Goal: Information Seeking & Learning: Find specific fact

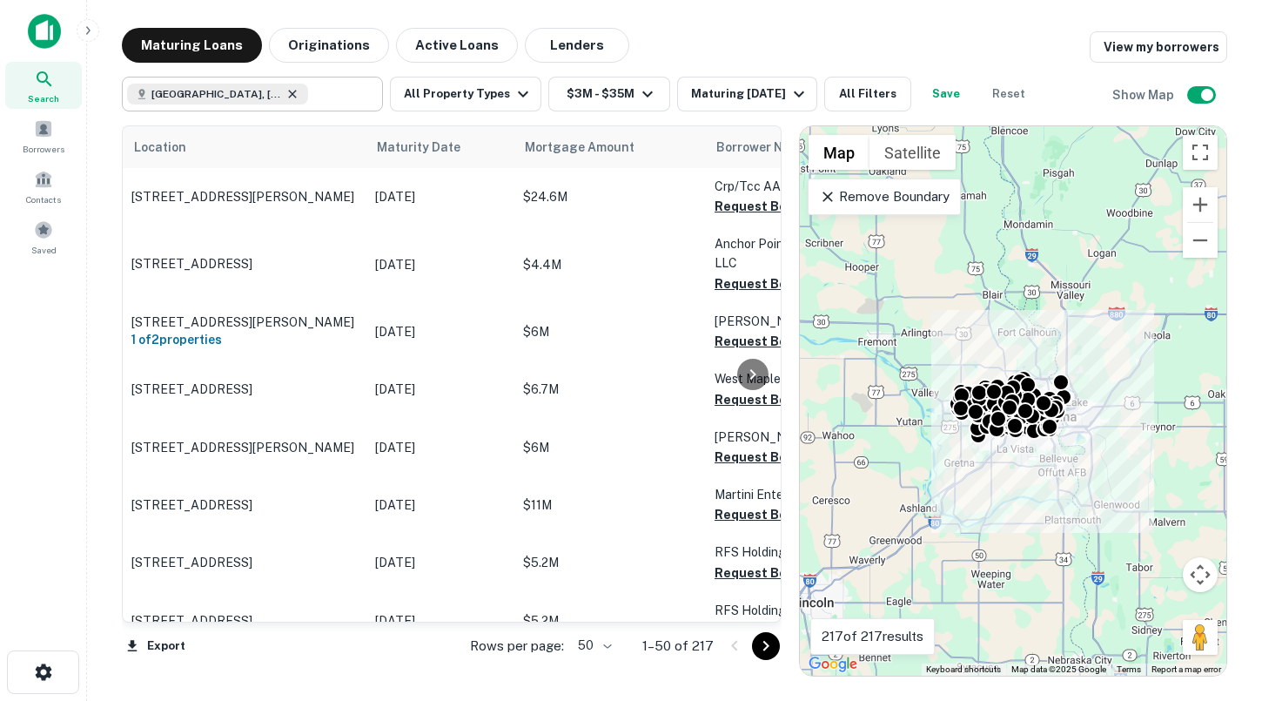
click at [286, 93] on icon at bounding box center [293, 94] width 14 height 14
type input "**********"
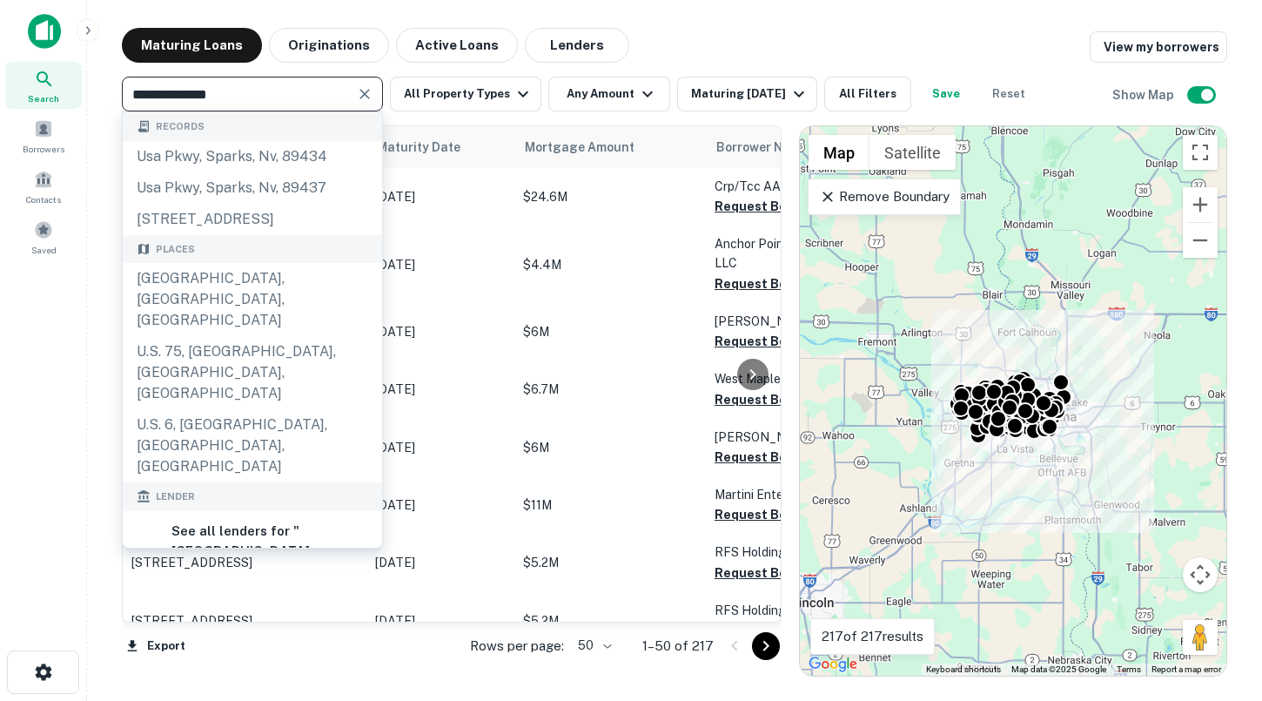
click at [362, 91] on icon "Clear" at bounding box center [364, 94] width 10 height 10
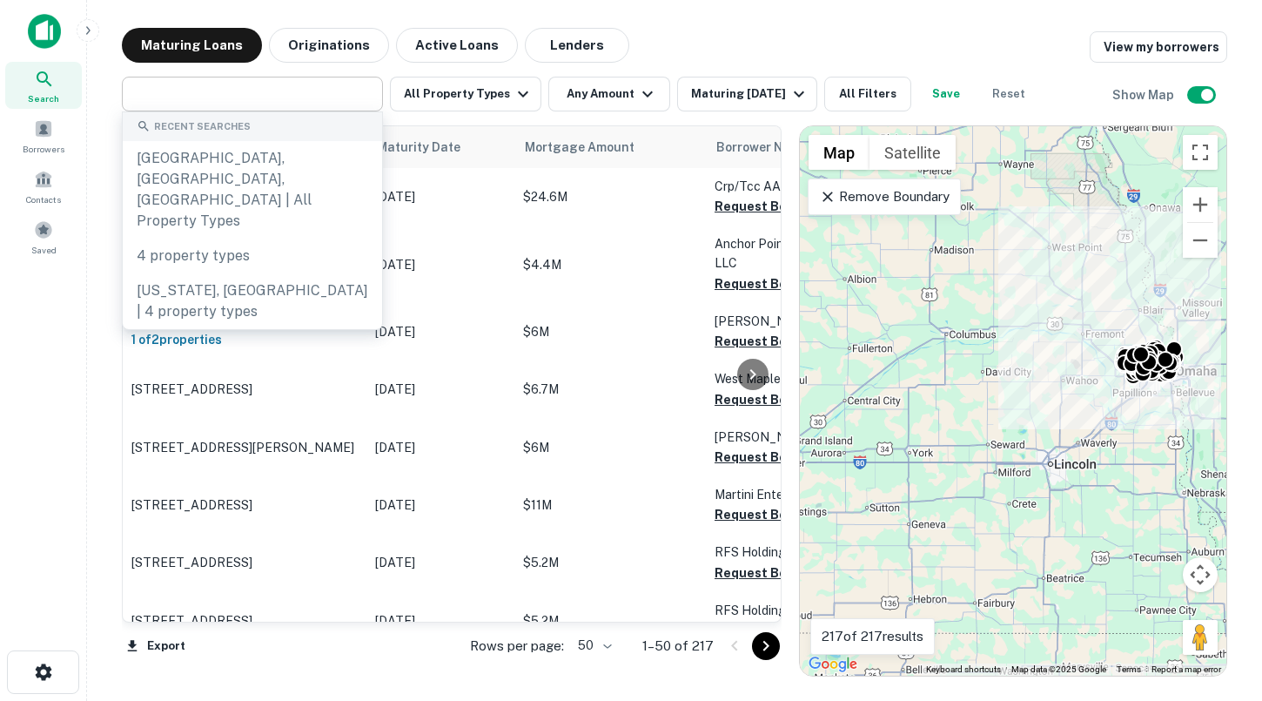
drag, startPoint x: 887, startPoint y: 361, endPoint x: 1073, endPoint y: 361, distance: 186.3
click at [1073, 361] on div "To activate drag with keyboard, press Alt + Enter. Once in keyboard drag state,…" at bounding box center [1013, 400] width 427 height 549
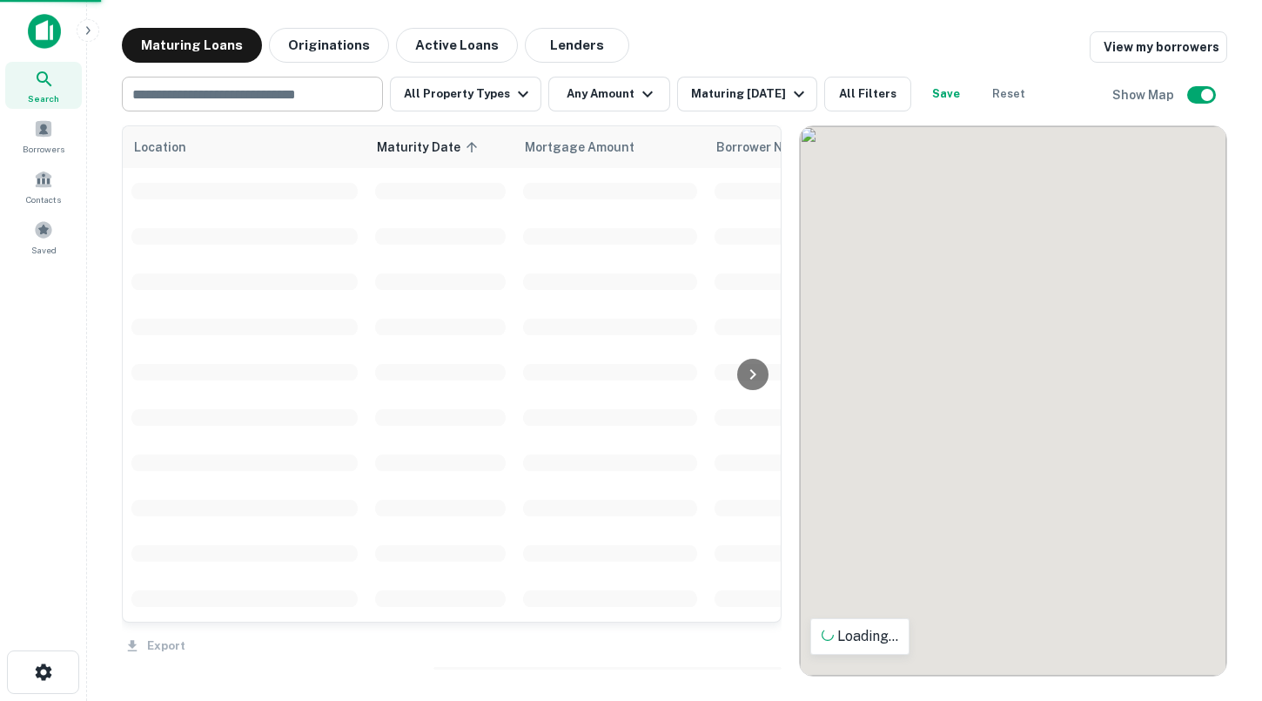
drag, startPoint x: 971, startPoint y: 359, endPoint x: 1182, endPoint y: 359, distance: 211.5
click at [1182, 359] on div "To activate drag with keyboard, press Alt + Enter. Once in keyboard drag state,…" at bounding box center [1013, 400] width 427 height 549
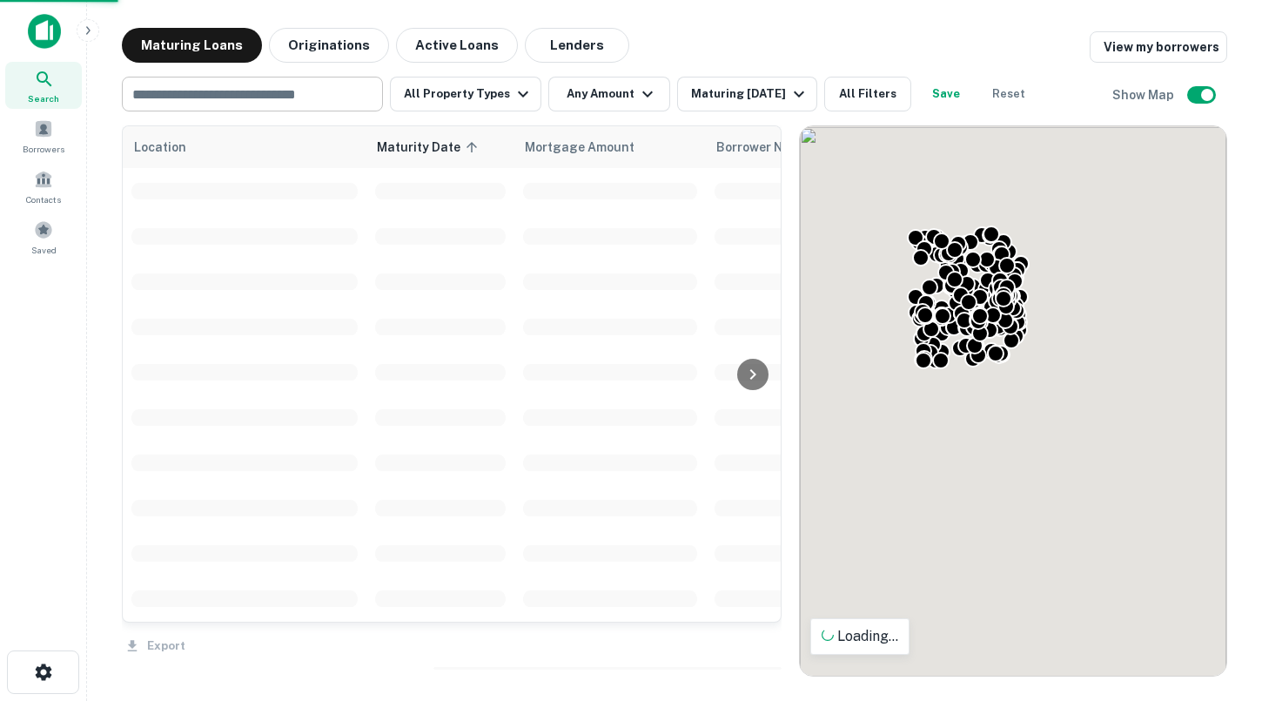
click at [273, 104] on input "text" at bounding box center [251, 94] width 248 height 24
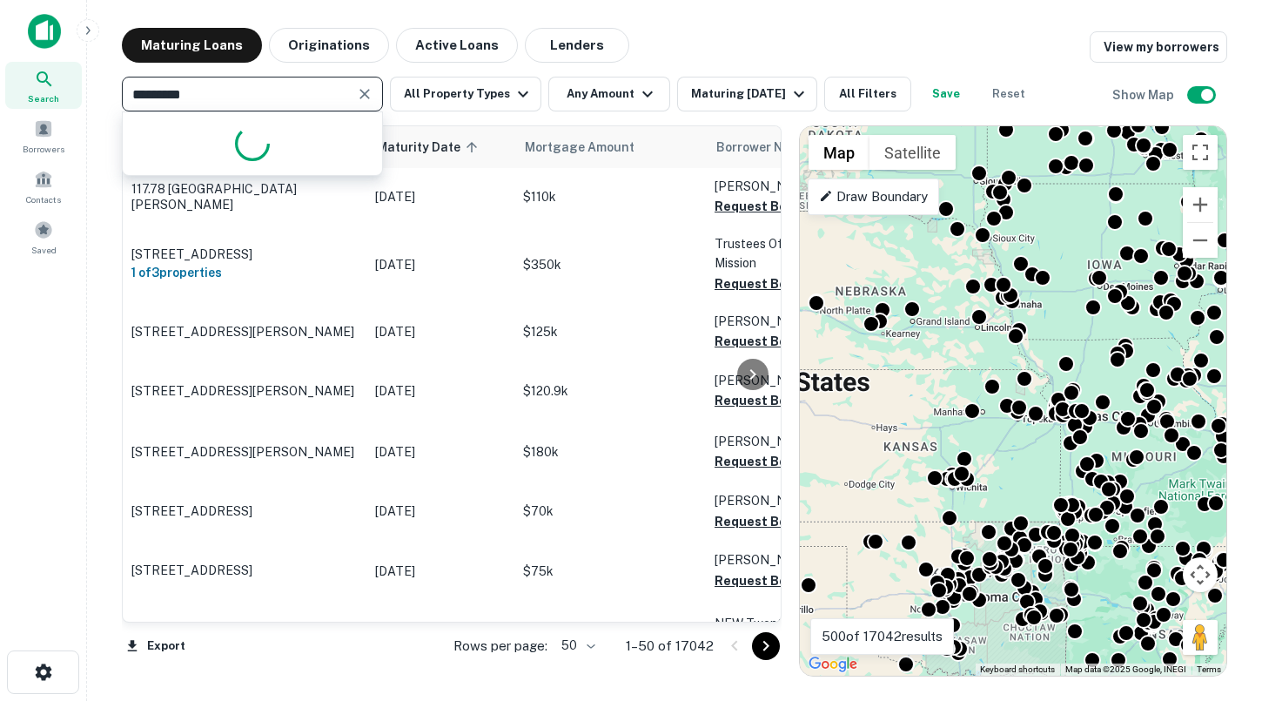
type input "**********"
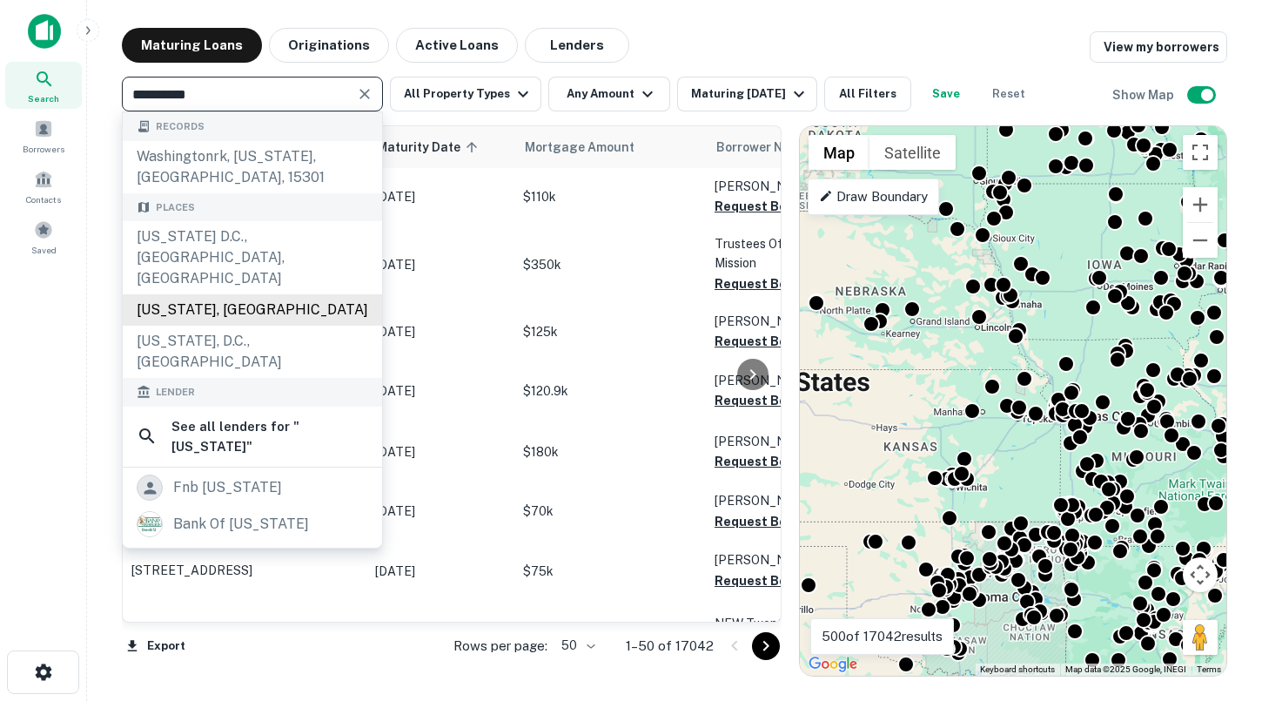
click at [244, 294] on div "[US_STATE], [GEOGRAPHIC_DATA]" at bounding box center [252, 309] width 259 height 31
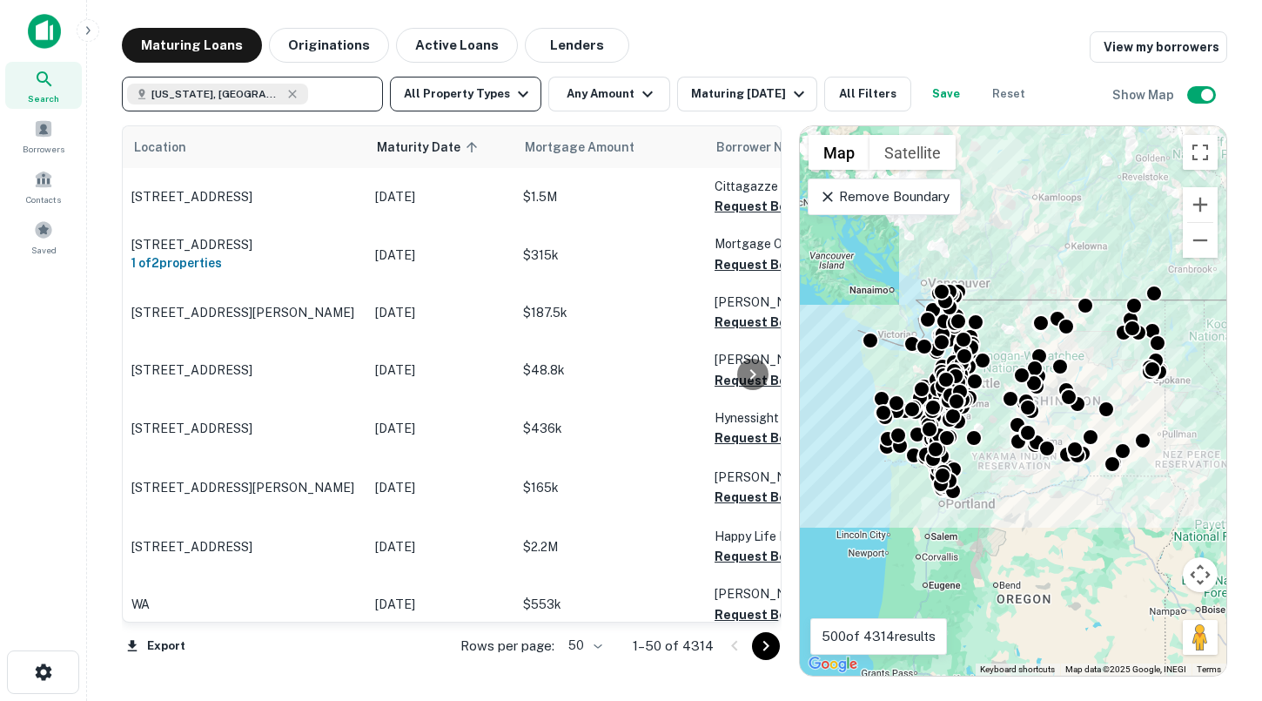
click at [487, 100] on button "All Property Types" at bounding box center [465, 94] width 151 height 35
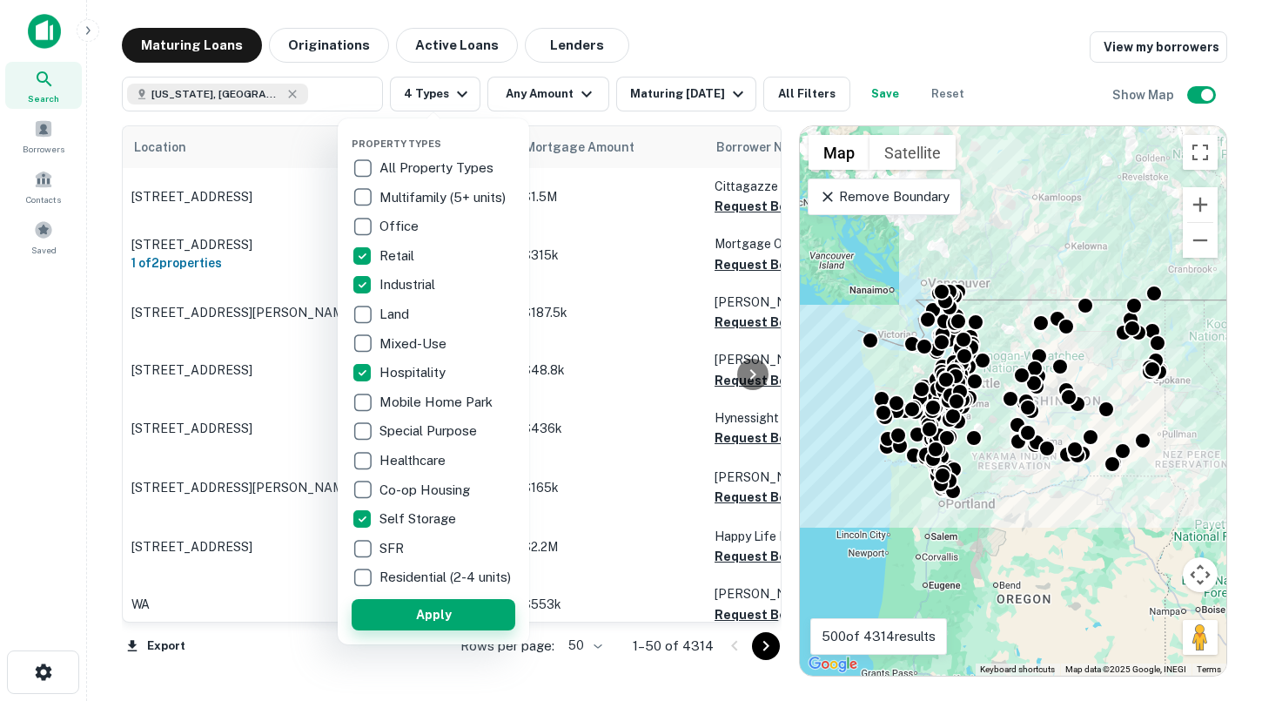
click at [453, 621] on button "Apply" at bounding box center [434, 614] width 164 height 31
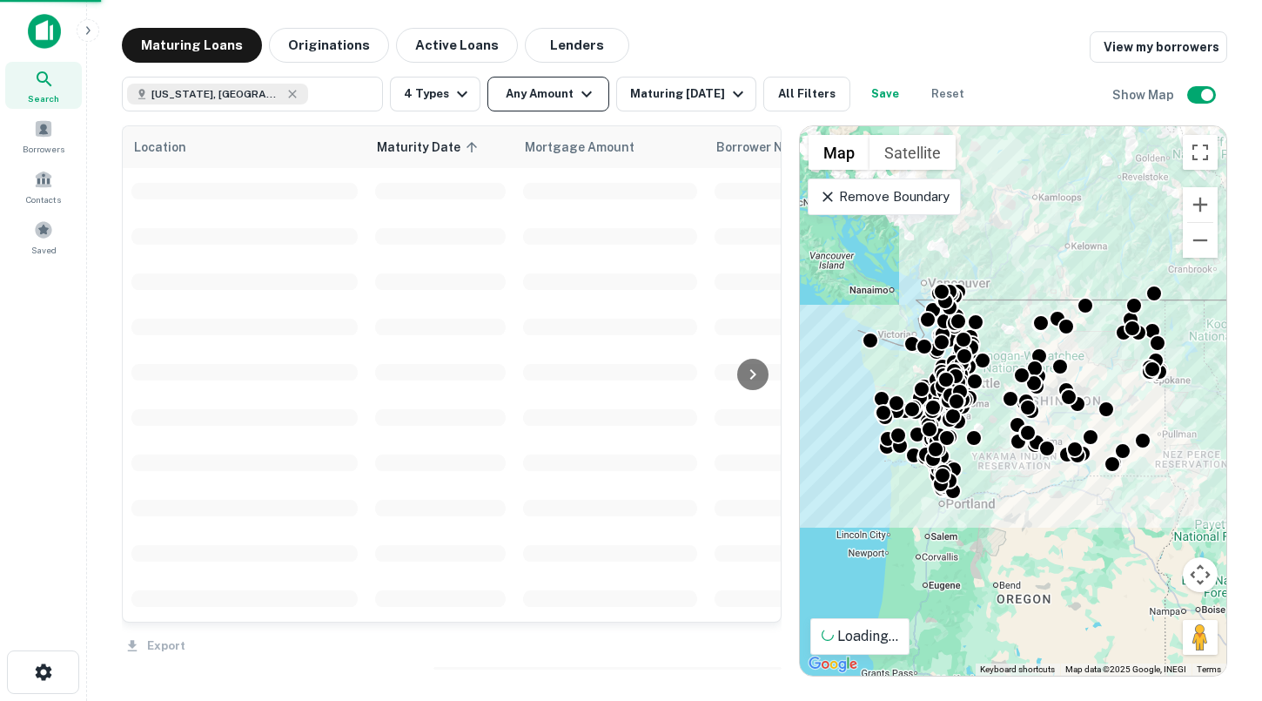
click at [536, 96] on button "Any Amount" at bounding box center [548, 94] width 122 height 35
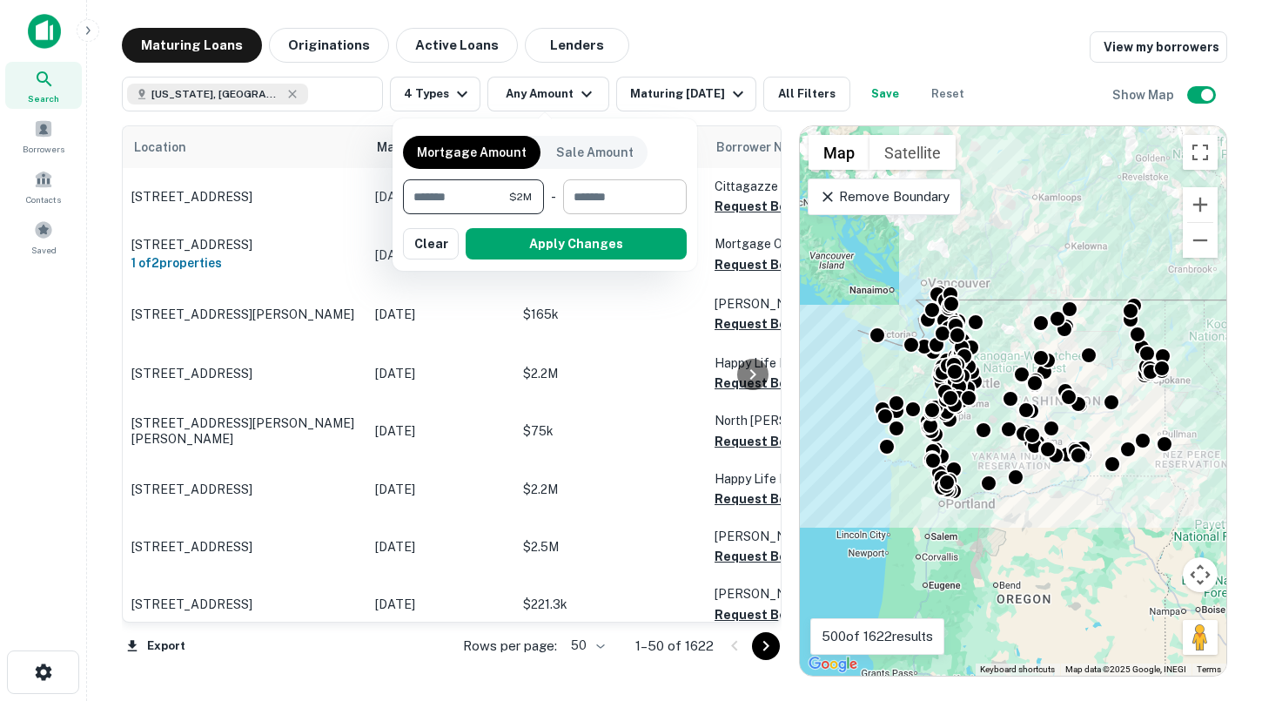
type input "*******"
click at [601, 198] on input "number" at bounding box center [618, 196] width 111 height 35
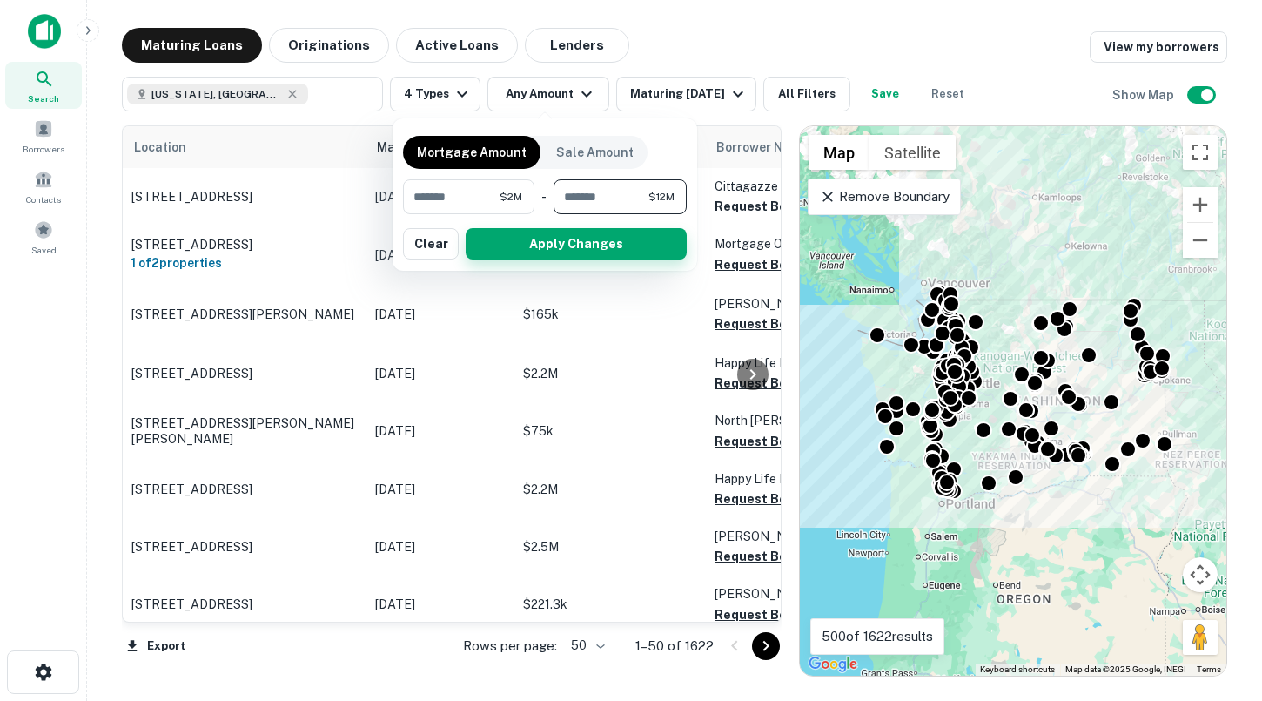
type input "********"
click at [608, 244] on button "Apply Changes" at bounding box center [576, 243] width 221 height 31
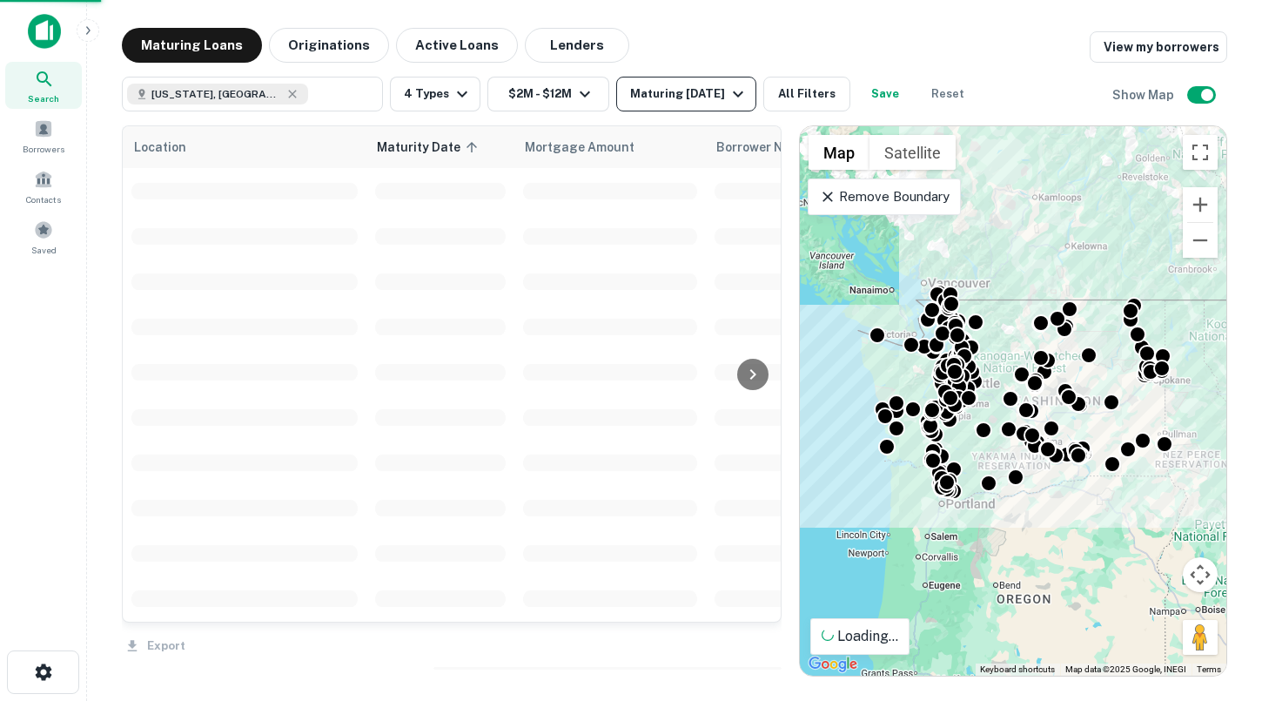
click at [694, 99] on div "Maturing [DATE]" at bounding box center [689, 94] width 118 height 21
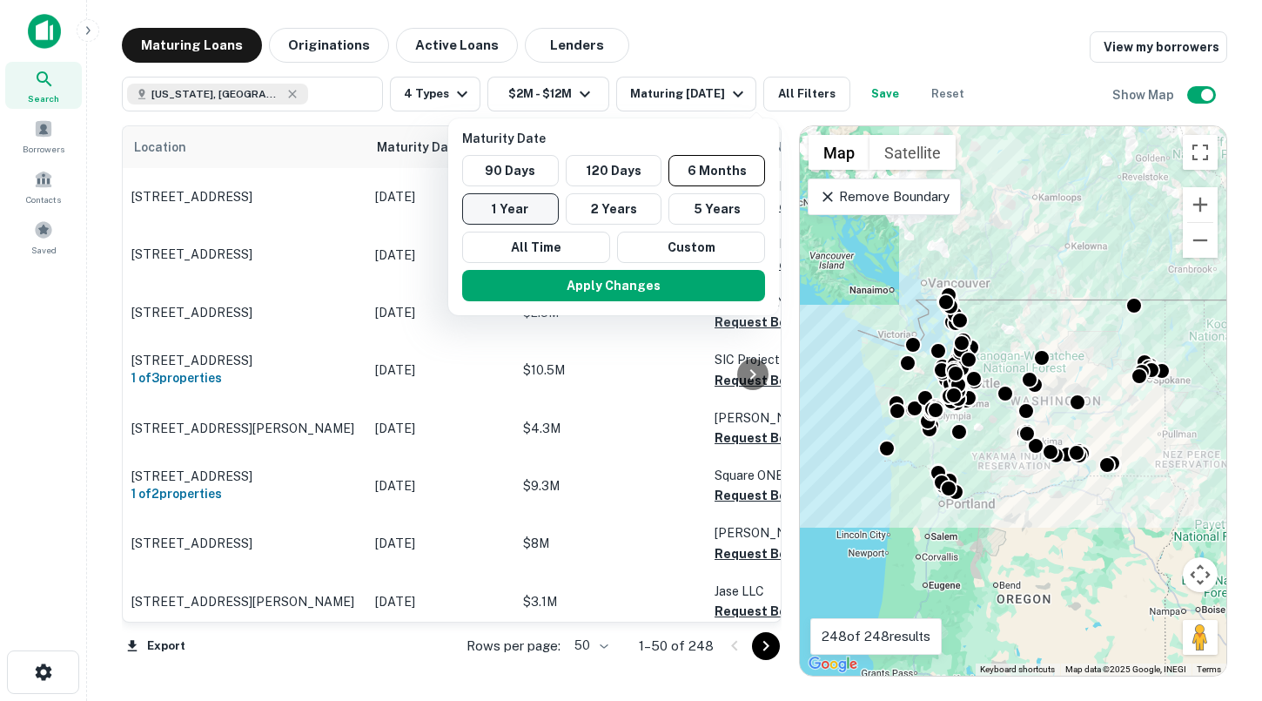
click at [526, 204] on button "1 Year" at bounding box center [510, 208] width 97 height 31
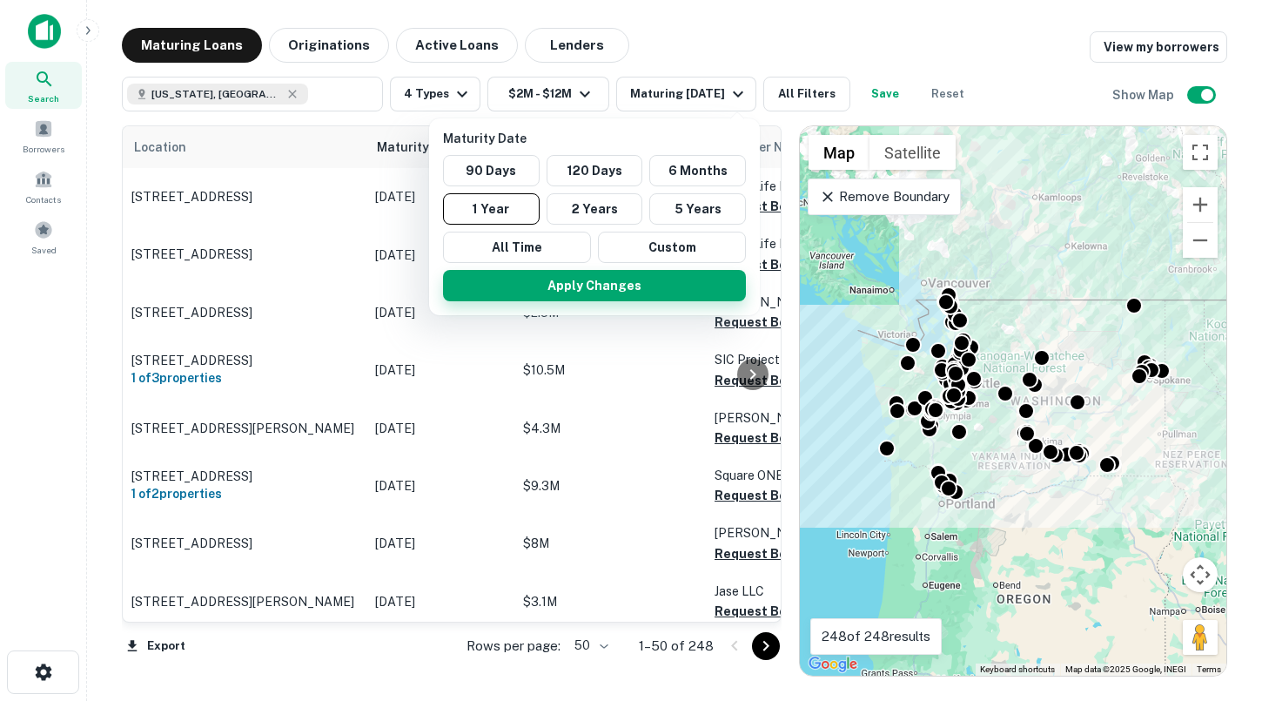
click at [567, 282] on button "Apply Changes" at bounding box center [594, 285] width 303 height 31
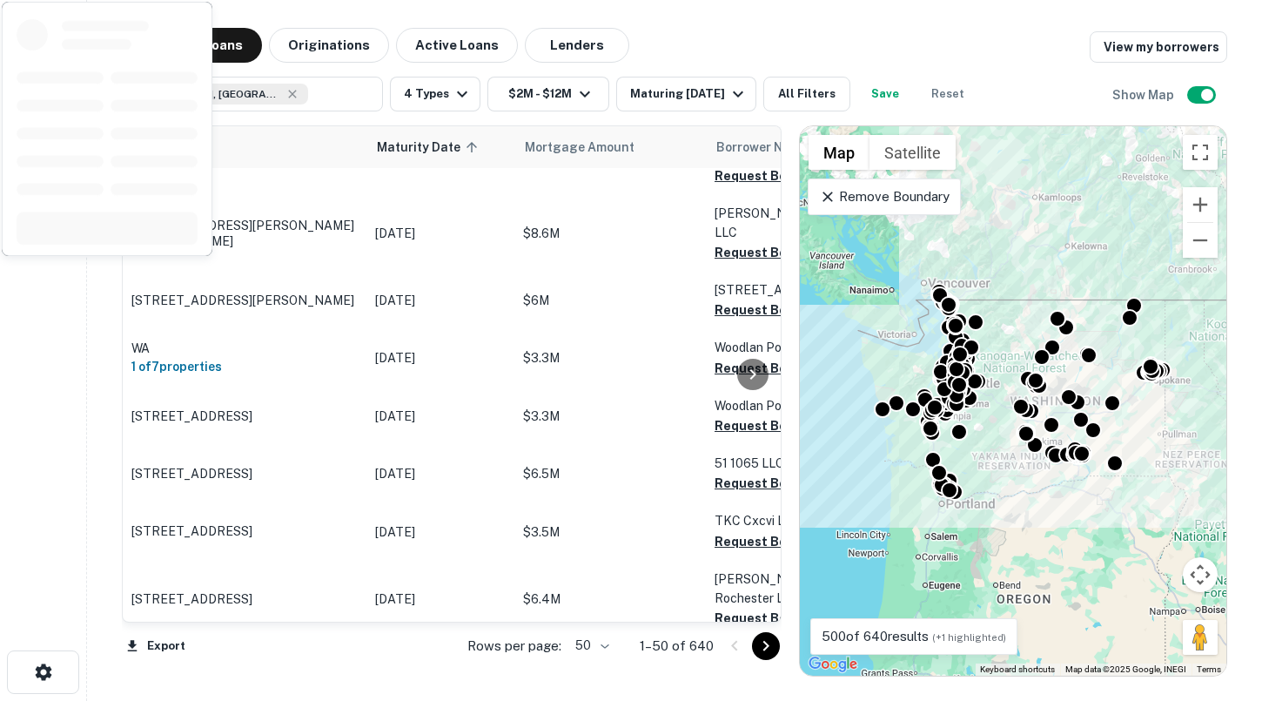
scroll to position [2615, 0]
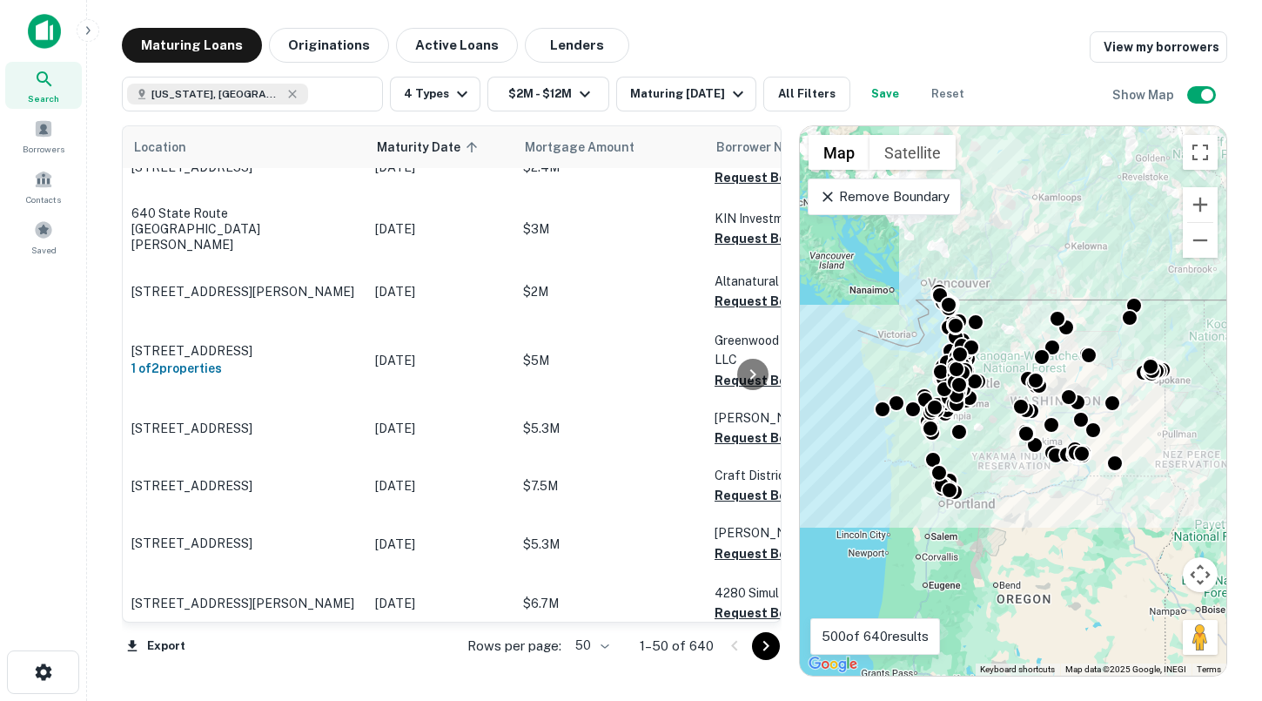
click at [764, 643] on icon "Go to next page" at bounding box center [766, 645] width 21 height 21
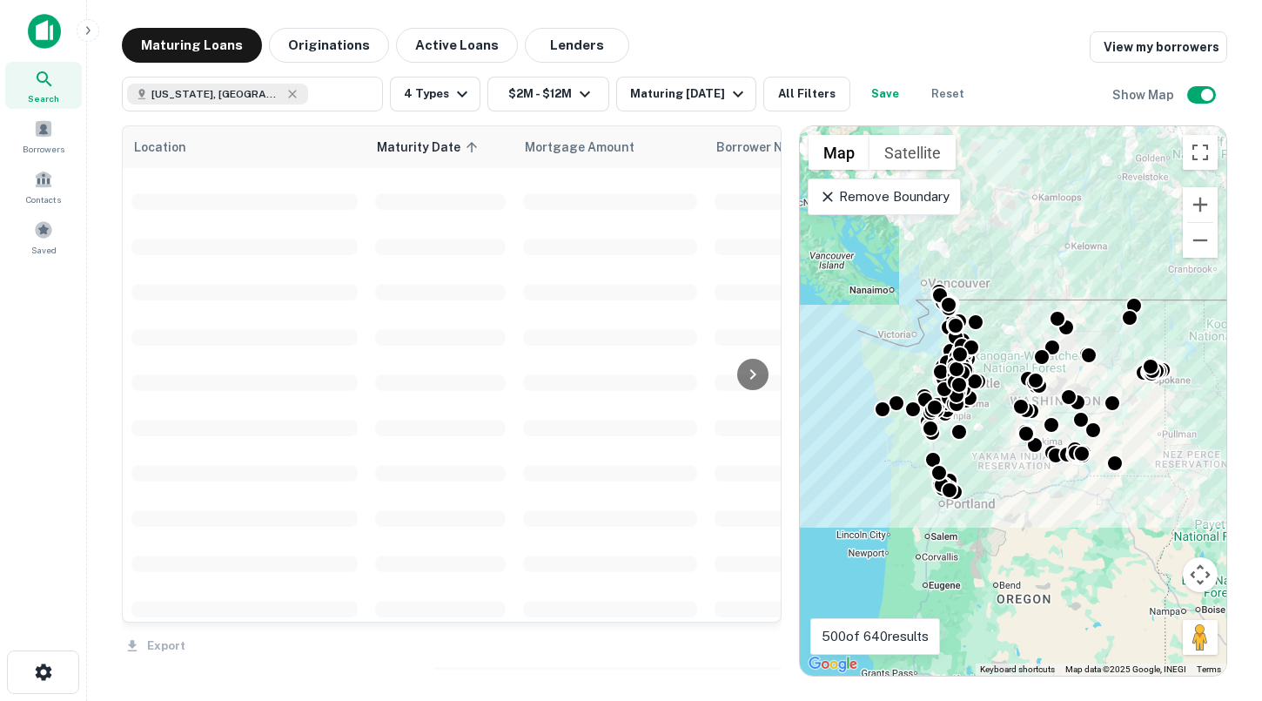
scroll to position [2585, 0]
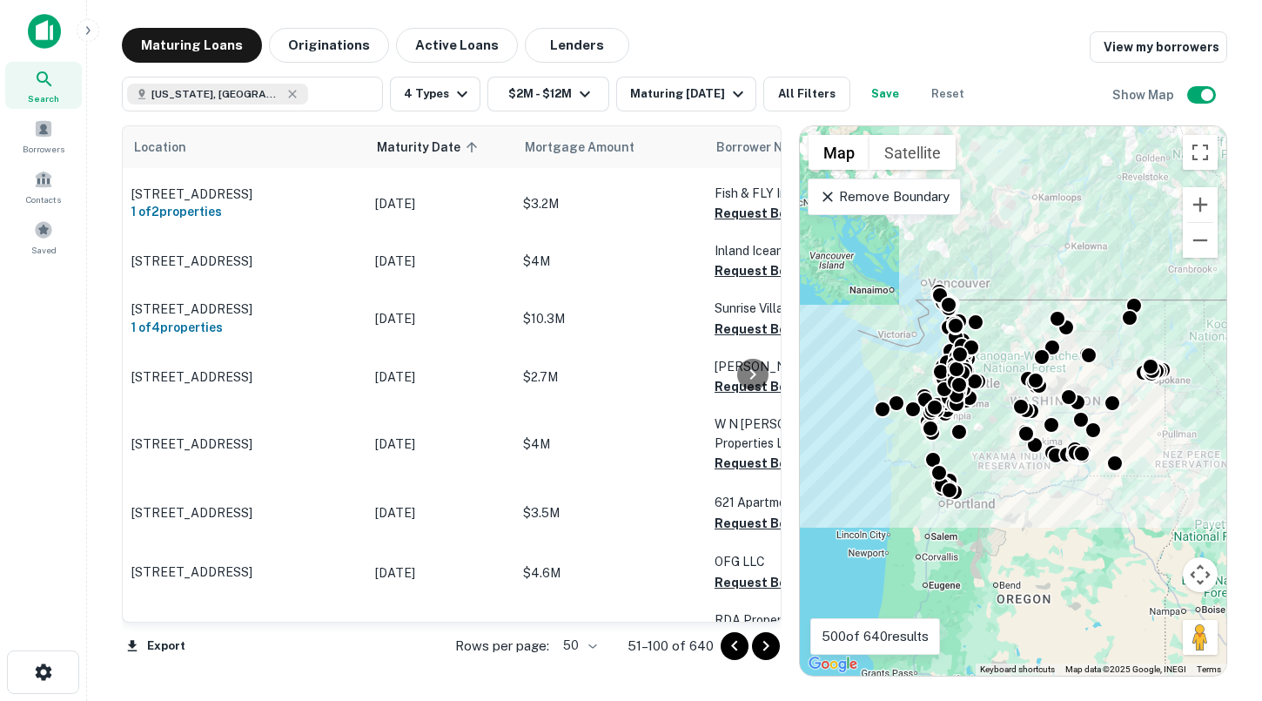
click at [768, 645] on icon "Go to next page" at bounding box center [766, 646] width 6 height 10
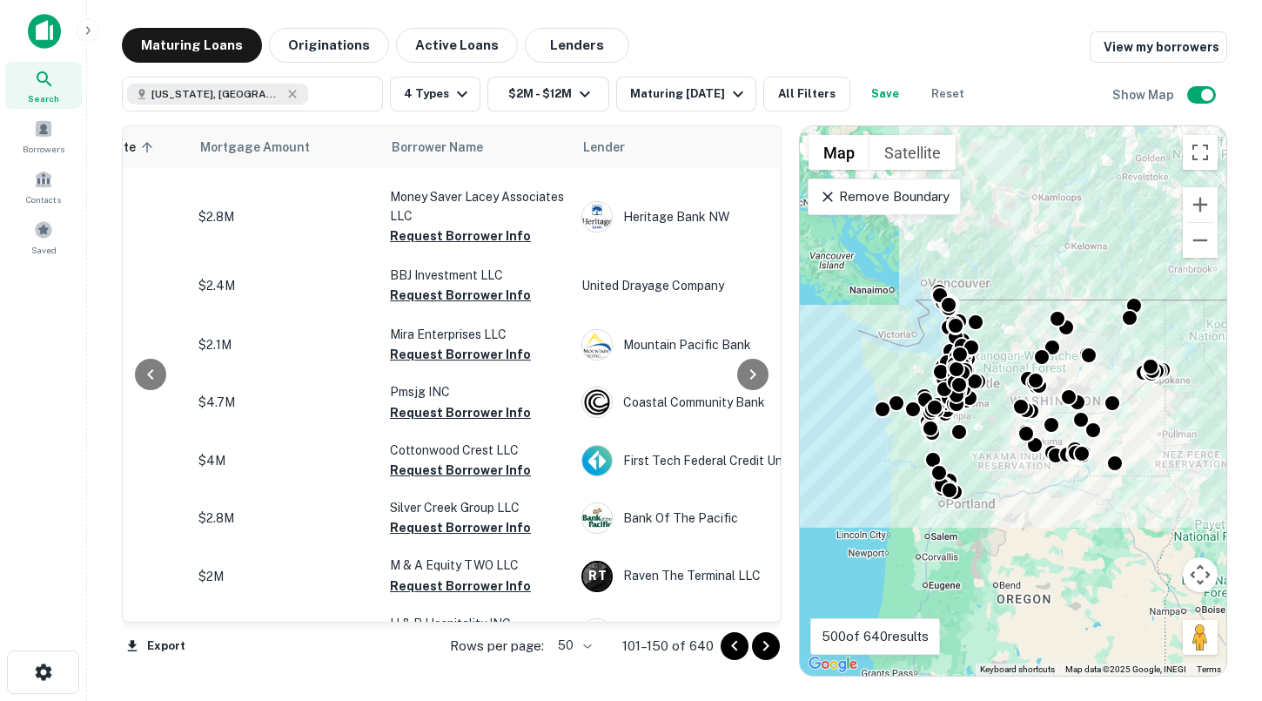
scroll to position [2481, 248]
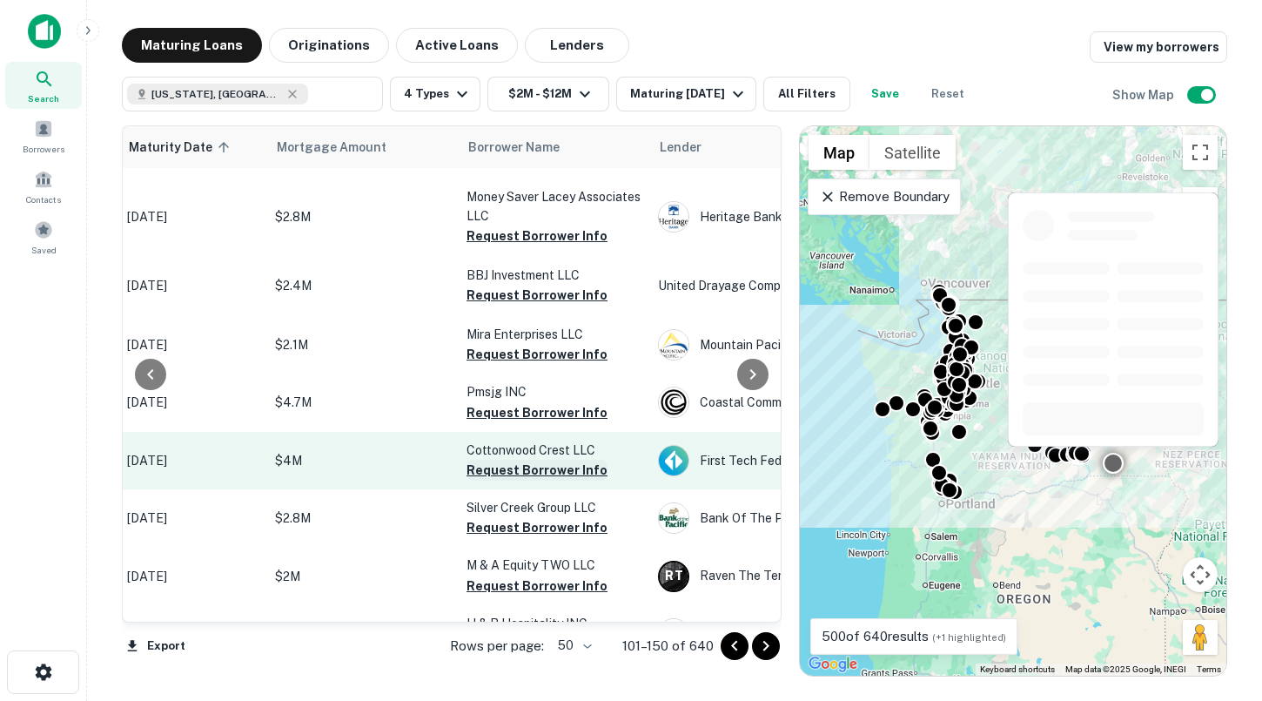
click at [534, 460] on button "Request Borrower Info" at bounding box center [537, 470] width 141 height 21
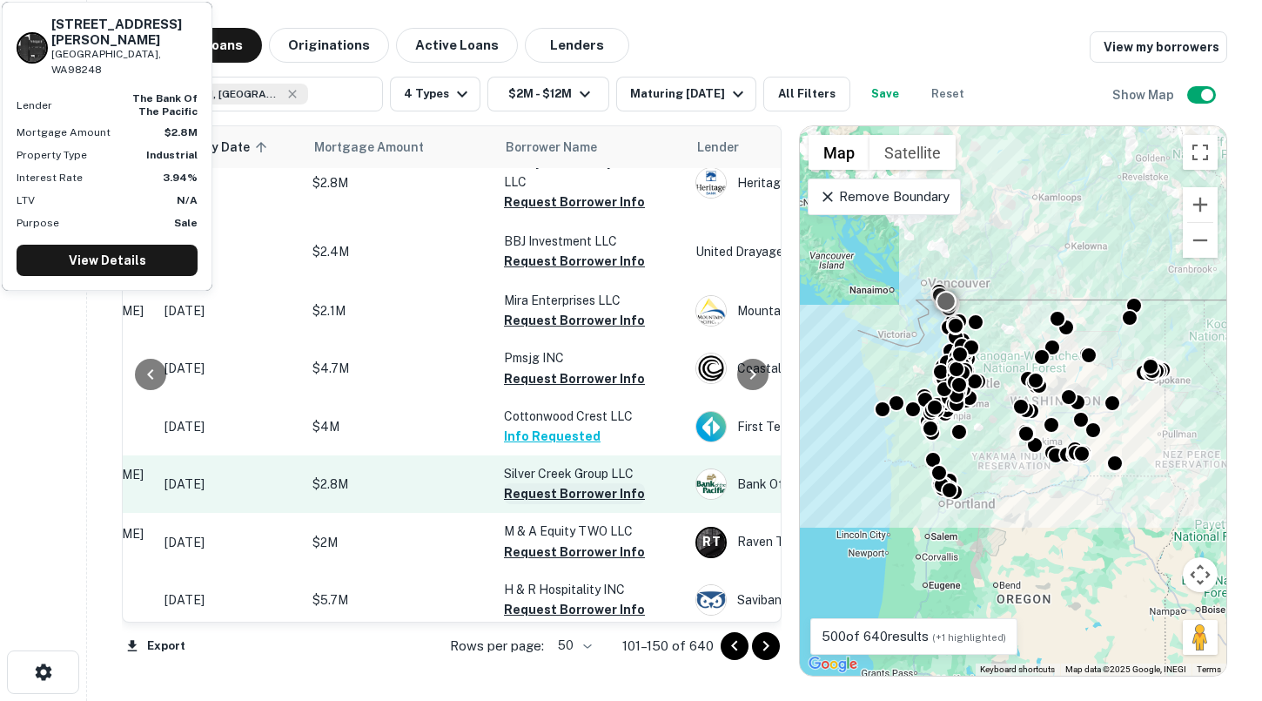
scroll to position [2515, 209]
click at [580, 483] on button "Request Borrower Info" at bounding box center [576, 493] width 141 height 21
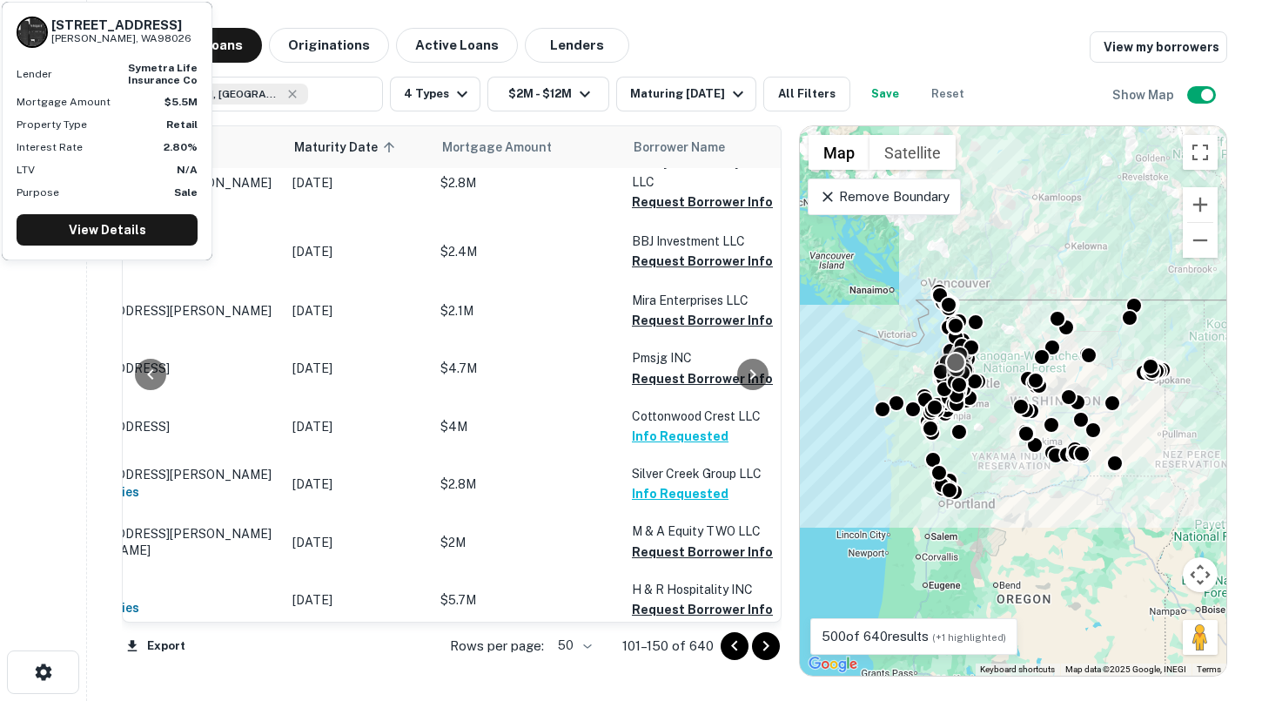
scroll to position [2515, 0]
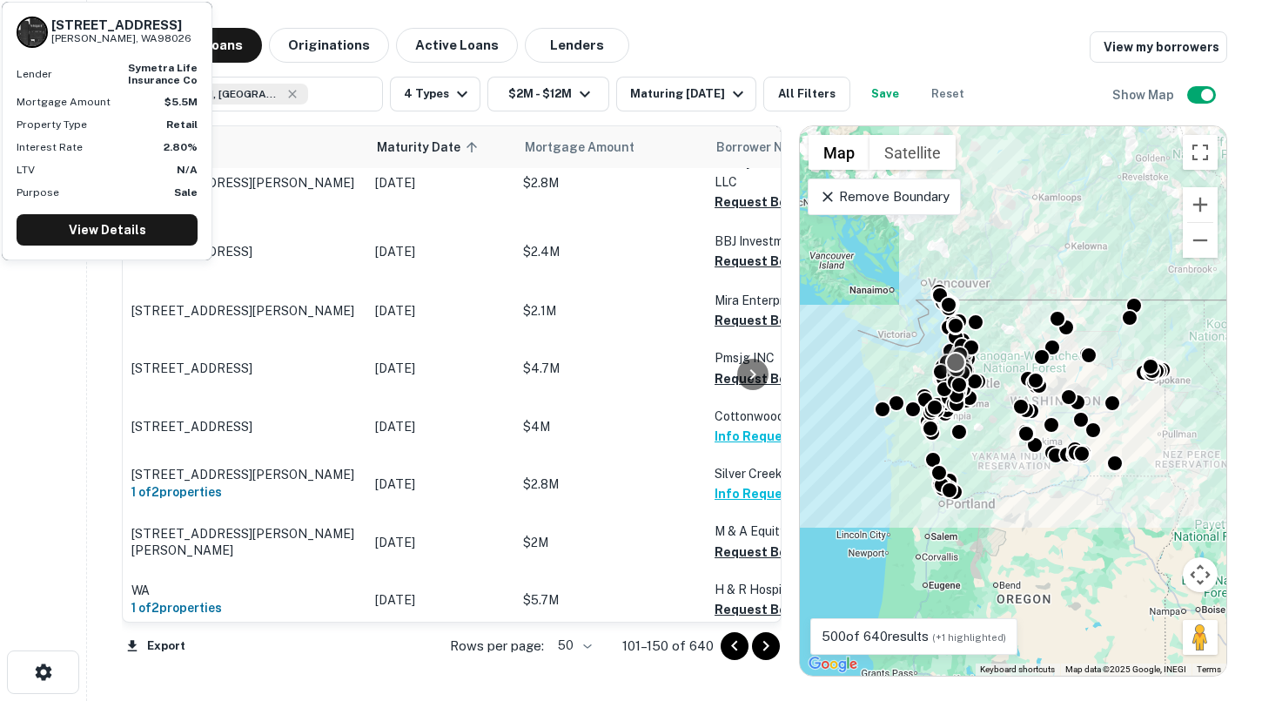
click at [621, 628] on td "$5.5M" at bounding box center [609, 658] width 191 height 61
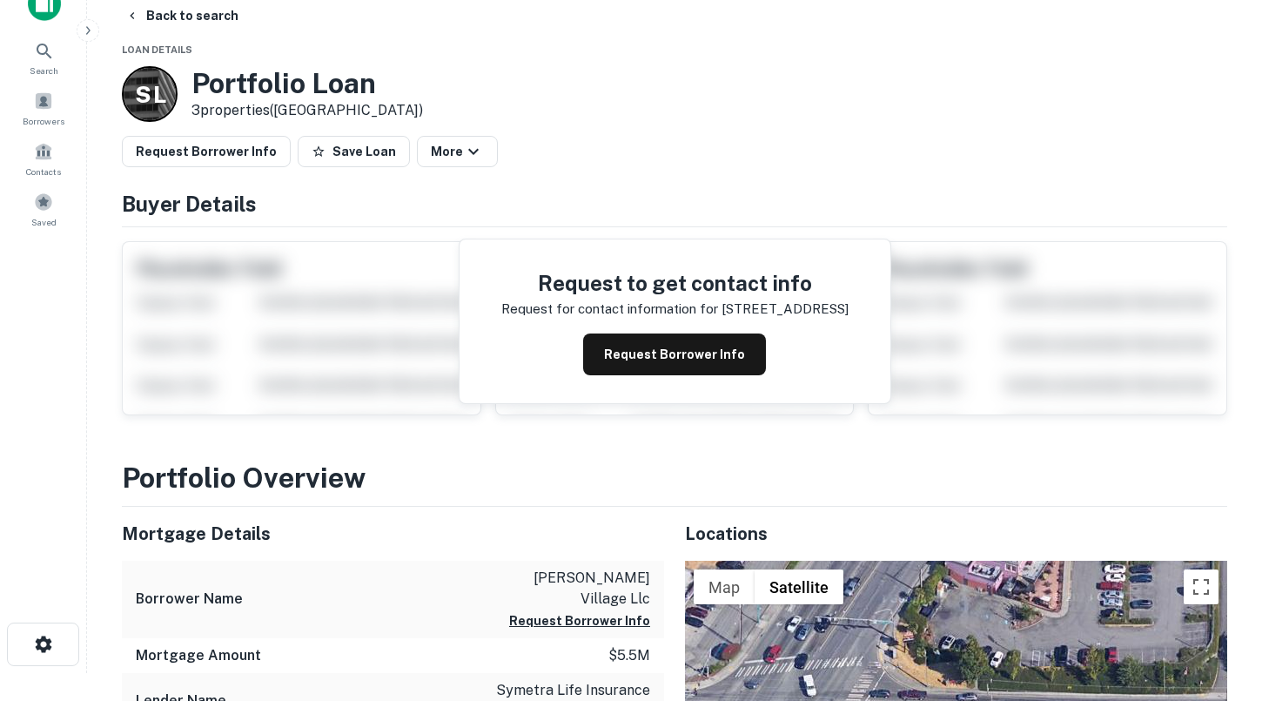
scroll to position [30, 0]
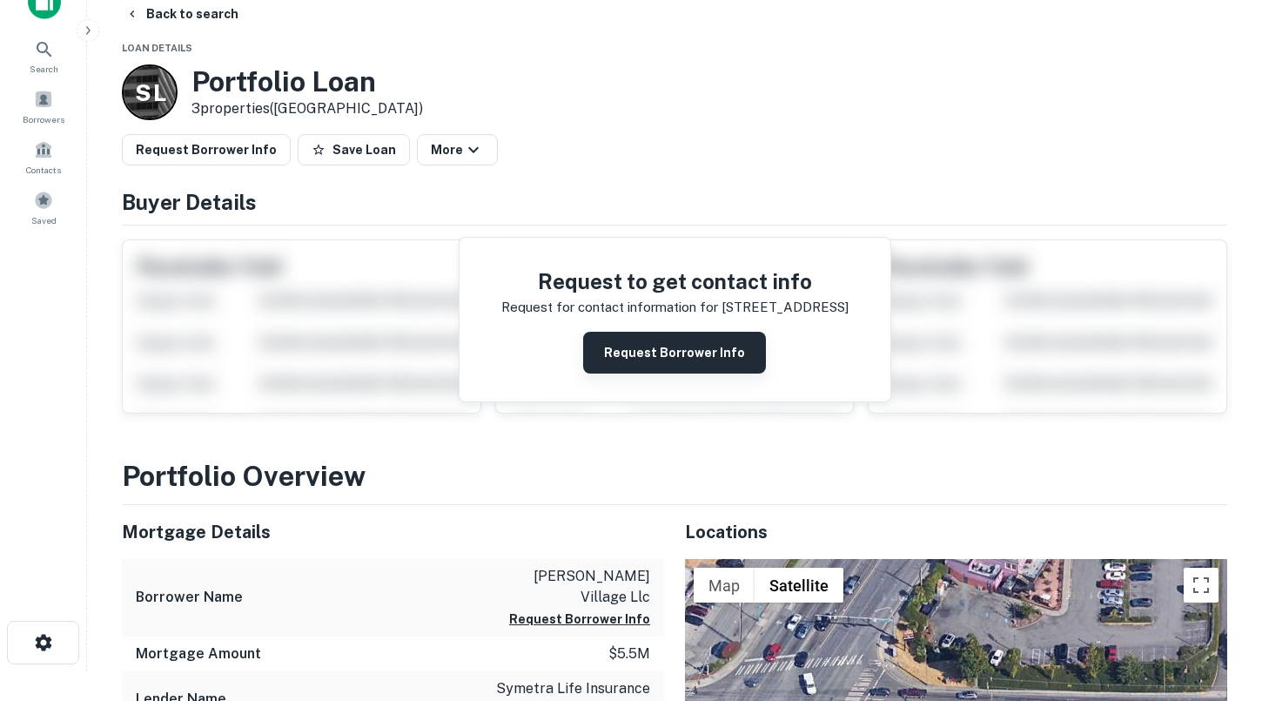
click at [692, 347] on button "Request Borrower Info" at bounding box center [674, 353] width 183 height 42
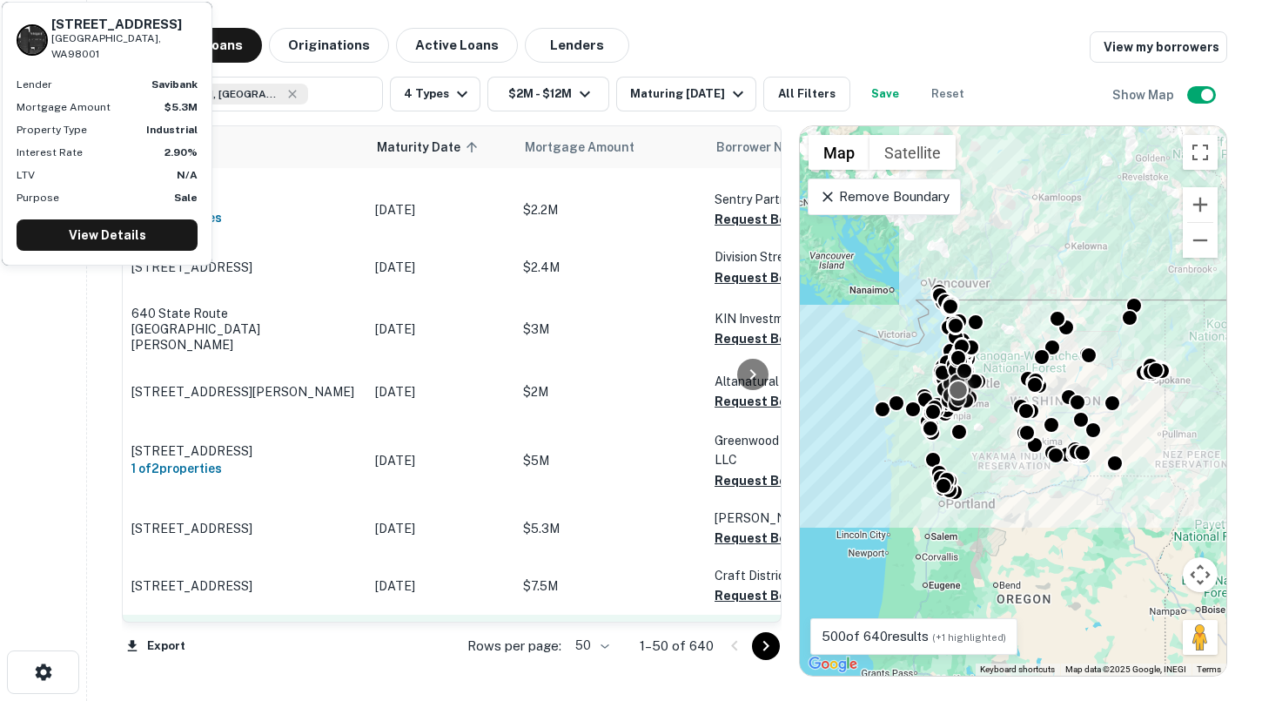
scroll to position [2615, 0]
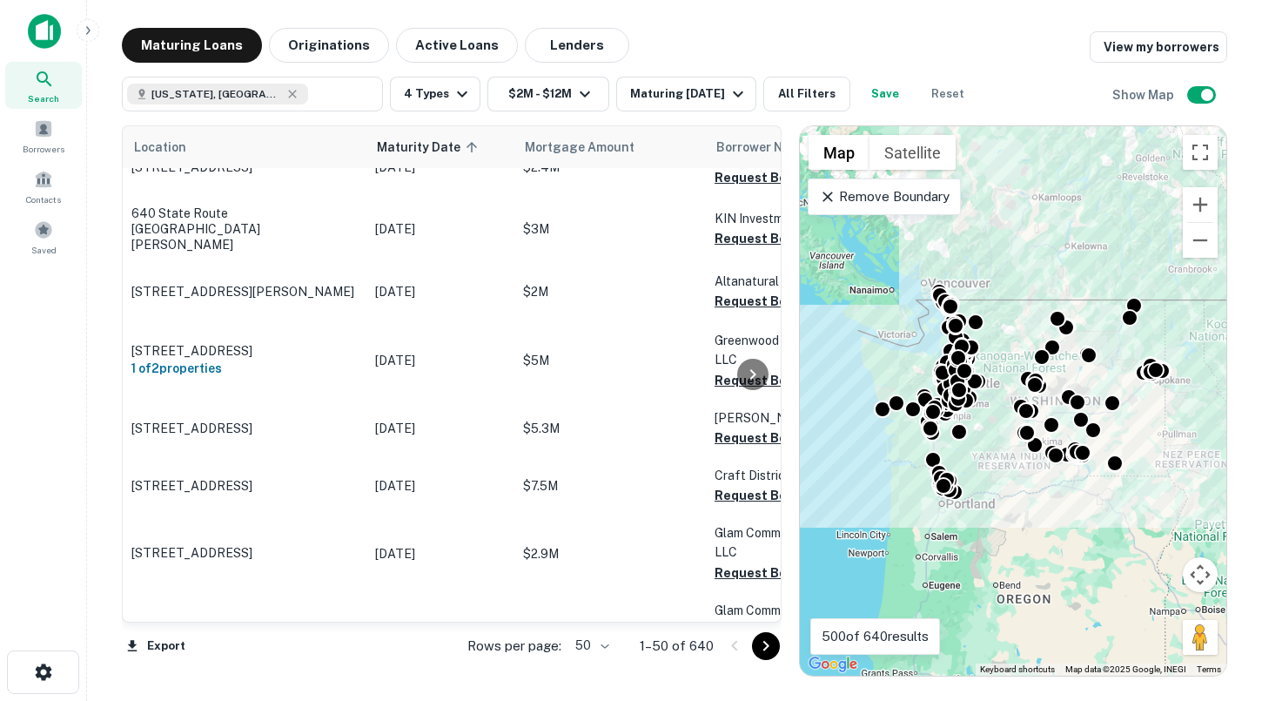
click at [767, 644] on icon "Go to next page" at bounding box center [766, 646] width 6 height 10
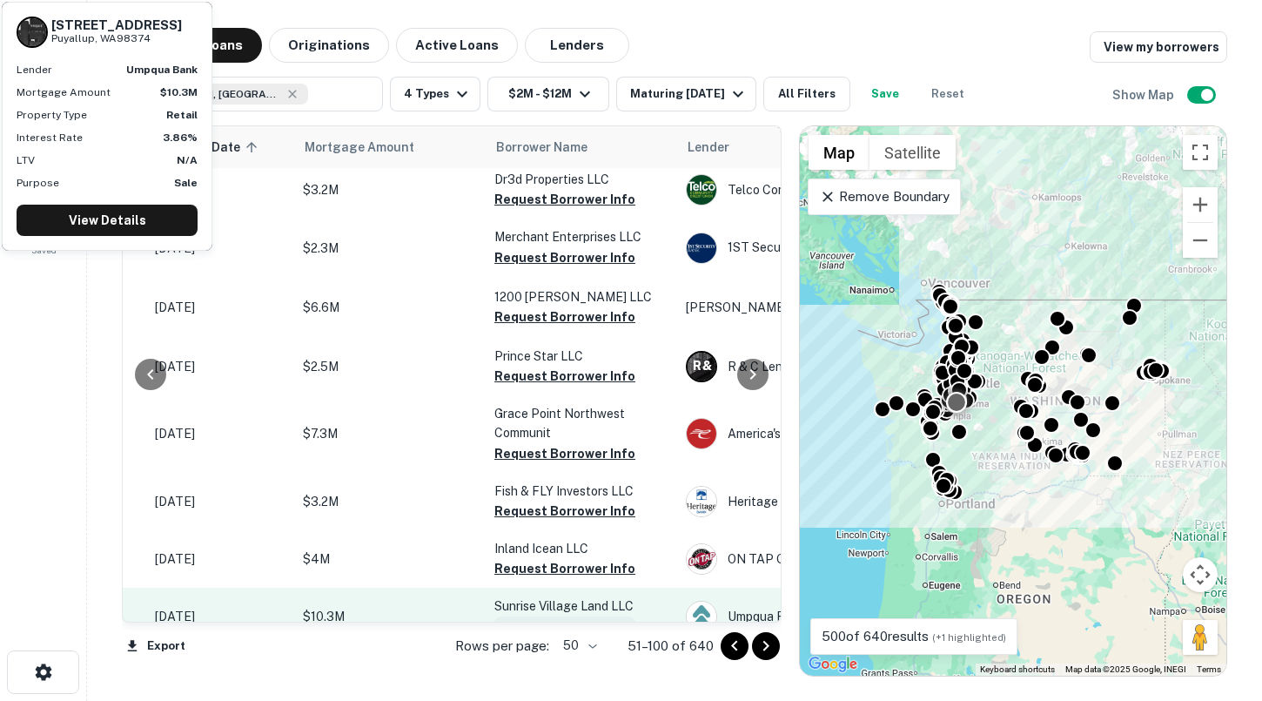
scroll to position [2288, 215]
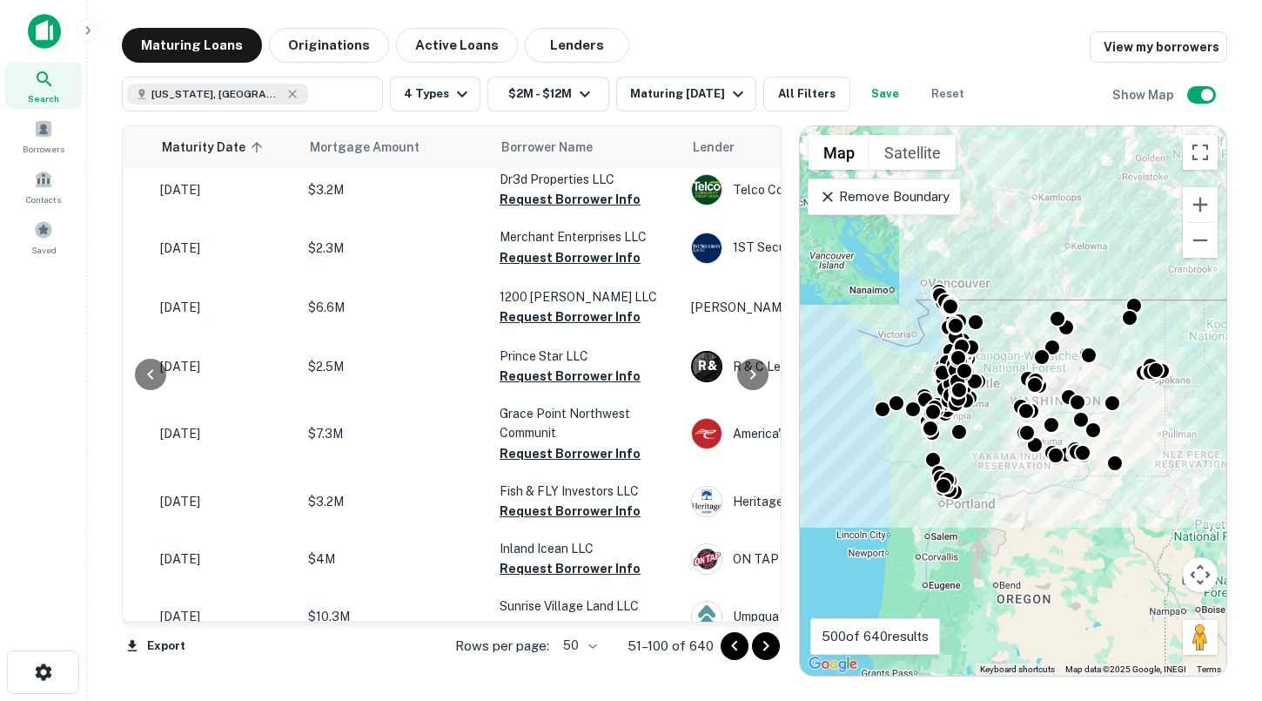
click at [759, 650] on icon "Go to next page" at bounding box center [766, 645] width 21 height 21
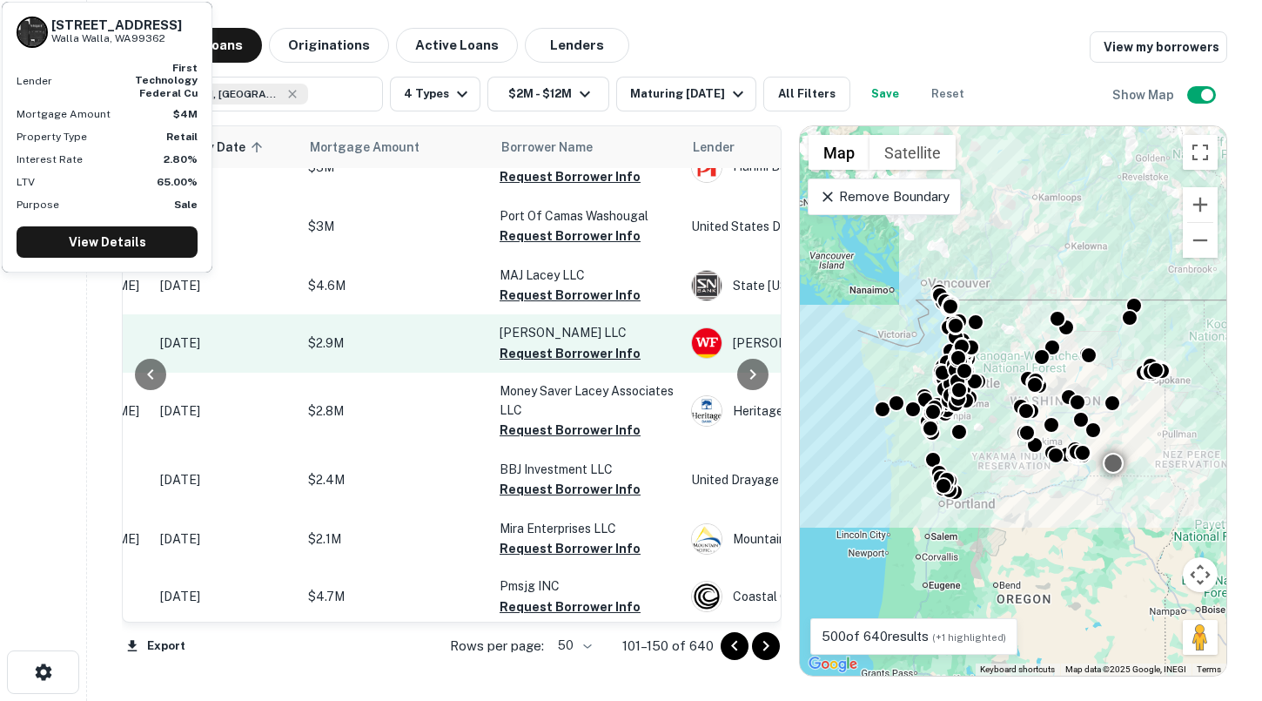
scroll to position [2515, 215]
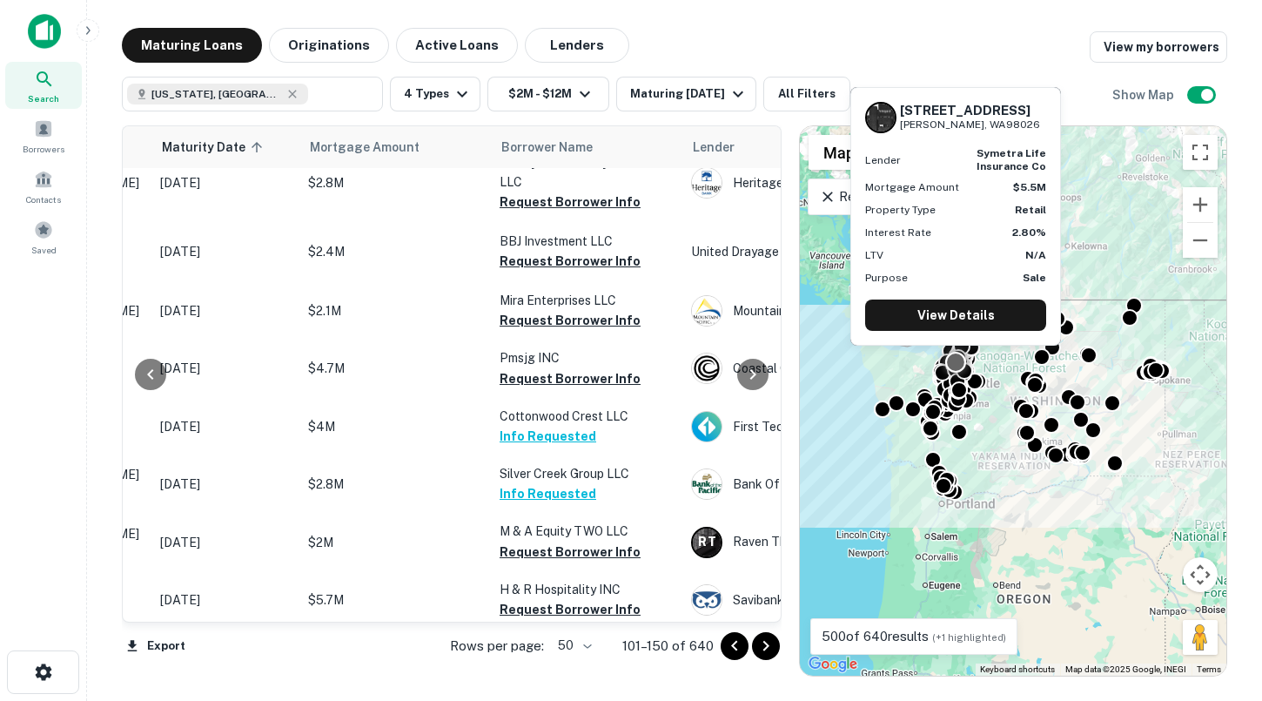
click at [599, 658] on button "Request Borrower Info" at bounding box center [570, 668] width 141 height 21
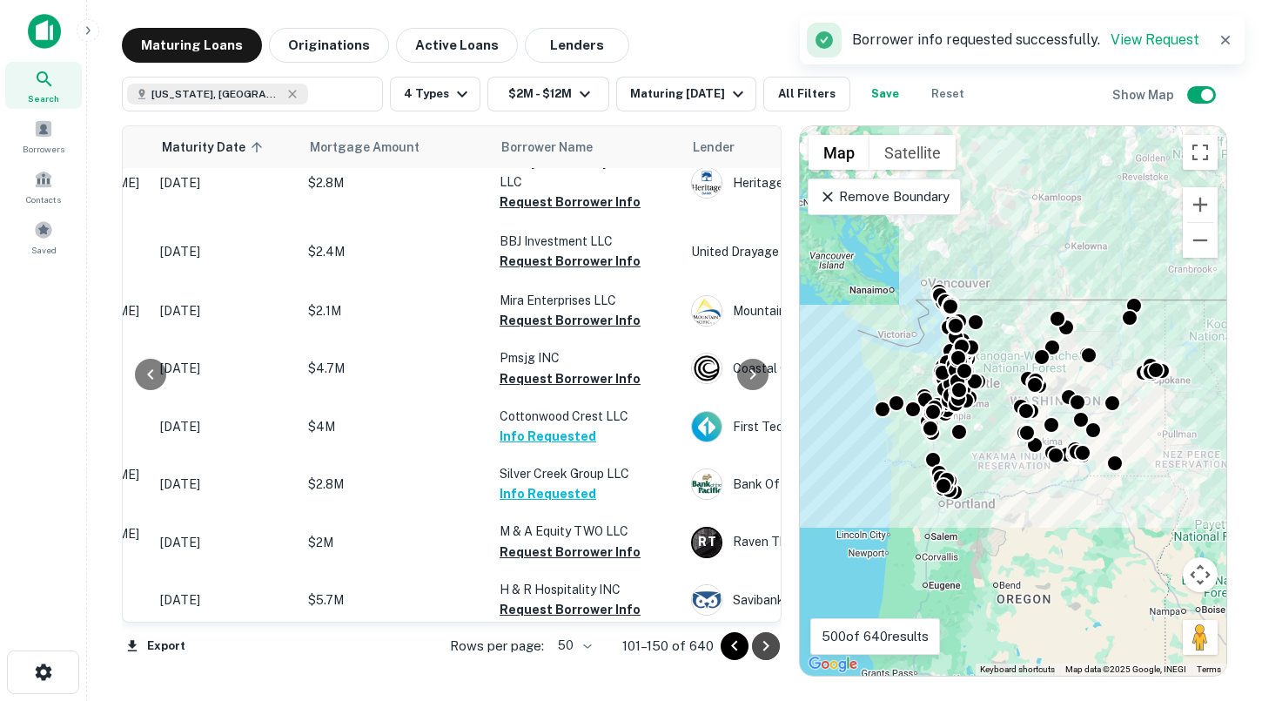
click at [766, 650] on icon "Go to next page" at bounding box center [766, 645] width 21 height 21
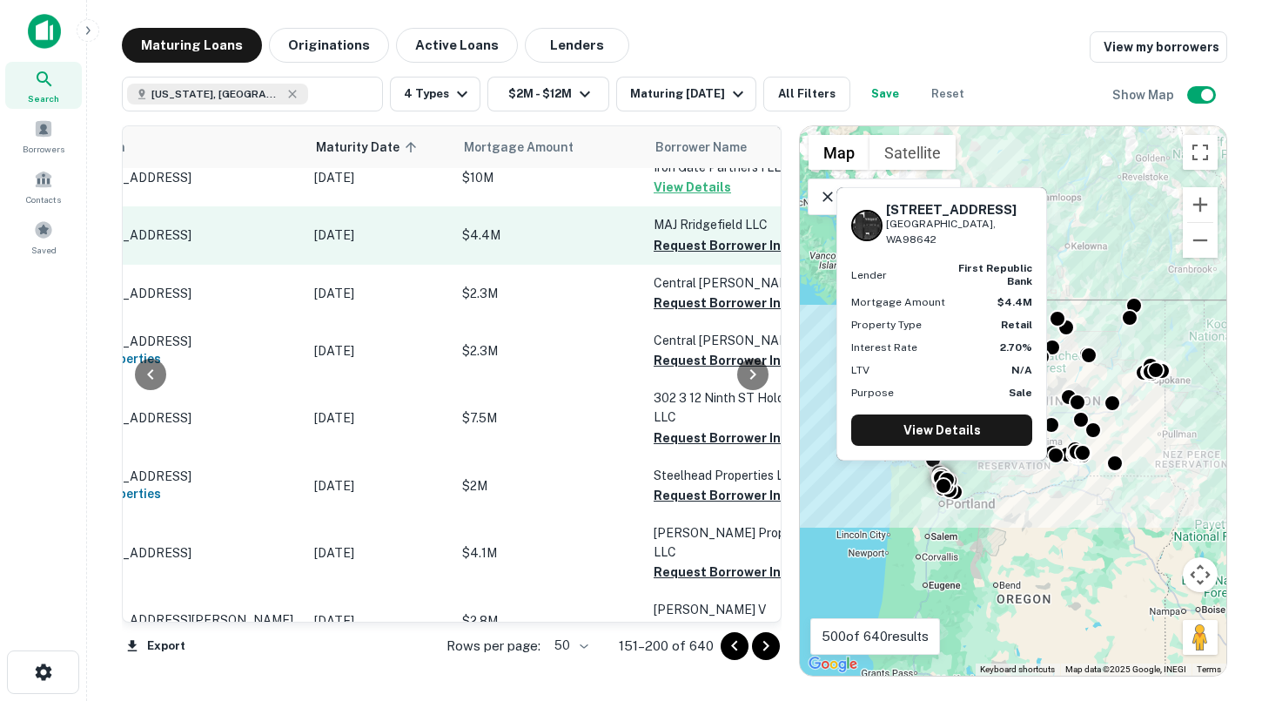
scroll to position [2515, 105]
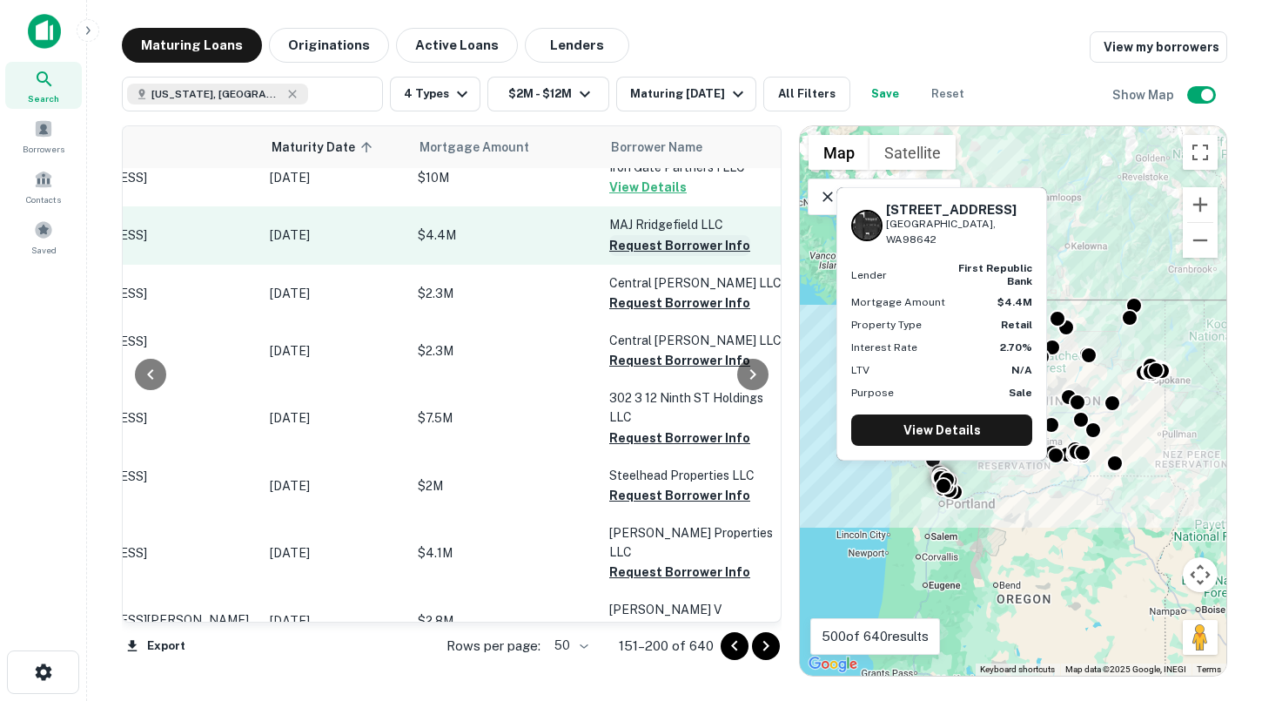
click at [637, 235] on button "Request Borrower Info" at bounding box center [679, 245] width 141 height 21
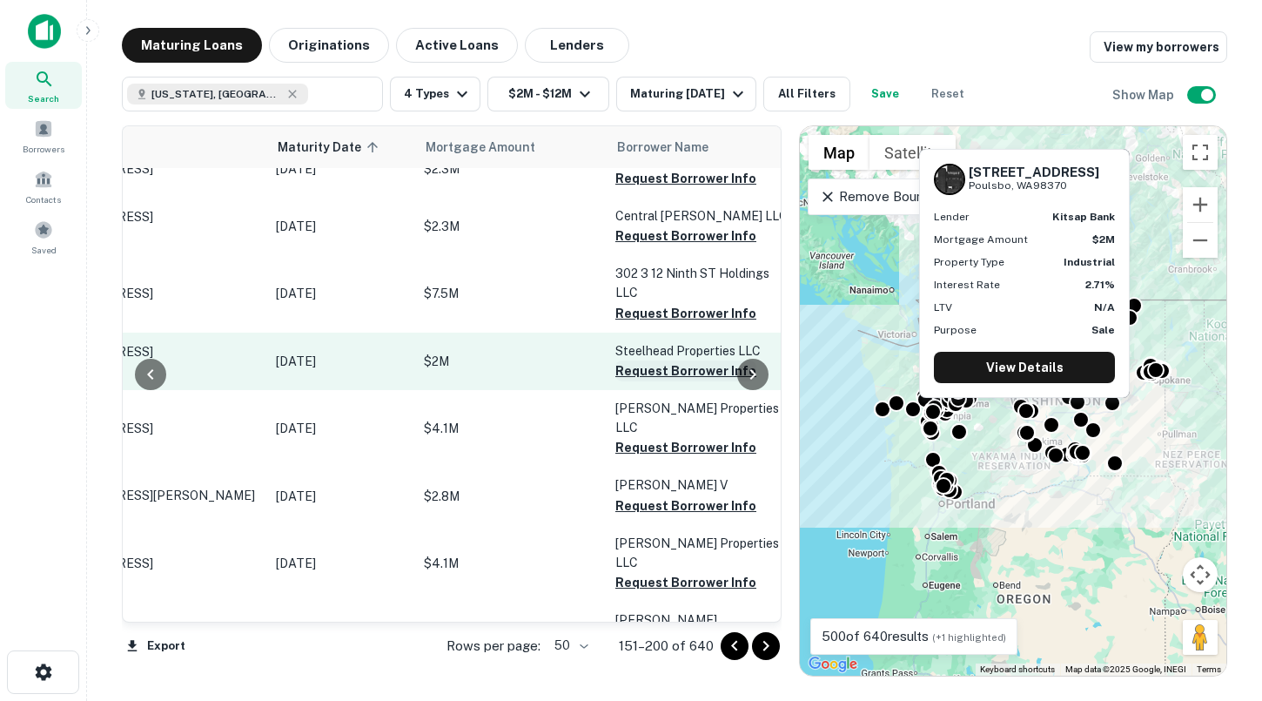
scroll to position [2639, 100]
click at [652, 360] on button "Request Borrower Info" at bounding box center [685, 370] width 141 height 21
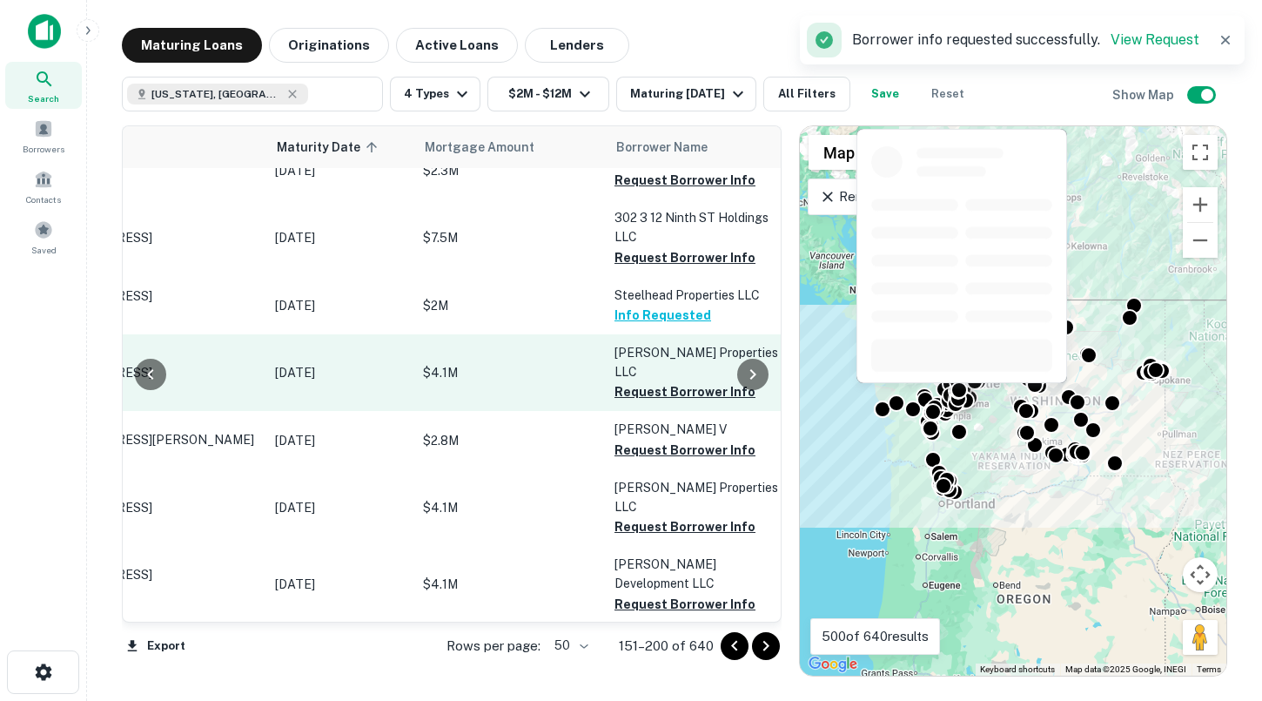
scroll to position [2728, 100]
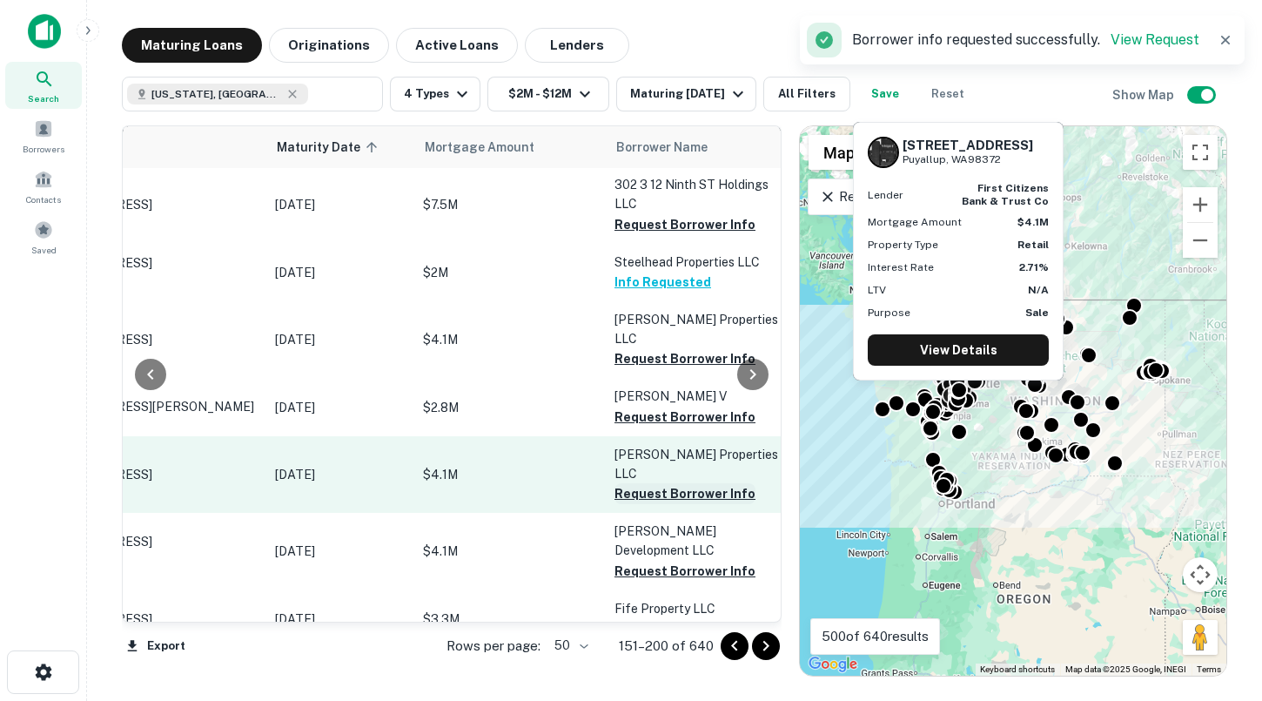
click at [633, 483] on button "Request Borrower Info" at bounding box center [685, 493] width 141 height 21
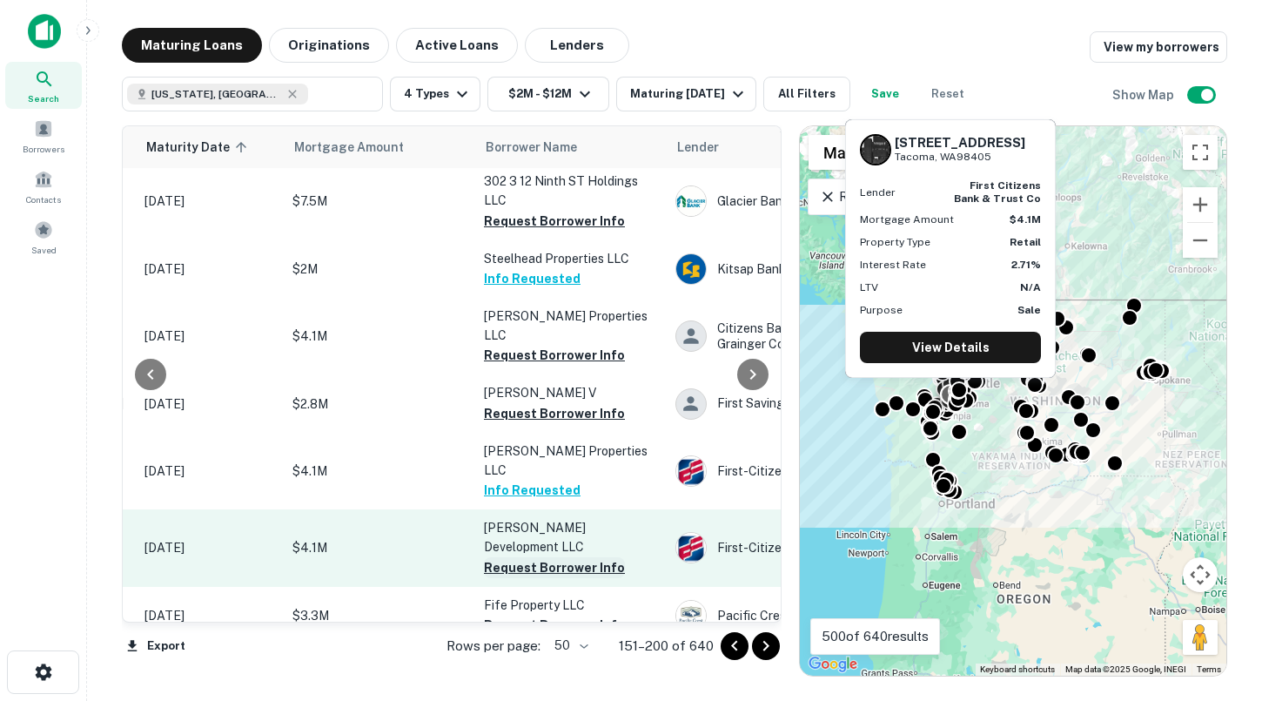
scroll to position [2731, 226]
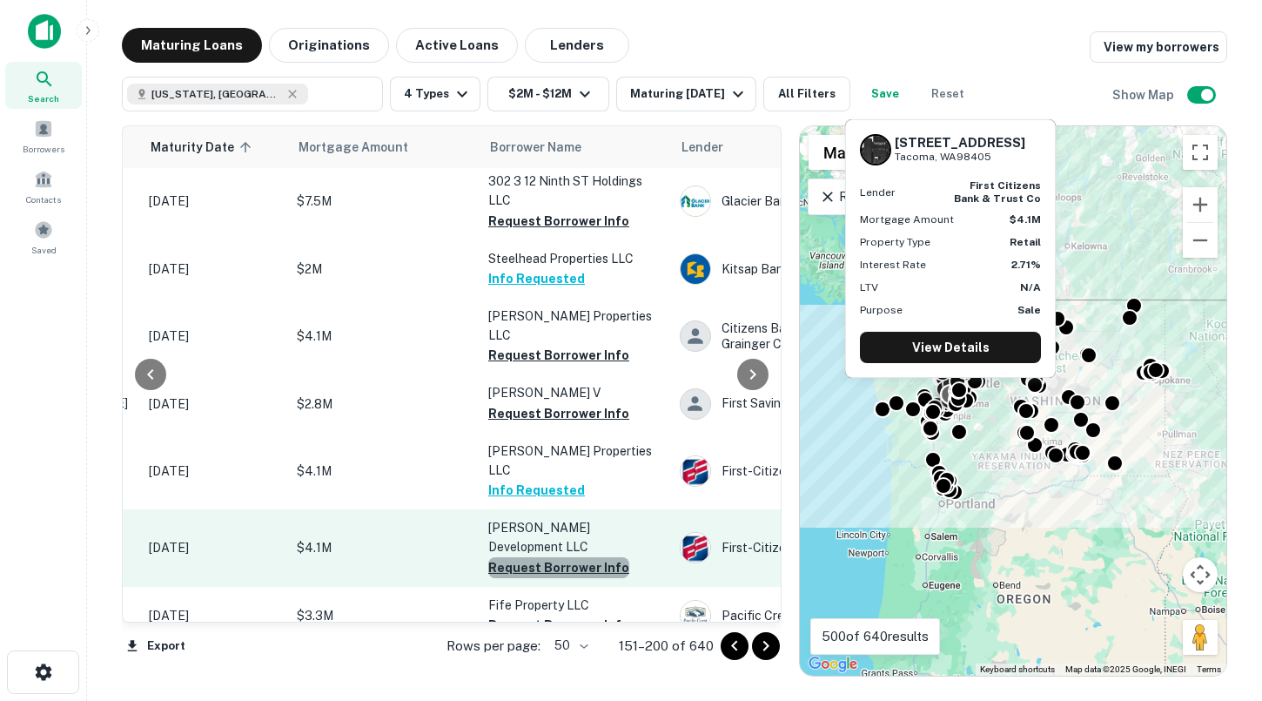
click at [601, 557] on button "Request Borrower Info" at bounding box center [558, 567] width 141 height 21
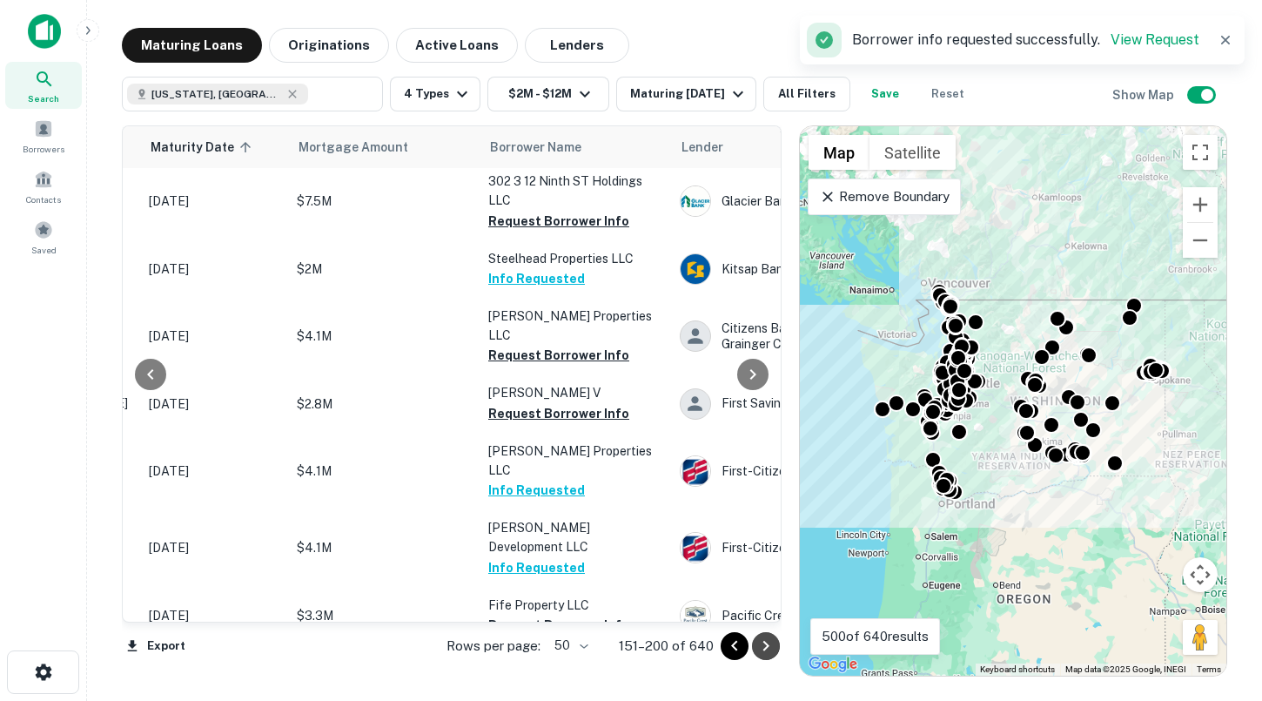
click at [770, 646] on icon "Go to next page" at bounding box center [766, 645] width 21 height 21
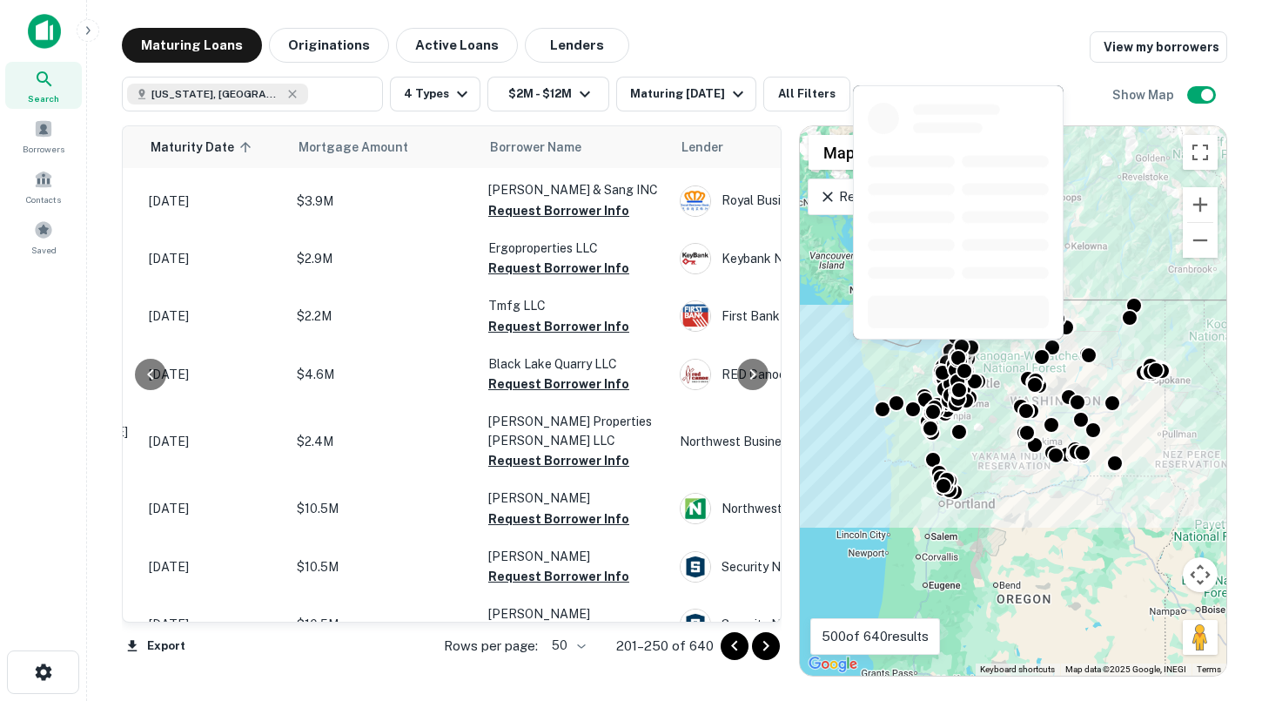
scroll to position [0, 226]
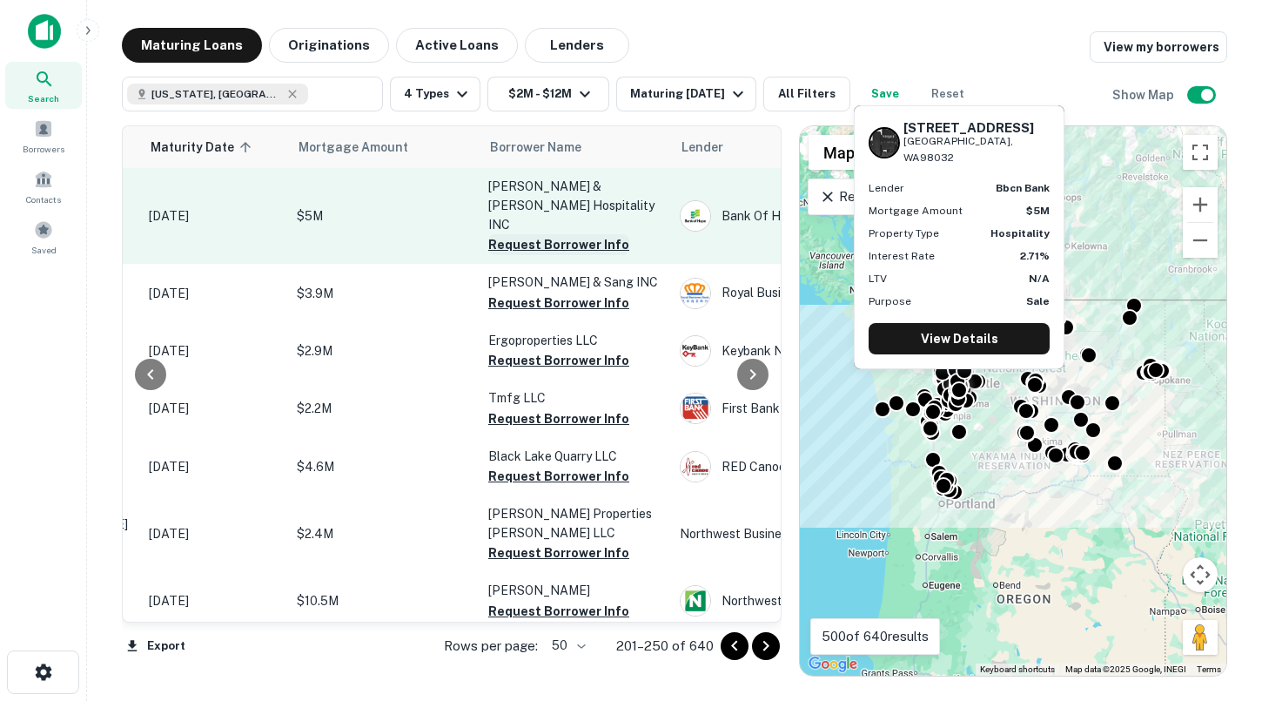
click at [557, 234] on button "Request Borrower Info" at bounding box center [558, 244] width 141 height 21
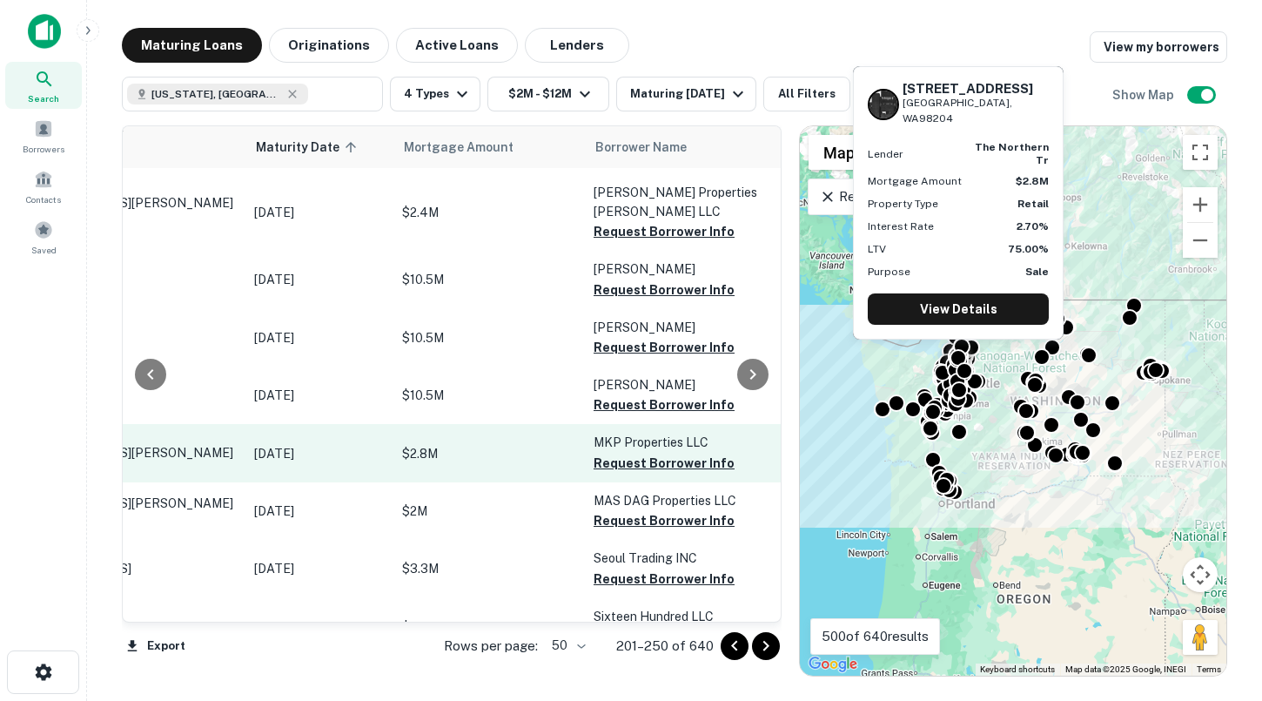
scroll to position [321, 92]
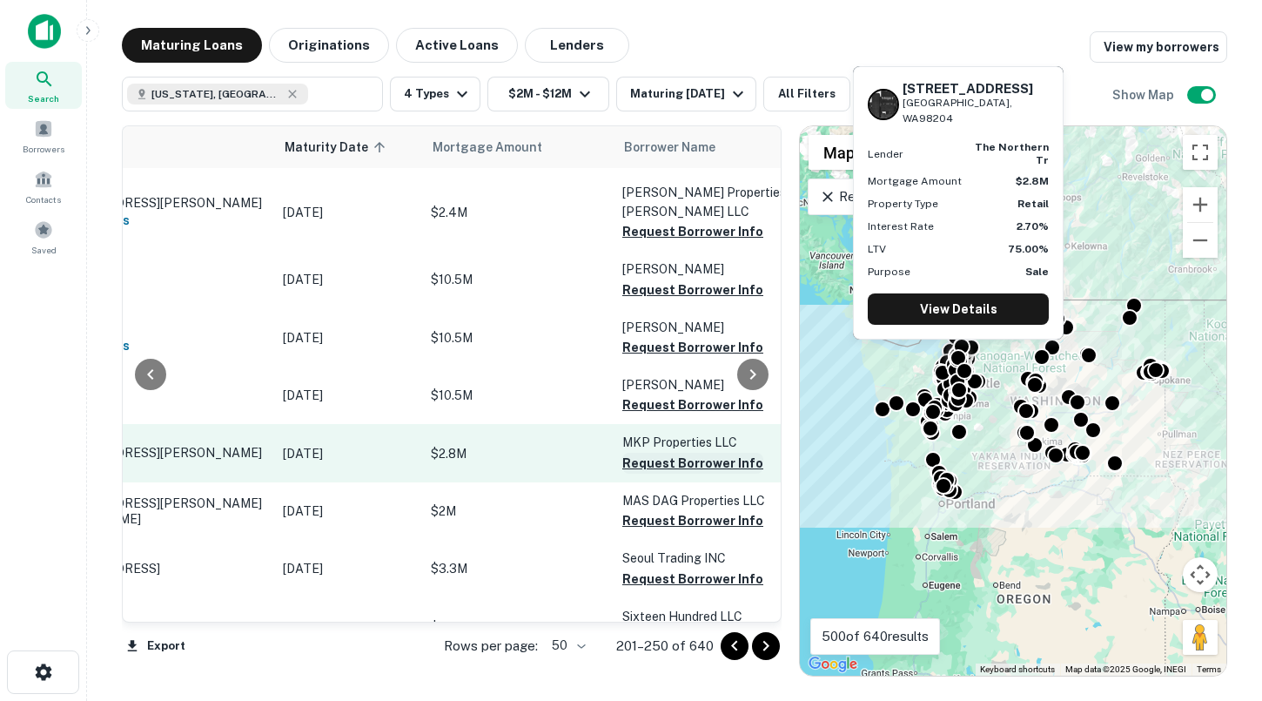
click at [655, 453] on button "Request Borrower Info" at bounding box center [692, 463] width 141 height 21
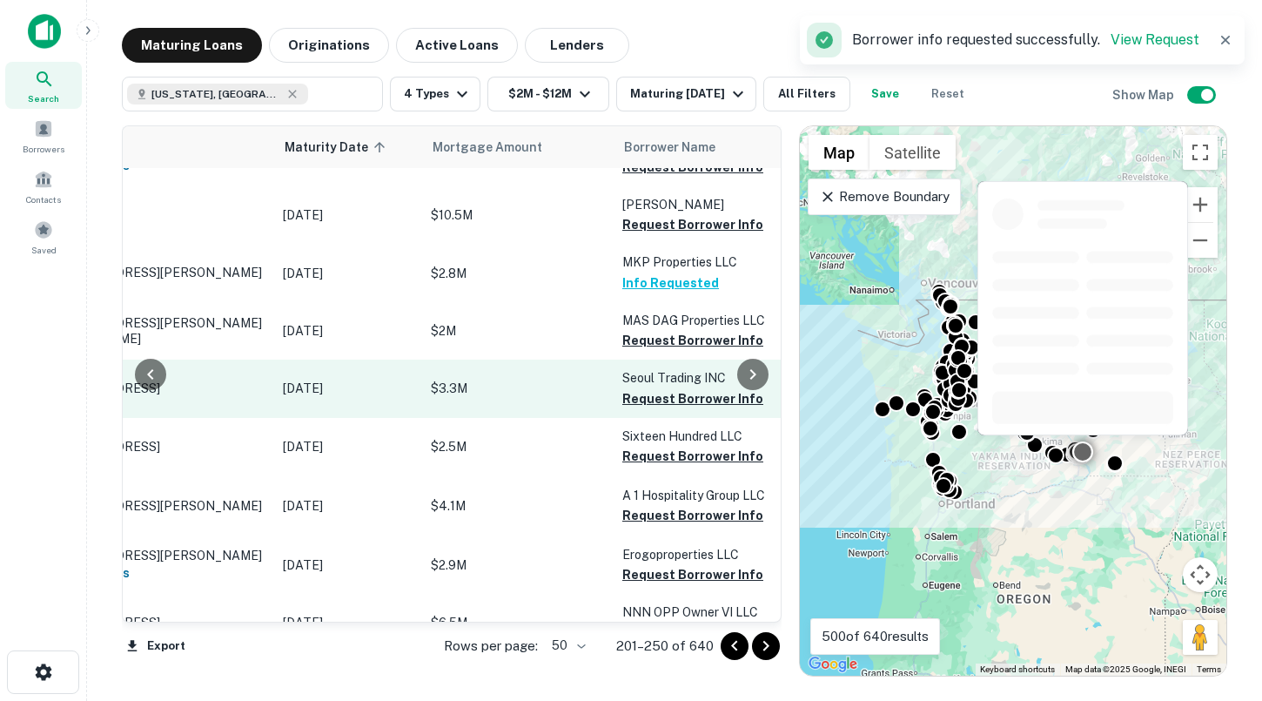
scroll to position [507, 92]
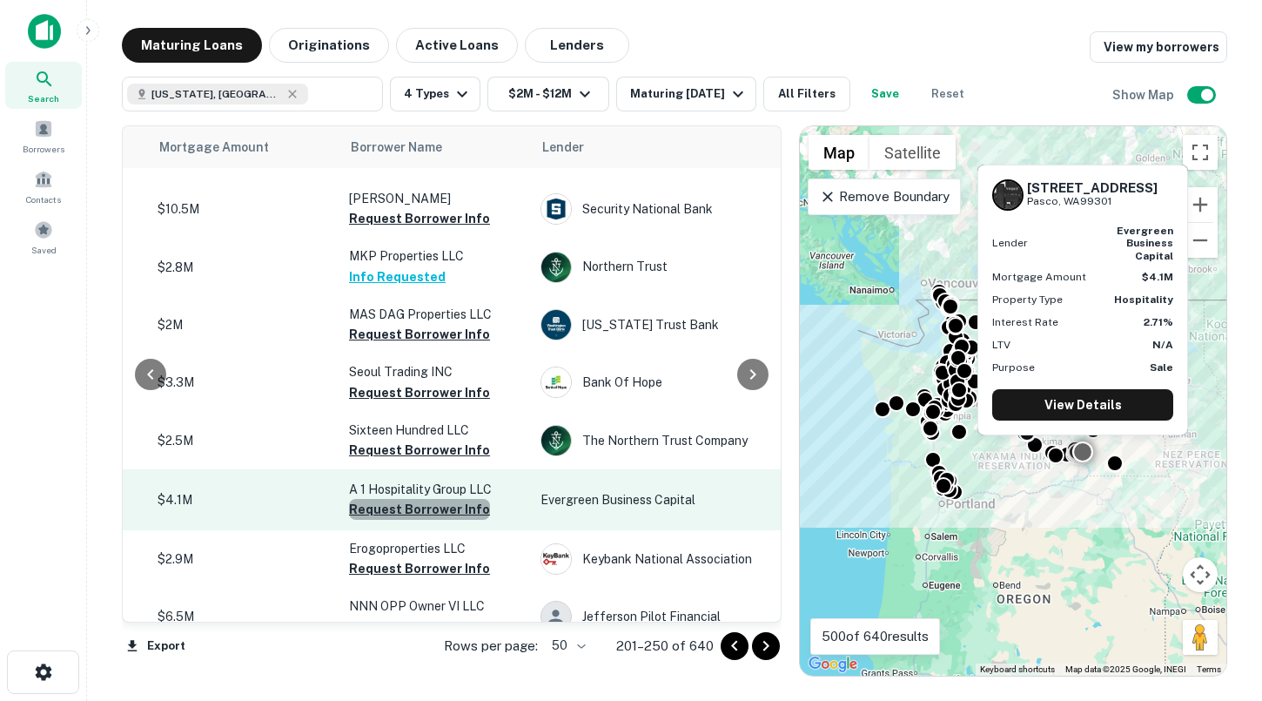
click at [459, 499] on button "Request Borrower Info" at bounding box center [419, 509] width 141 height 21
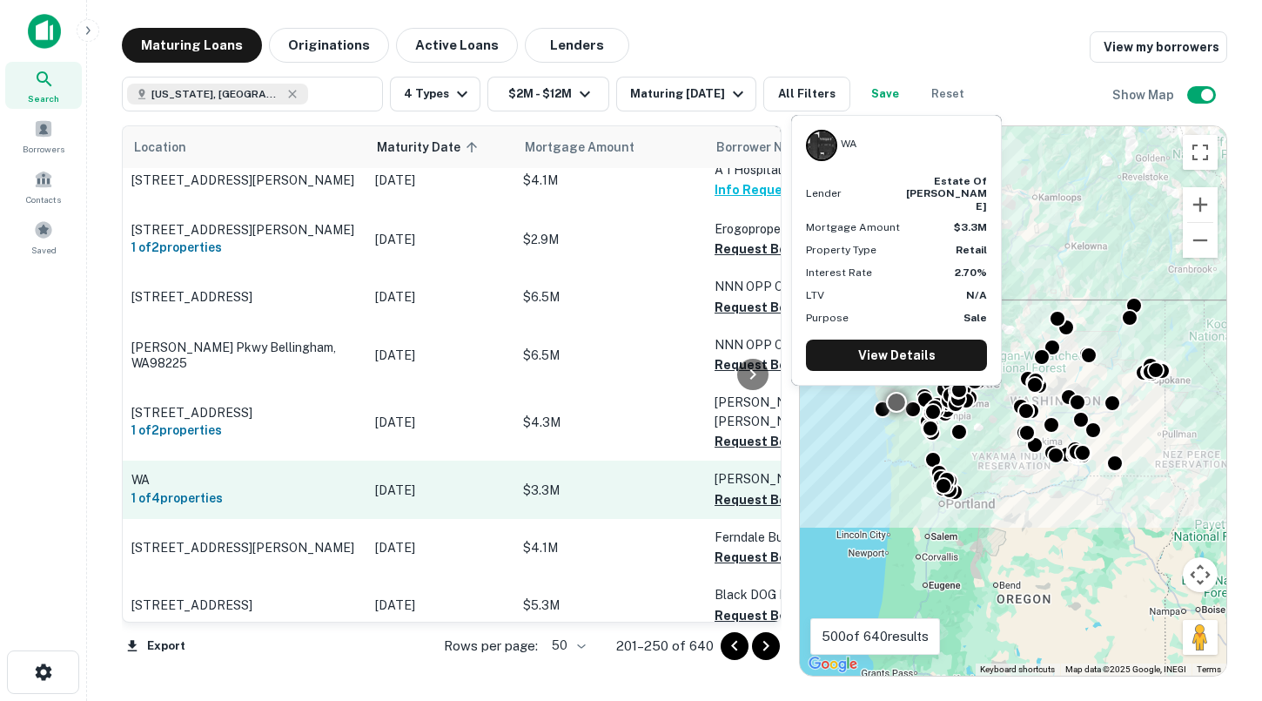
scroll to position [861, 0]
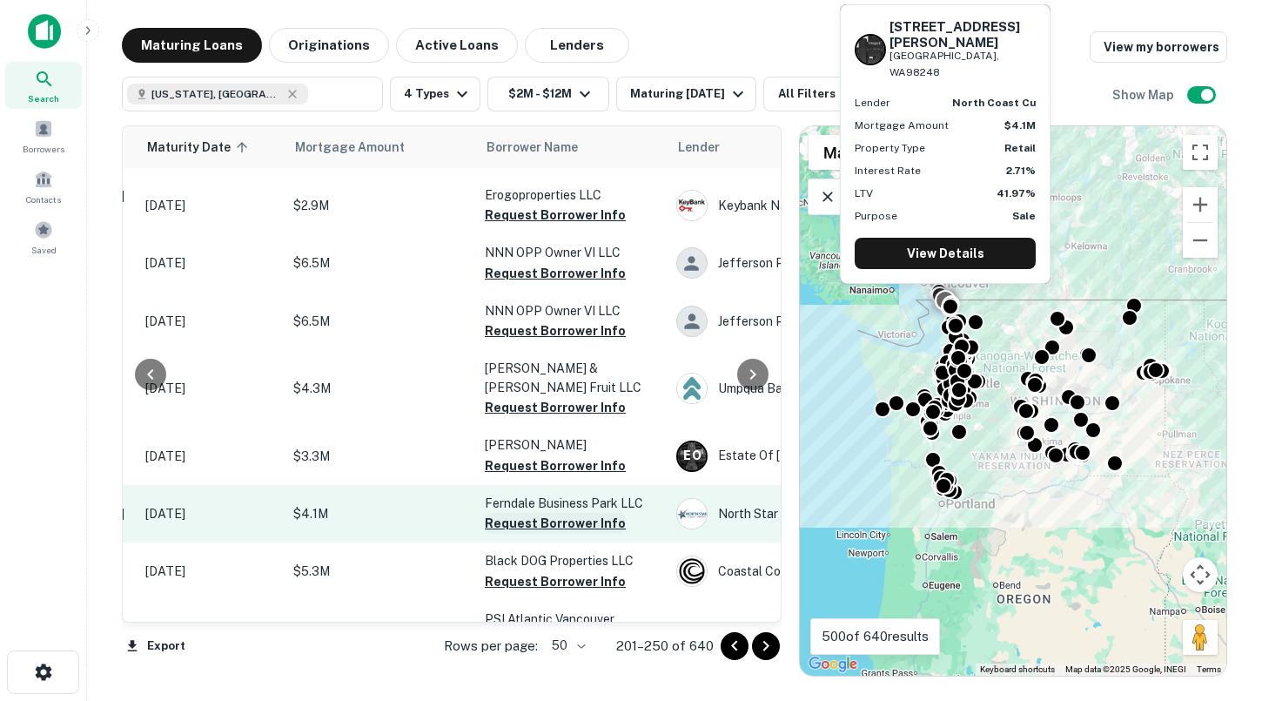
click at [531, 513] on button "Request Borrower Info" at bounding box center [555, 523] width 141 height 21
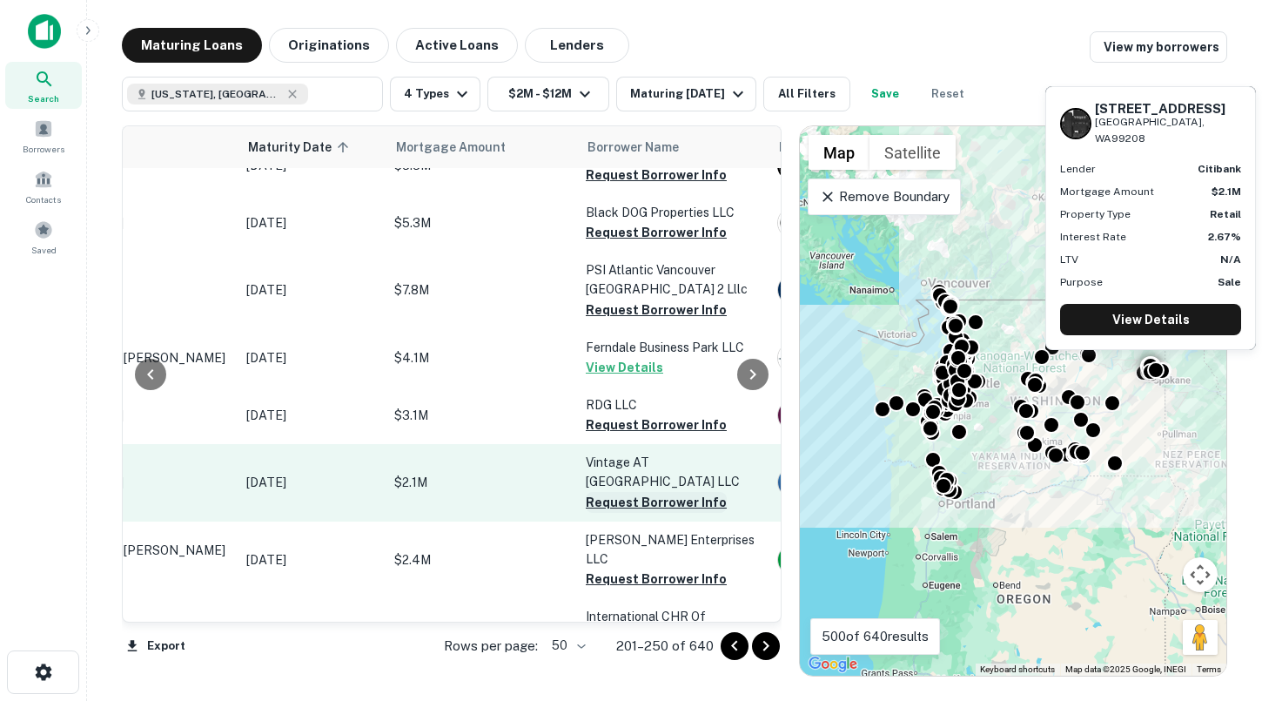
scroll to position [1152, 119]
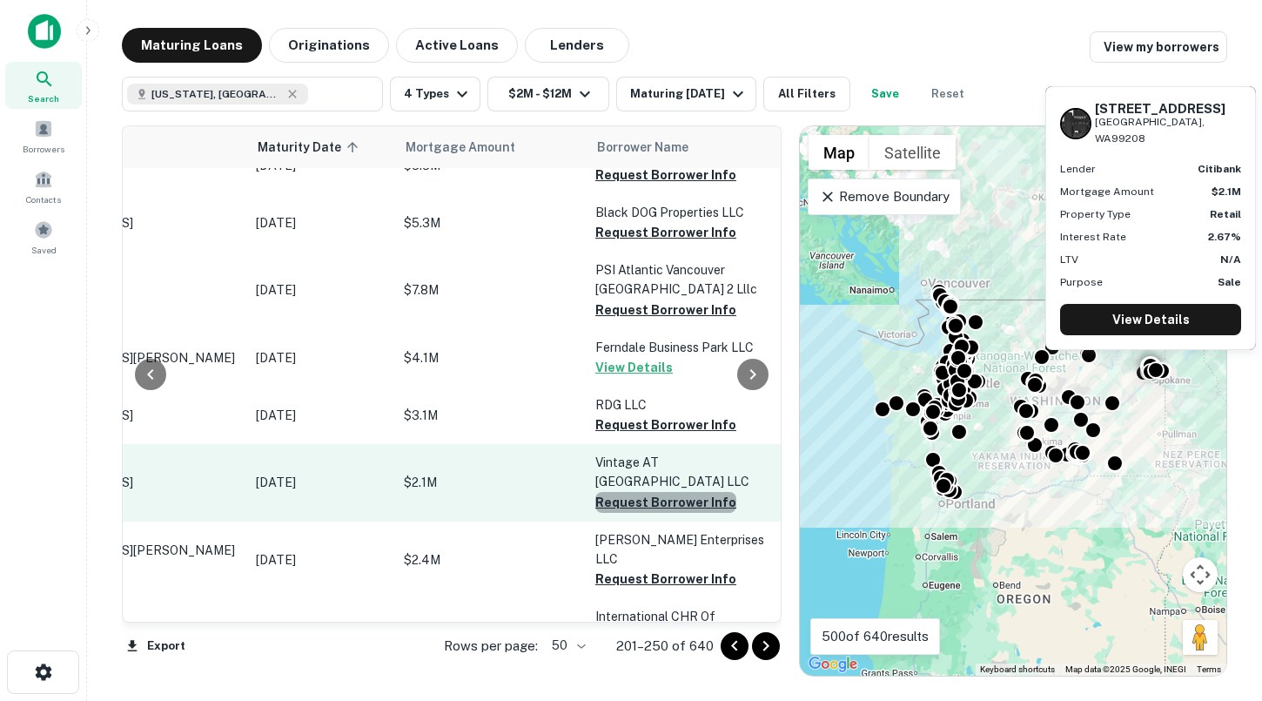
click at [674, 492] on button "Request Borrower Info" at bounding box center [665, 502] width 141 height 21
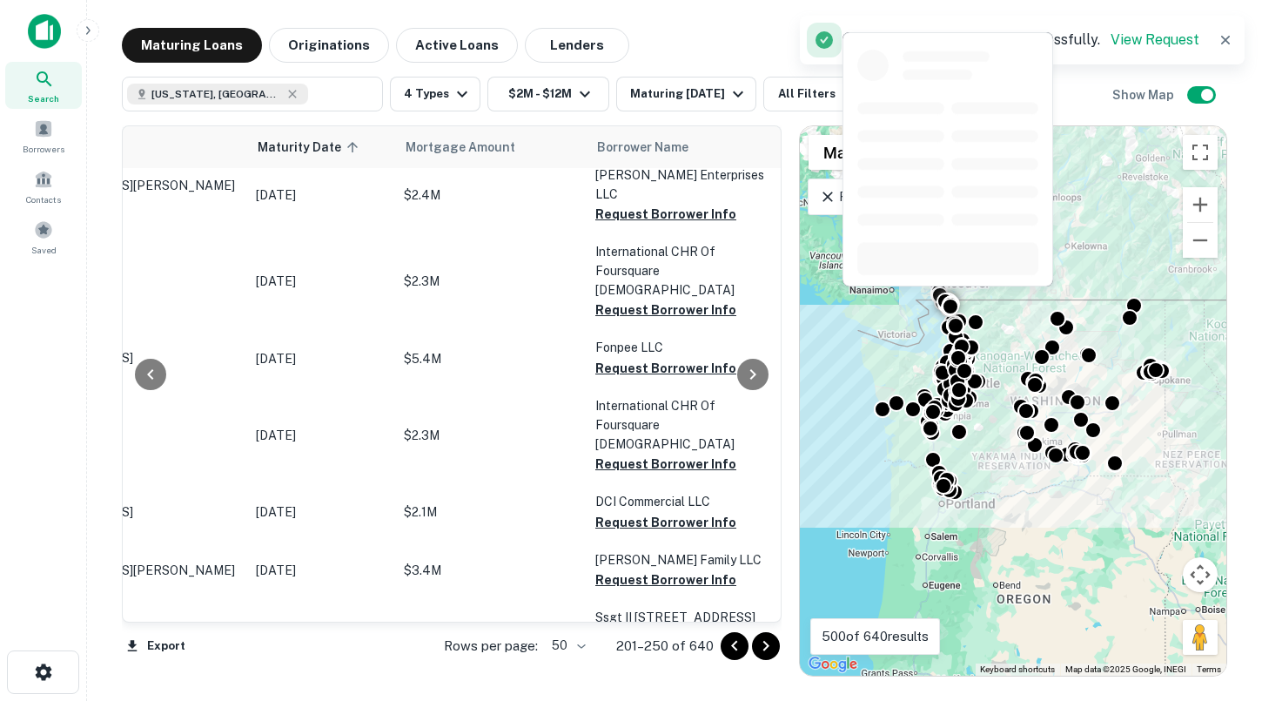
scroll to position [1520, 119]
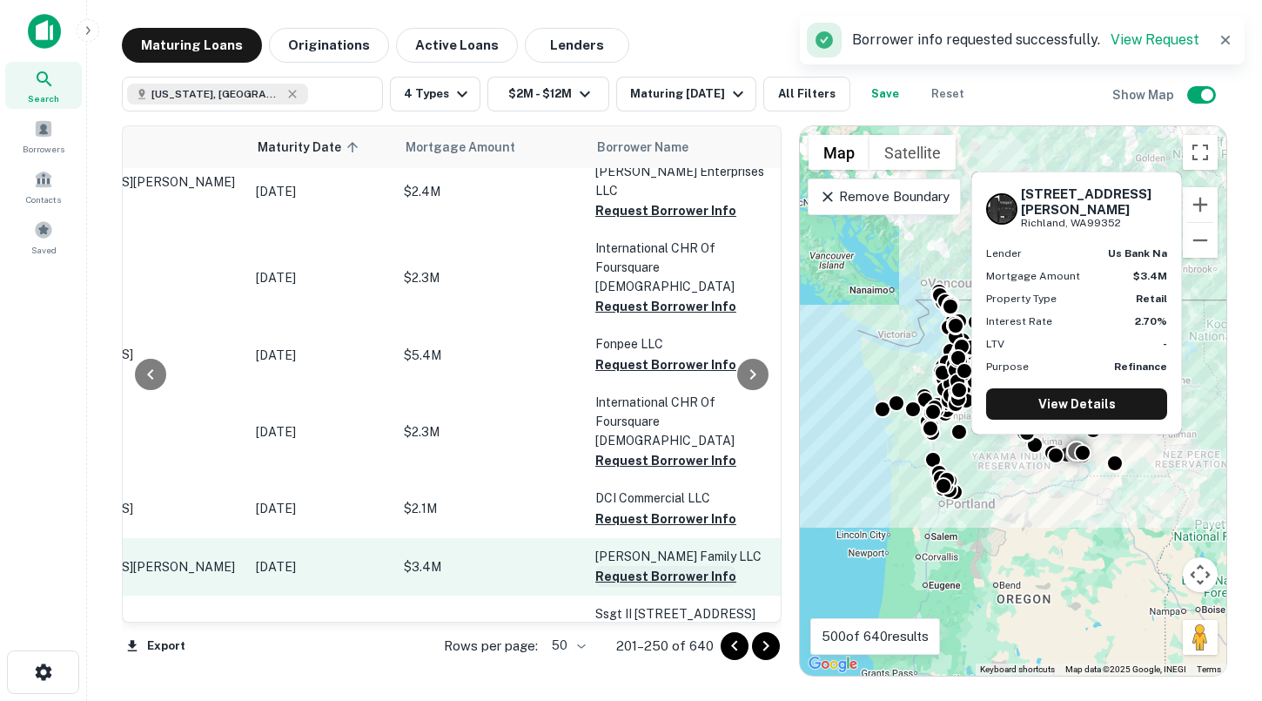
click at [621, 566] on button "Request Borrower Info" at bounding box center [665, 576] width 141 height 21
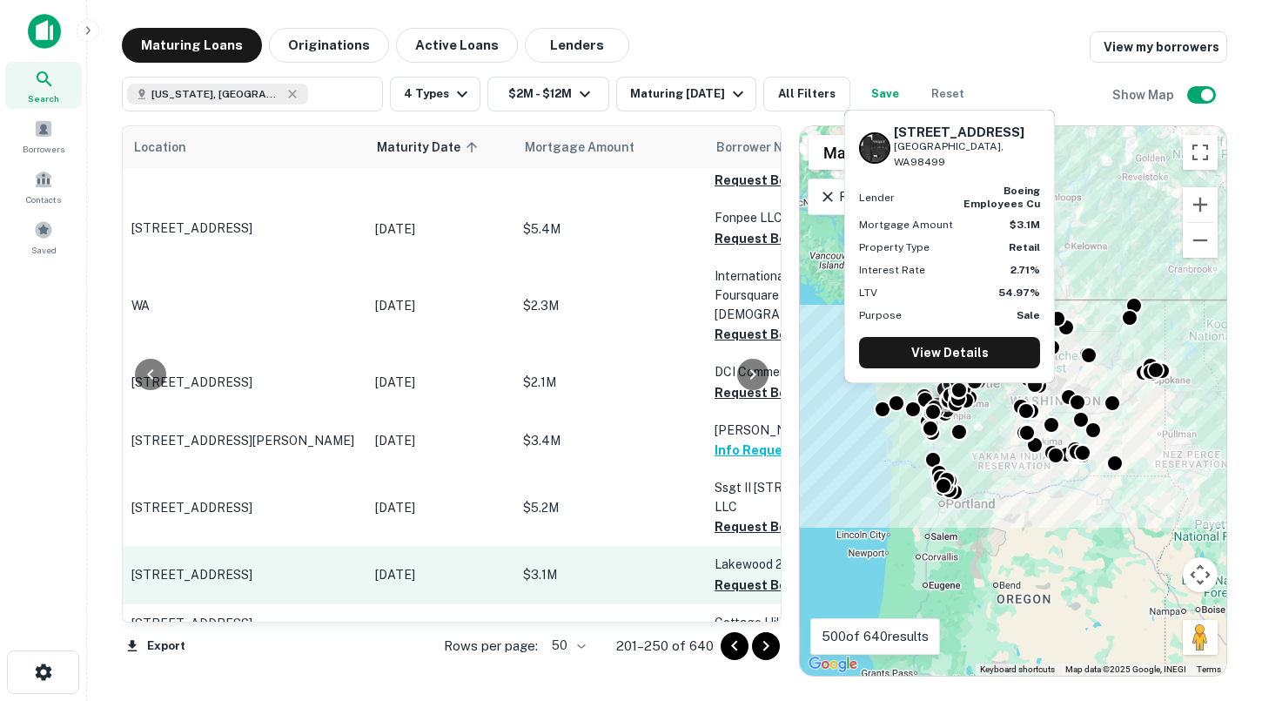
scroll to position [1646, 75]
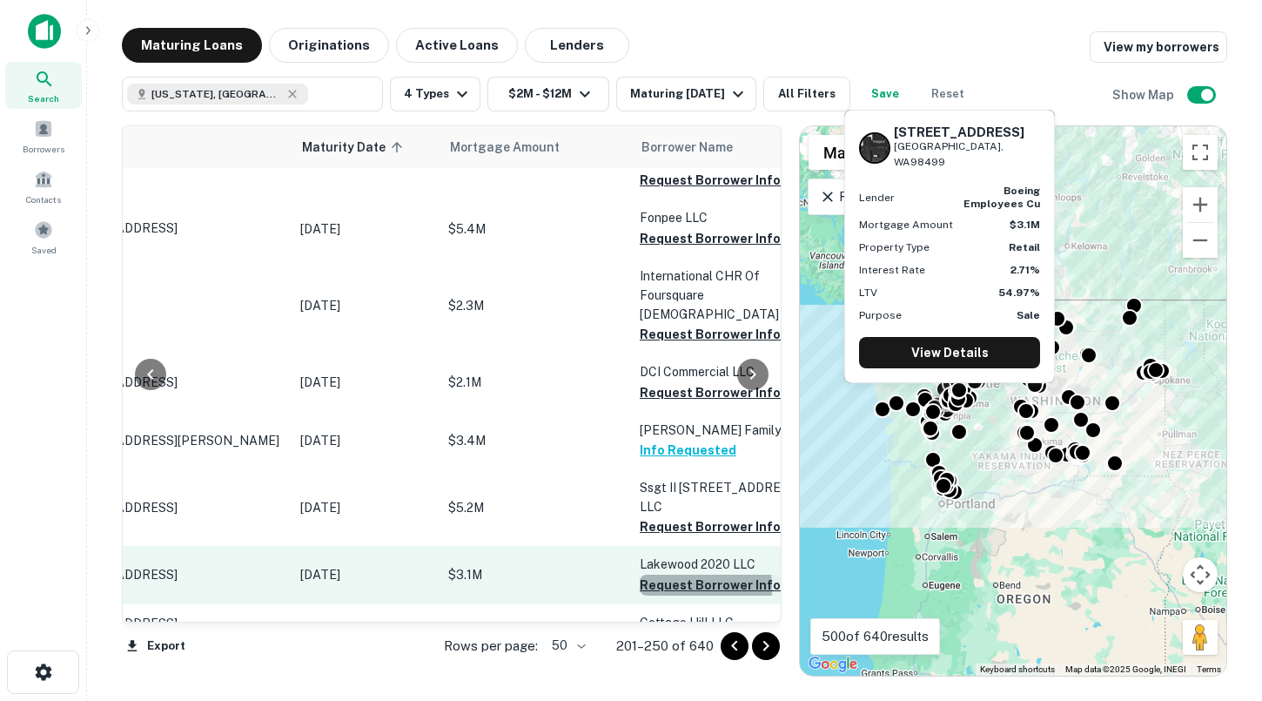
click at [663, 574] on button "Request Borrower Info" at bounding box center [710, 584] width 141 height 21
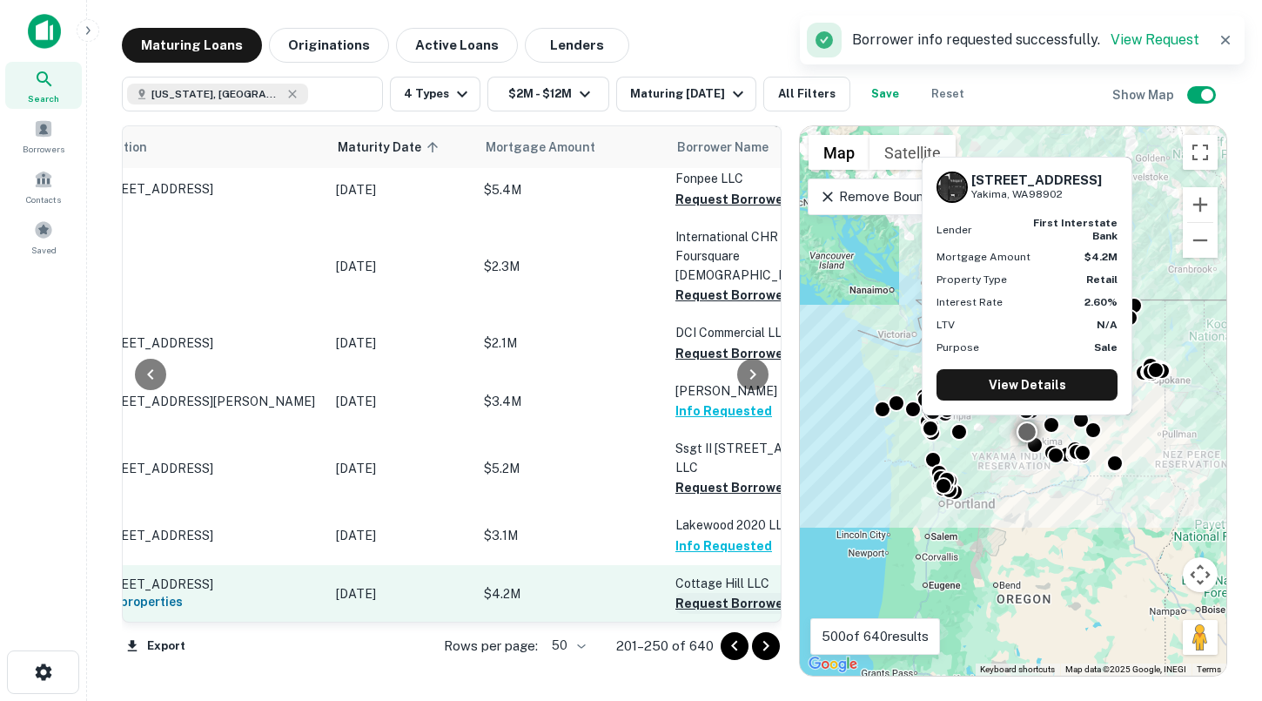
scroll to position [1685, 0]
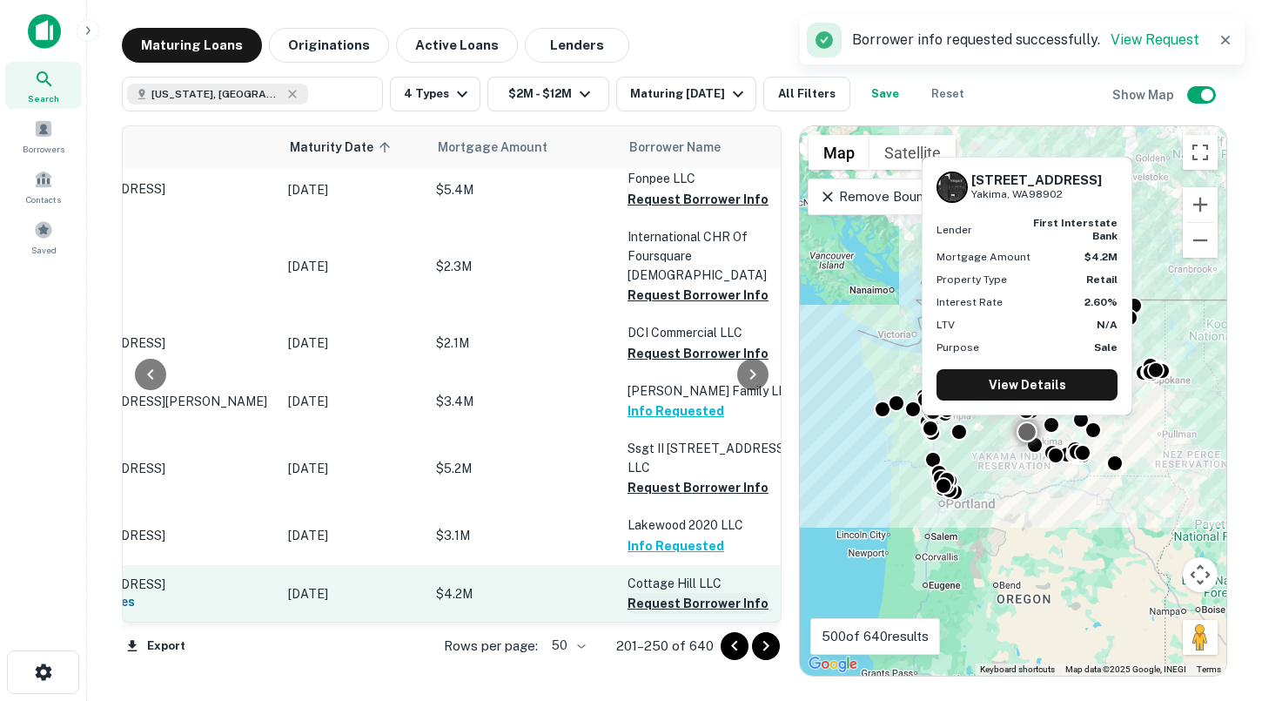
click at [670, 593] on button "Request Borrower Info" at bounding box center [698, 603] width 141 height 21
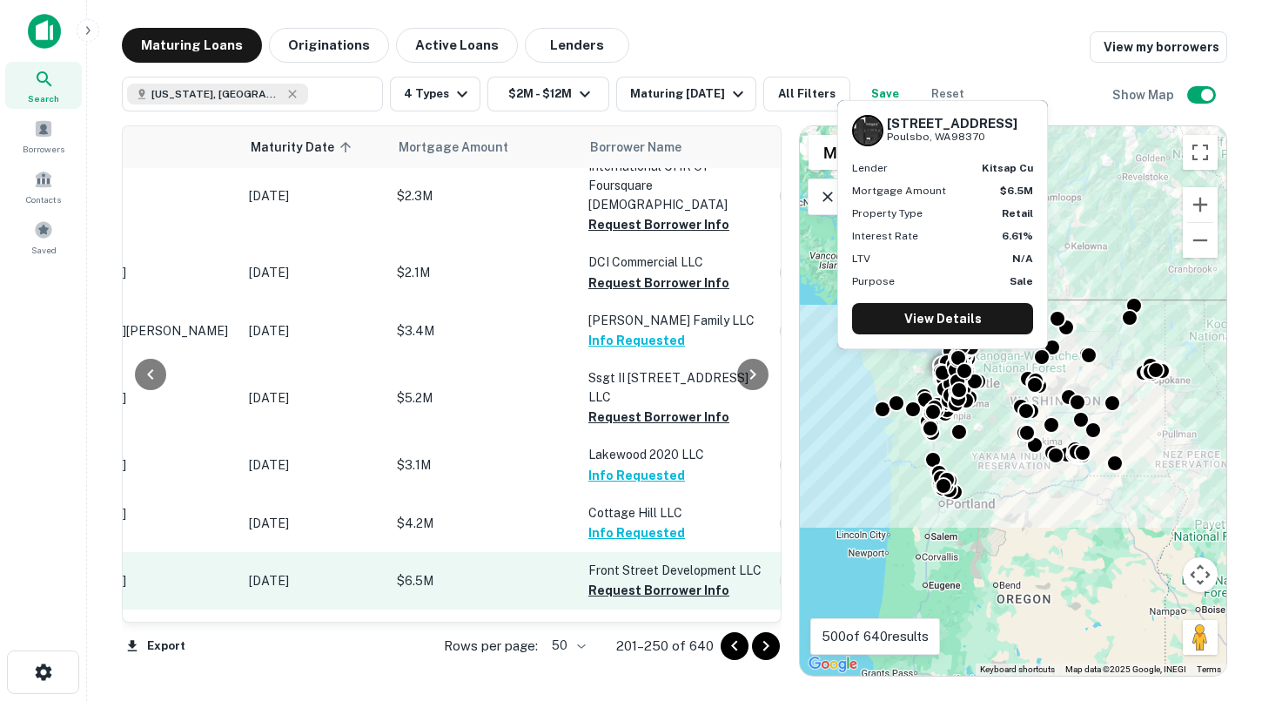
scroll to position [1756, 127]
click at [605, 580] on button "Request Borrower Info" at bounding box center [658, 590] width 141 height 21
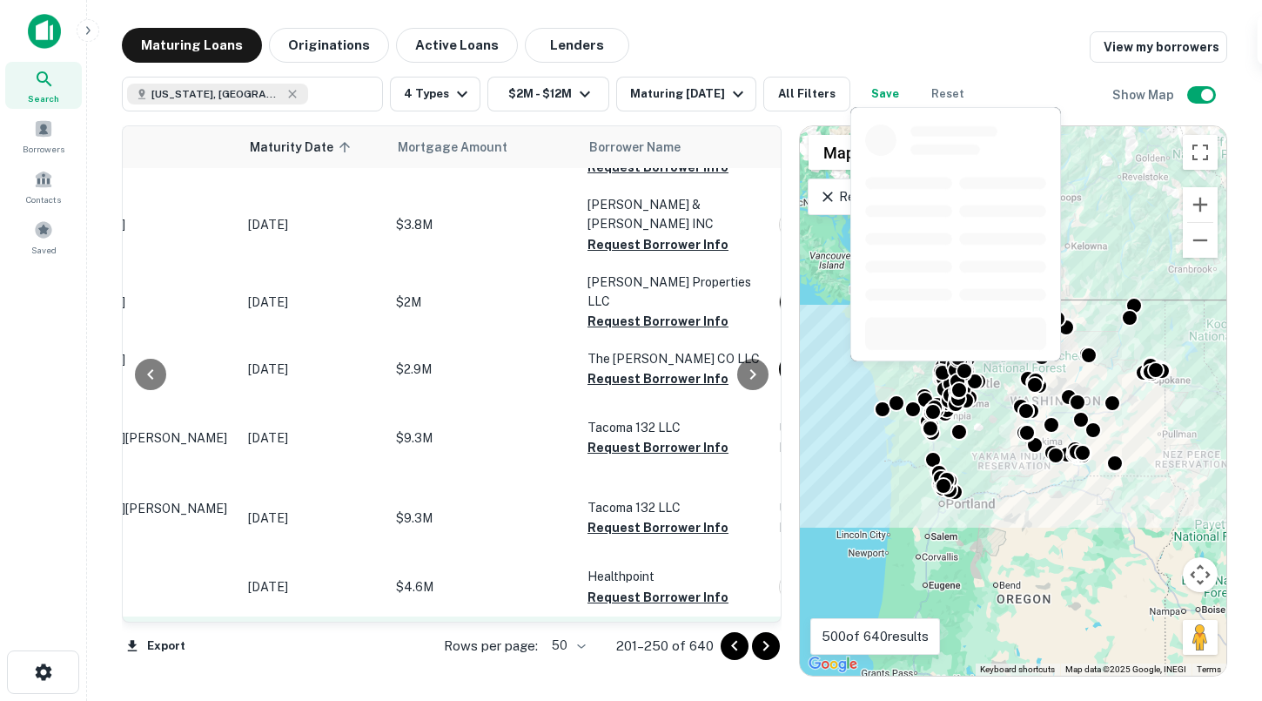
scroll to position [2424, 127]
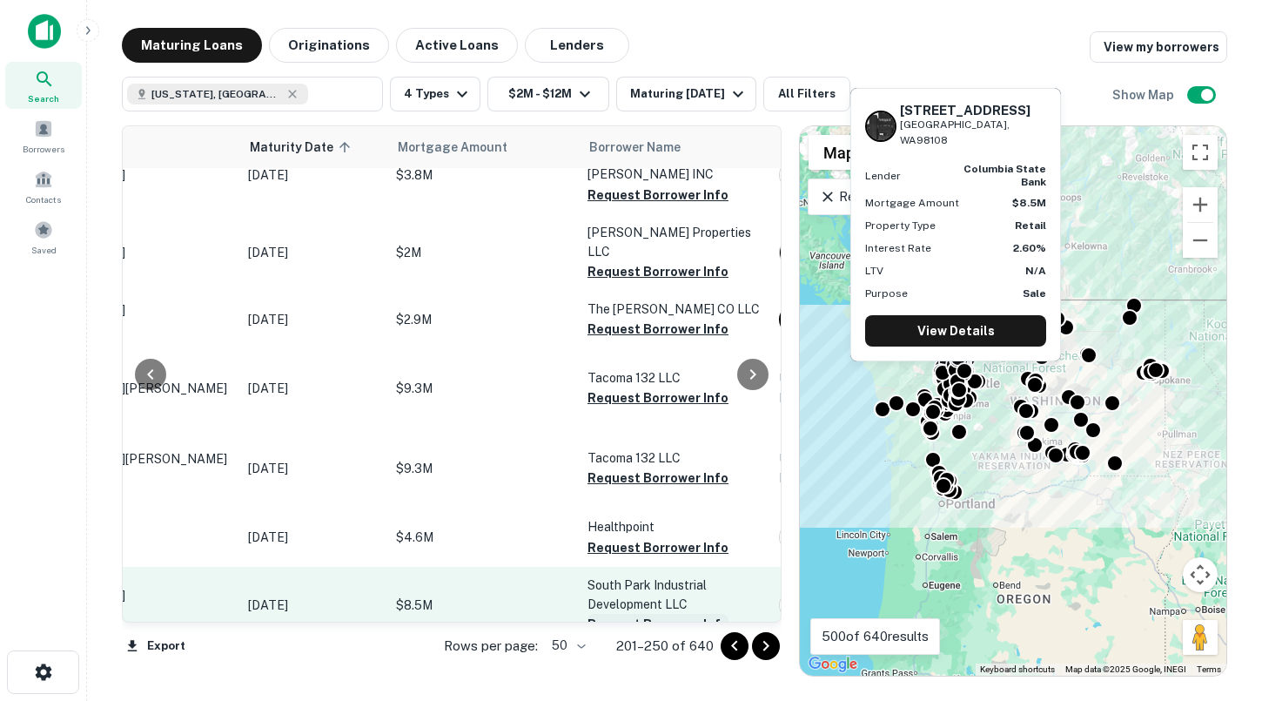
click at [614, 614] on button "Request Borrower Info" at bounding box center [658, 624] width 141 height 21
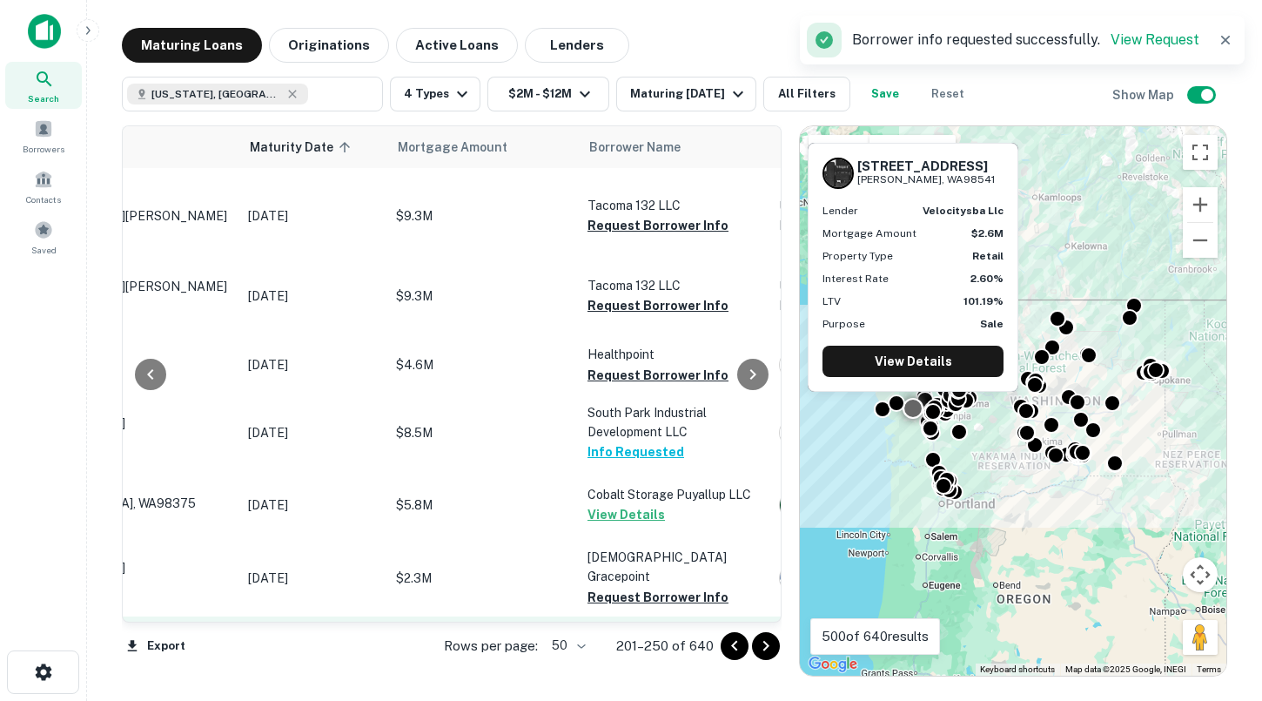
scroll to position [2618, 127]
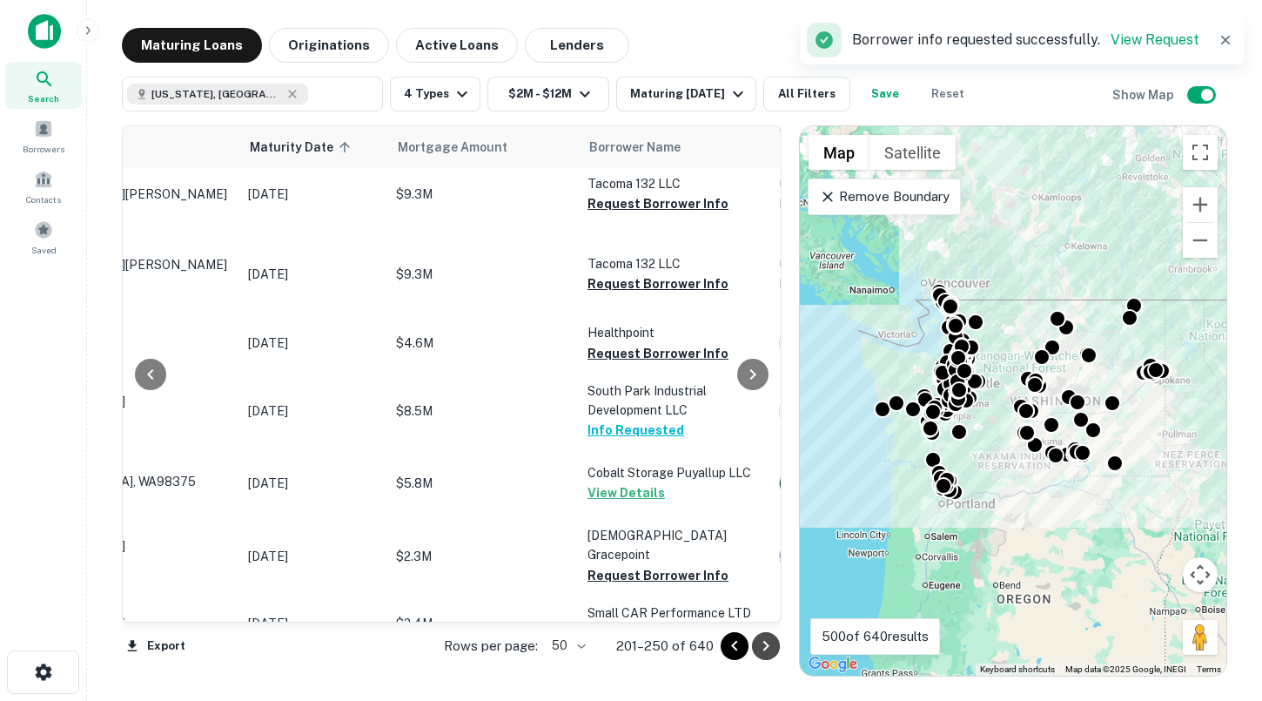
click at [762, 641] on icon "Go to next page" at bounding box center [766, 645] width 21 height 21
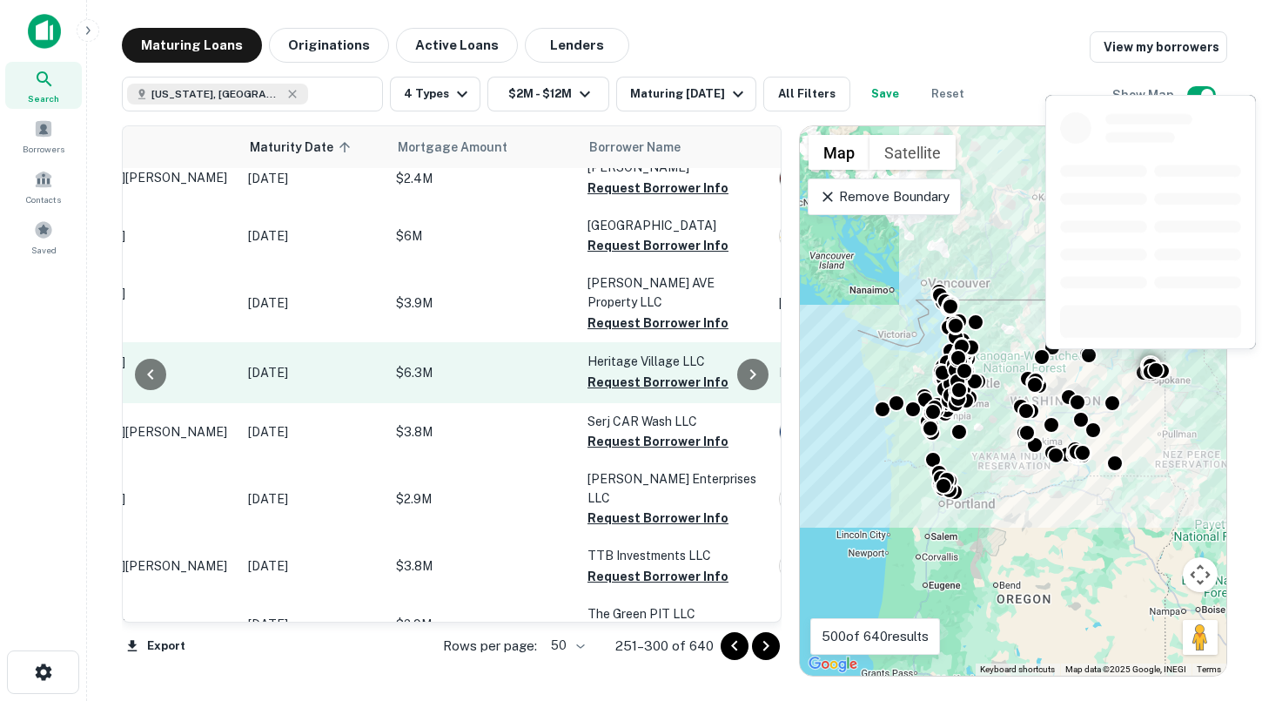
scroll to position [174, 127]
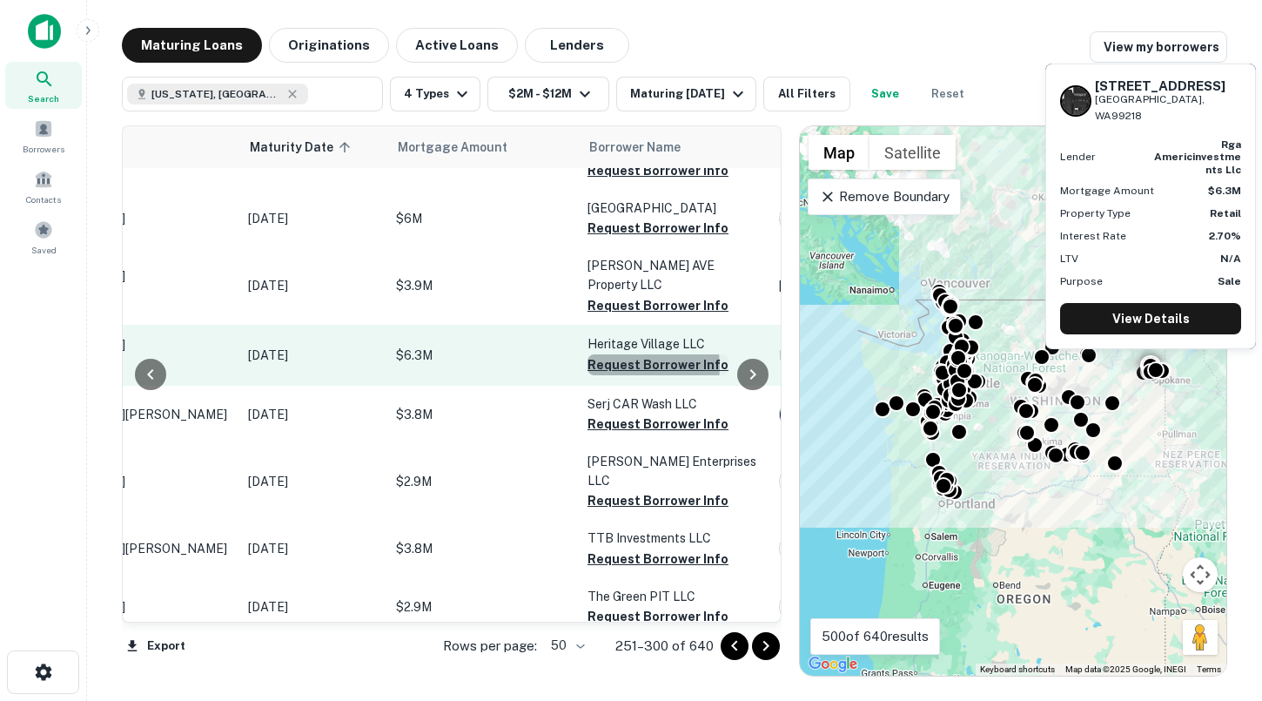
click at [633, 370] on button "Request Borrower Info" at bounding box center [658, 364] width 141 height 21
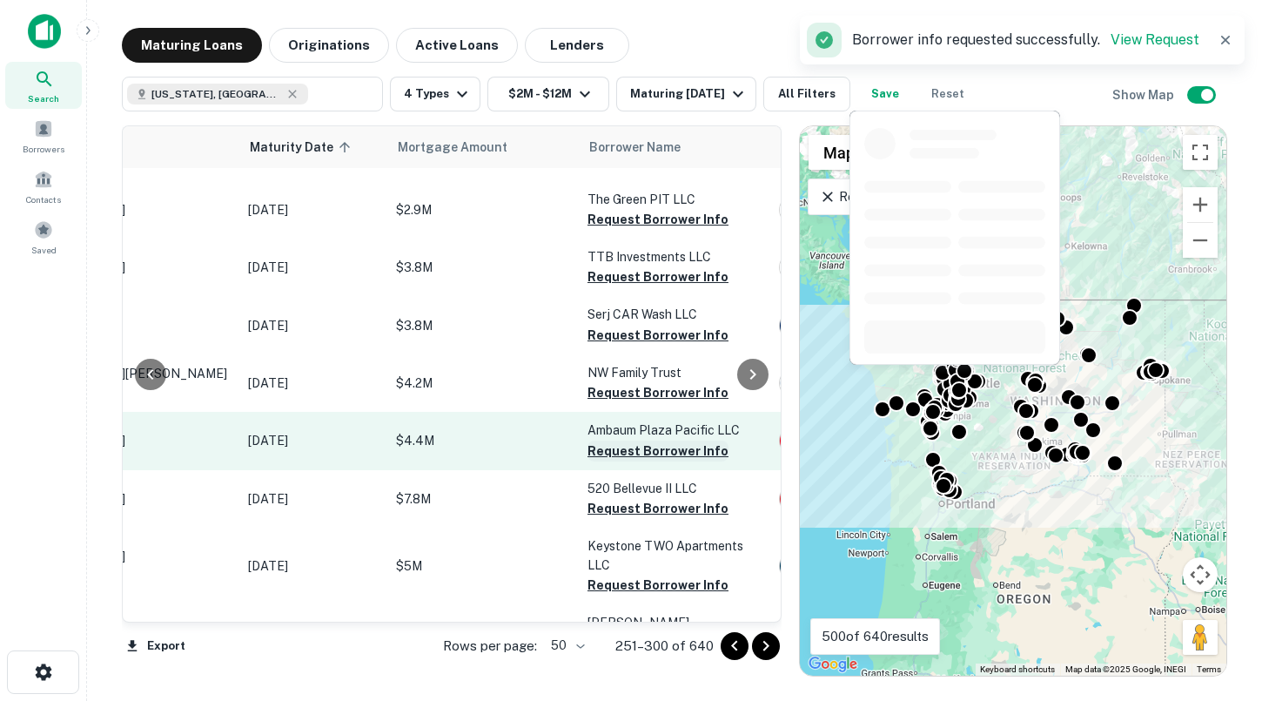
click at [632, 450] on button "Request Borrower Info" at bounding box center [658, 450] width 141 height 21
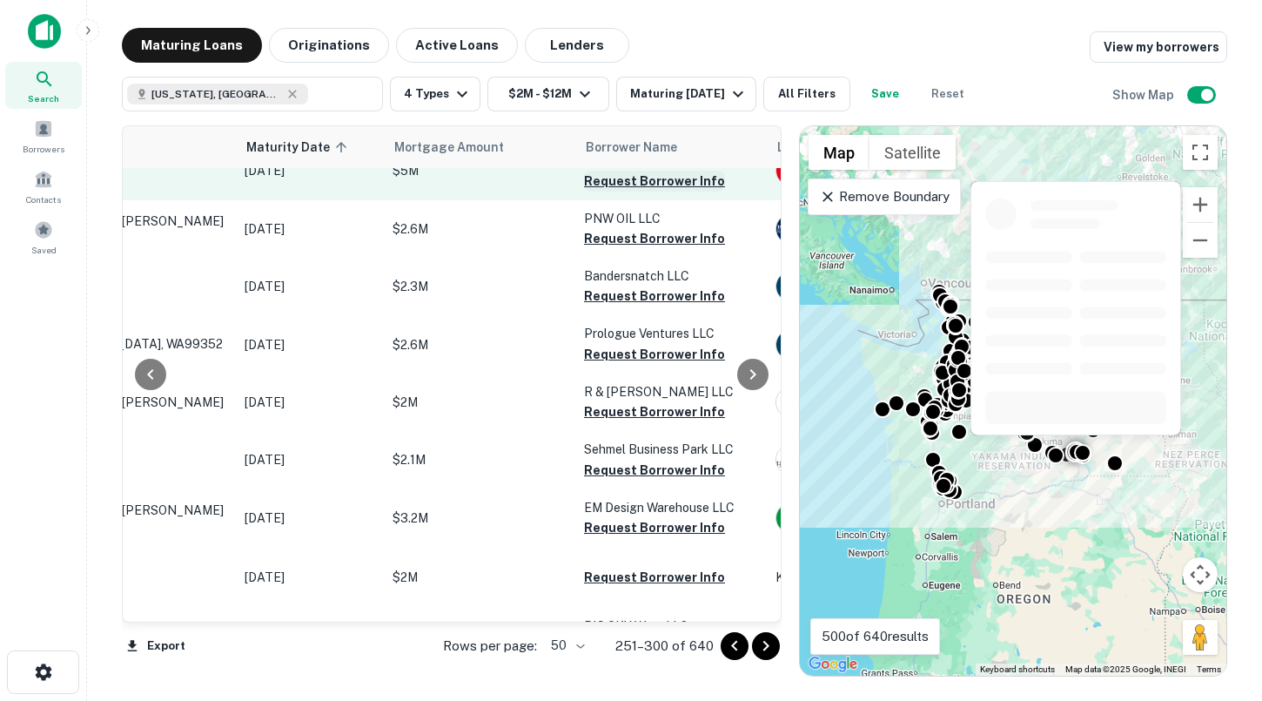
scroll to position [1036, 131]
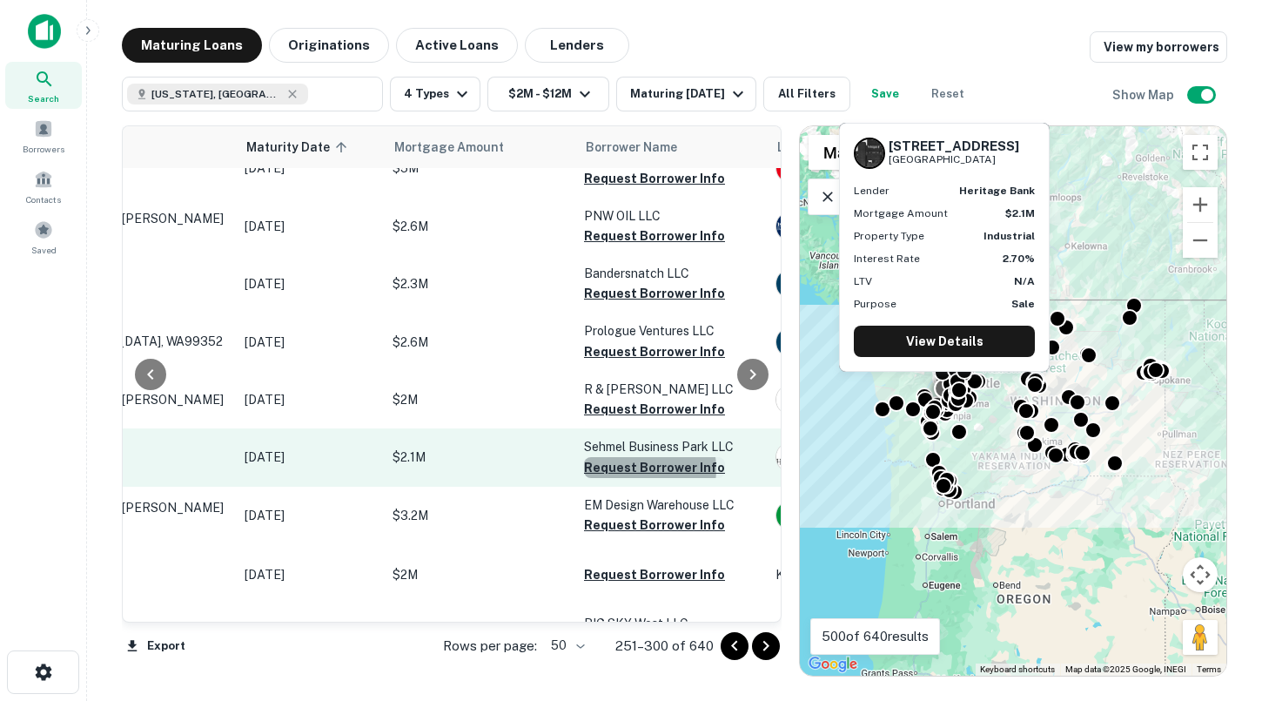
click at [639, 467] on button "Request Borrower Info" at bounding box center [654, 467] width 141 height 21
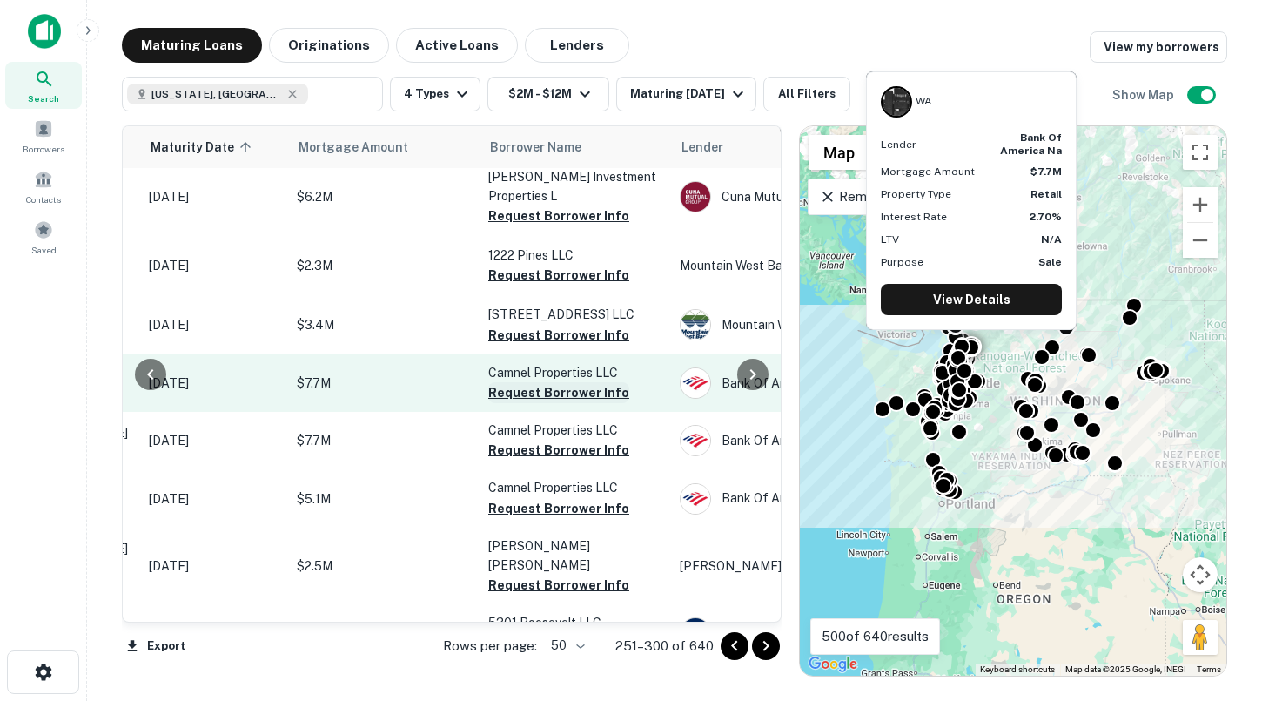
scroll to position [2129, 226]
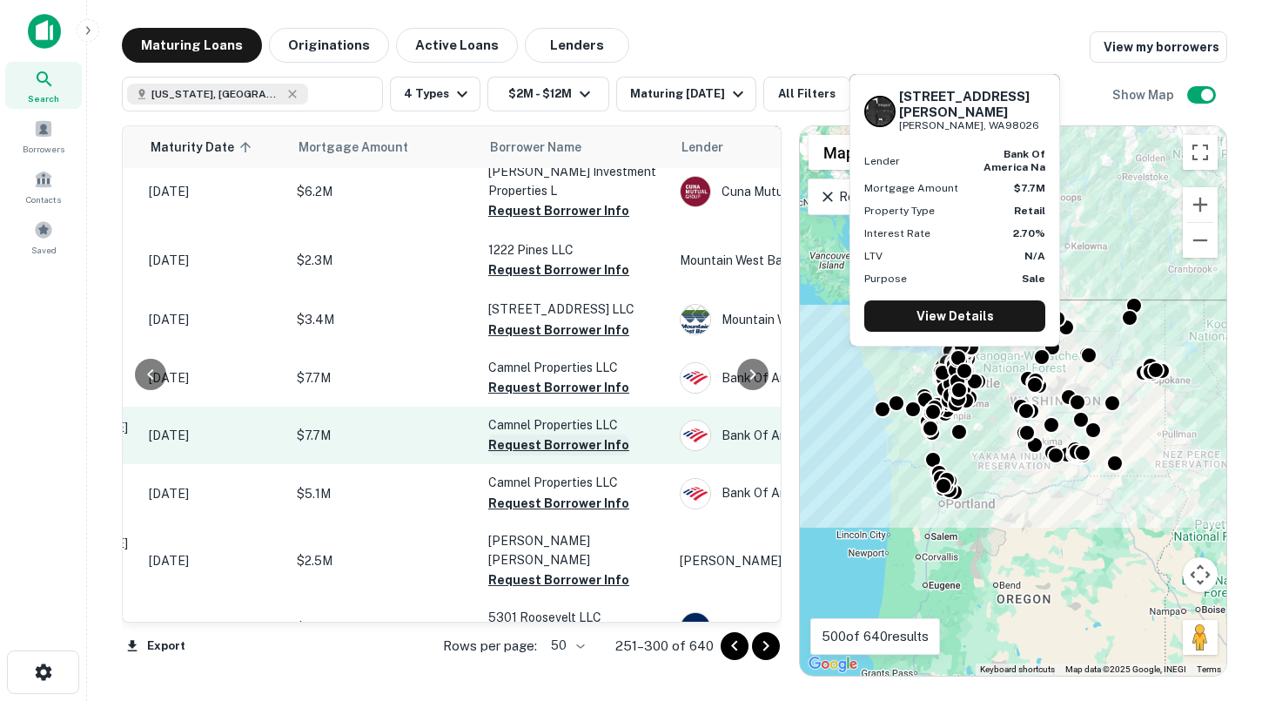
click at [567, 440] on button "Request Borrower Info" at bounding box center [558, 444] width 141 height 21
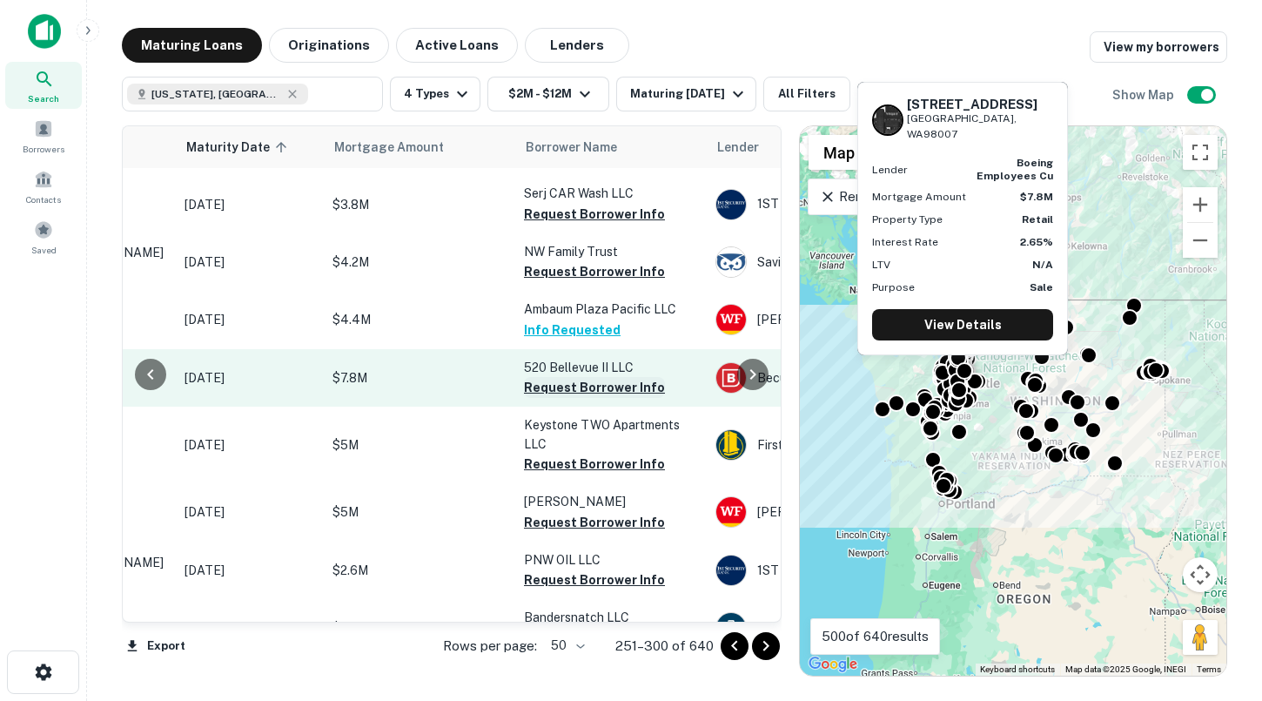
scroll to position [692, 203]
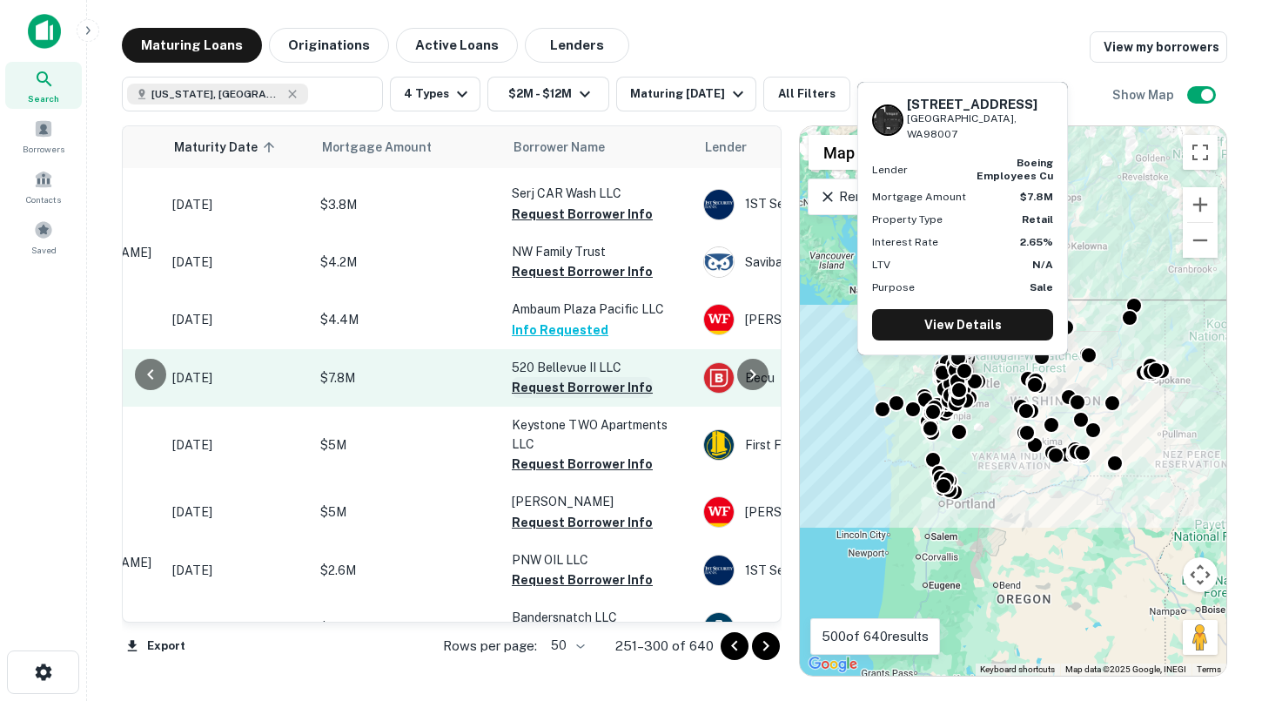
click at [547, 389] on button "Request Borrower Info" at bounding box center [582, 387] width 141 height 21
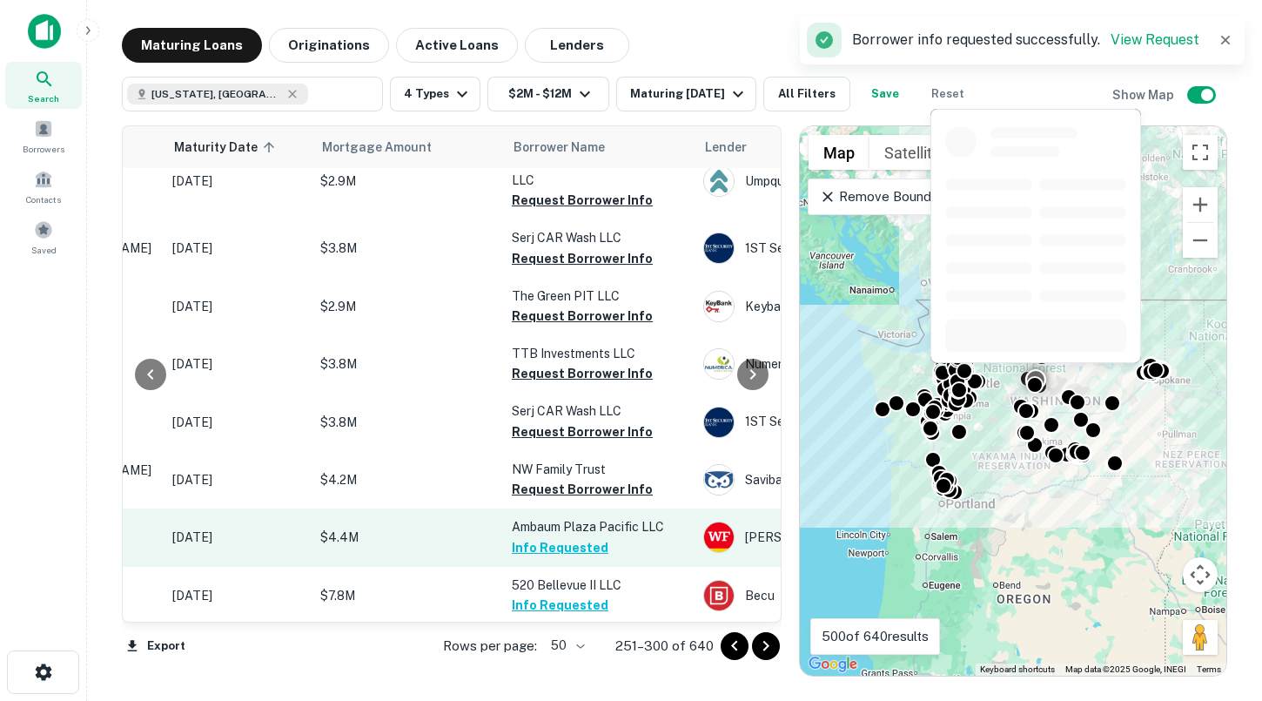
scroll to position [412, 203]
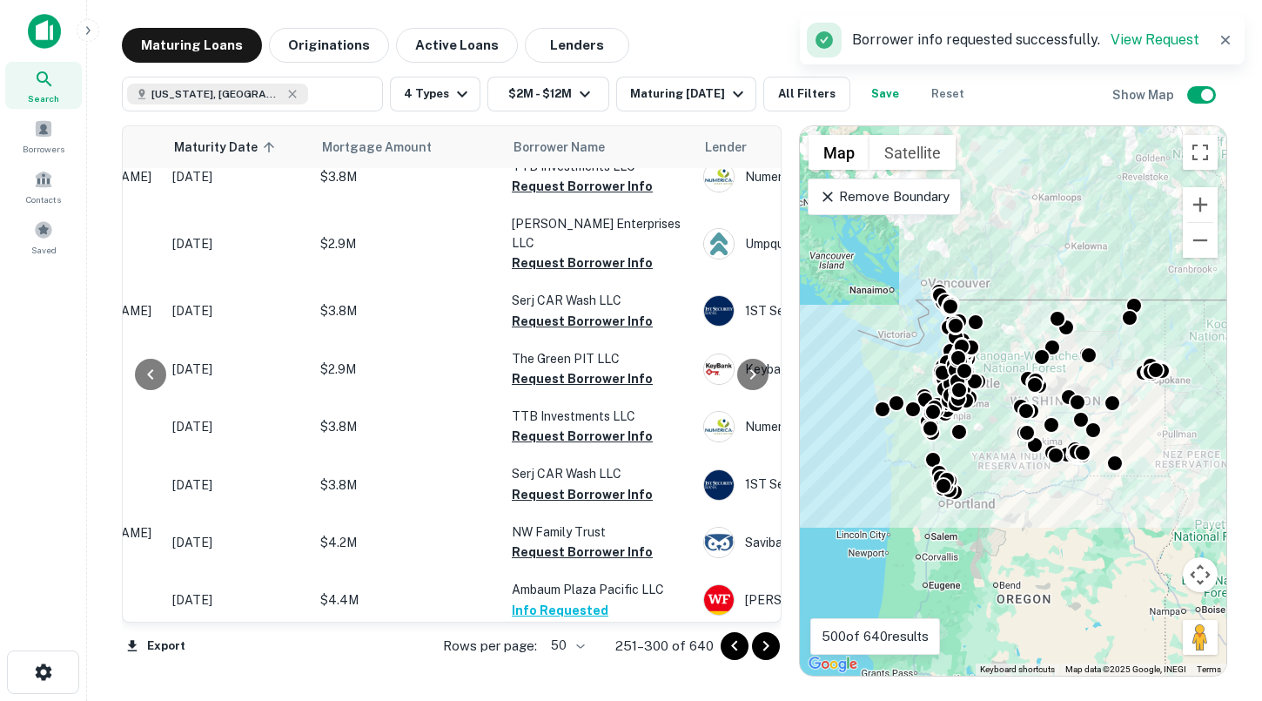
click at [759, 645] on icon "Go to next page" at bounding box center [766, 645] width 21 height 21
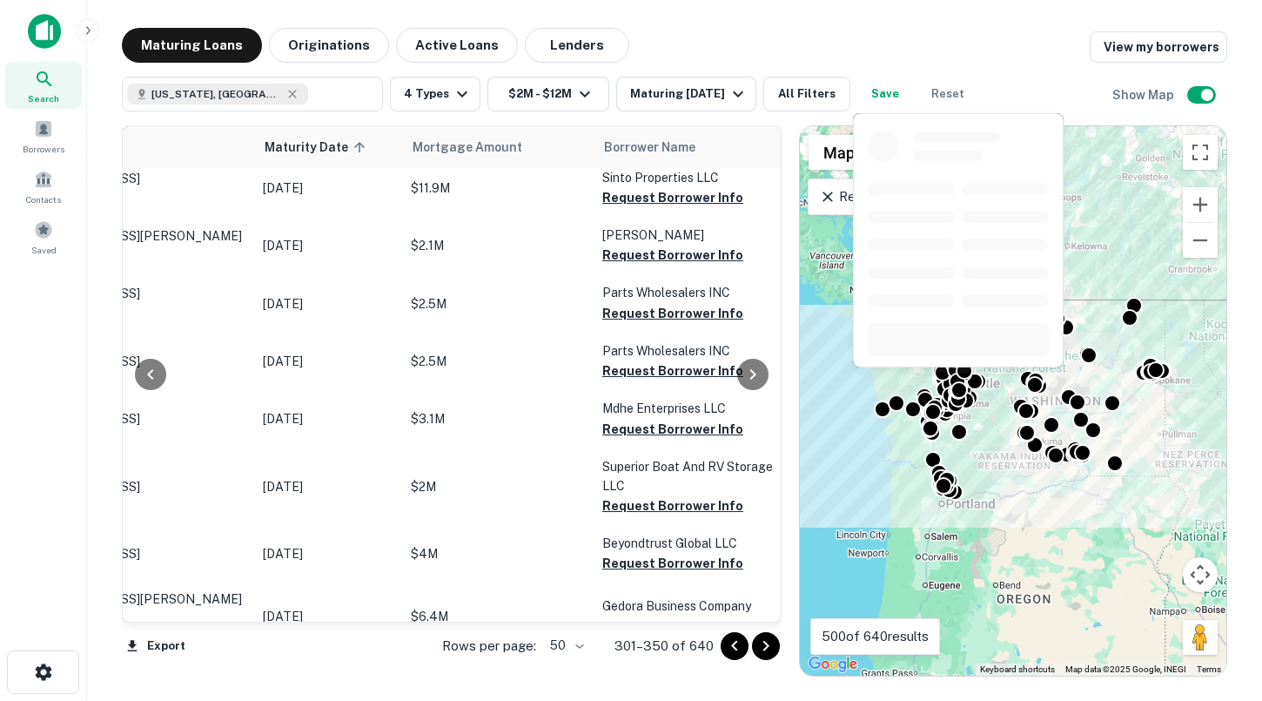
scroll to position [2086, 127]
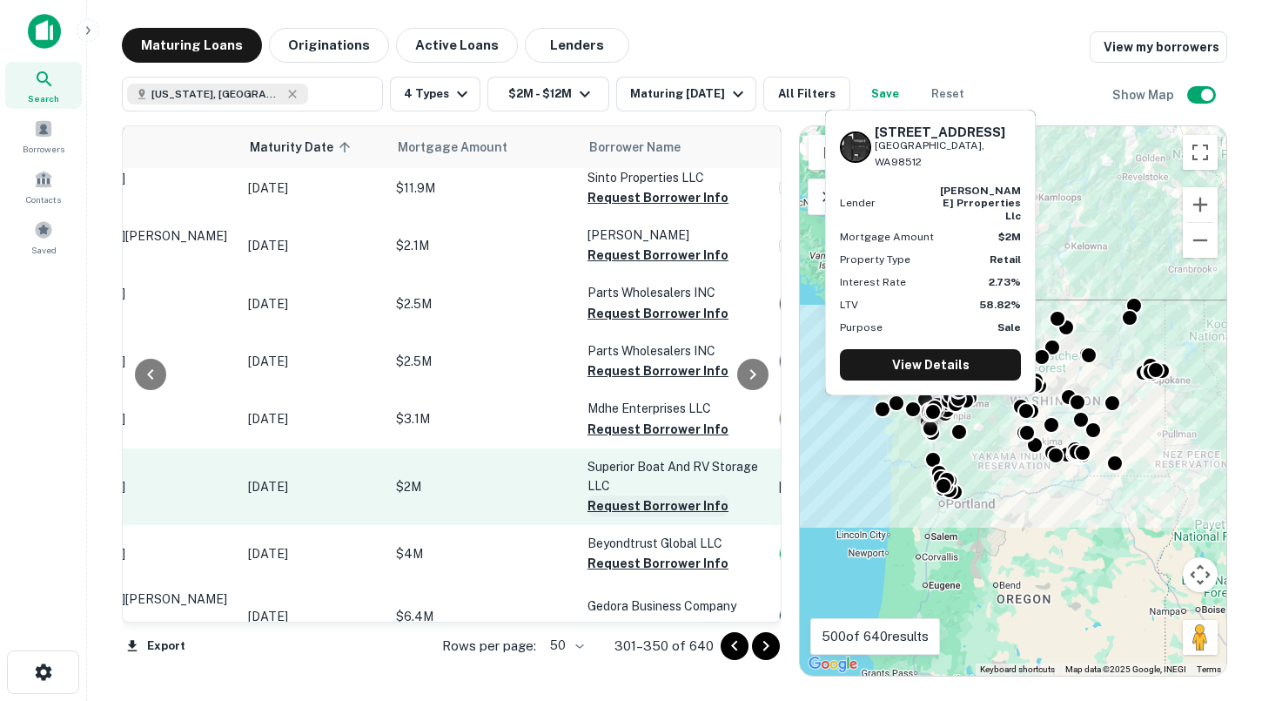
click at [626, 495] on button "Request Borrower Info" at bounding box center [658, 505] width 141 height 21
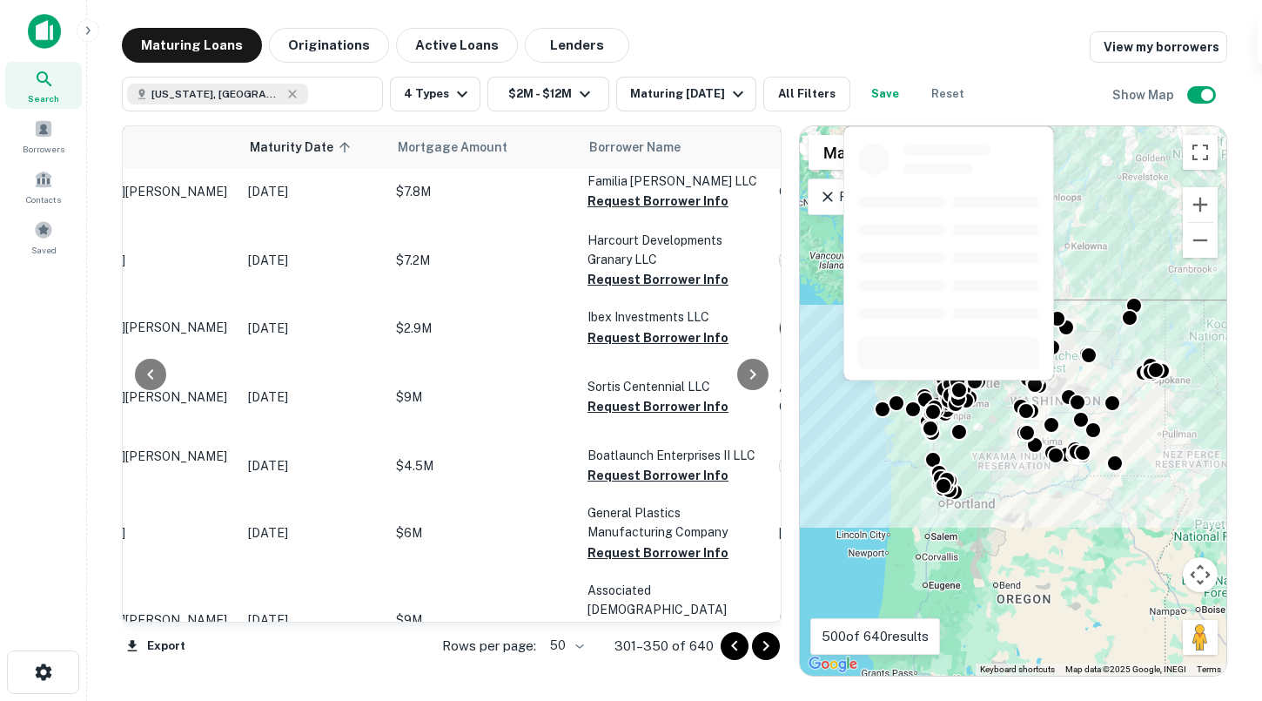
scroll to position [2646, 127]
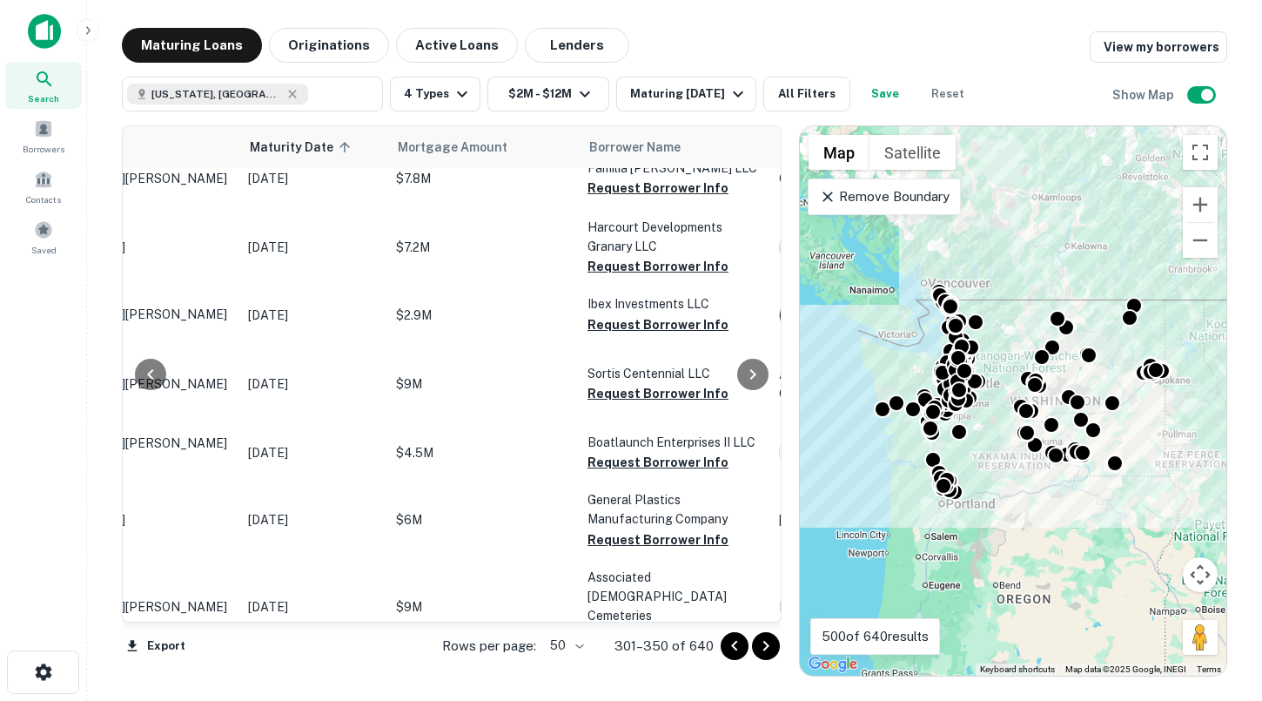
click at [759, 647] on icon "Go to next page" at bounding box center [766, 645] width 21 height 21
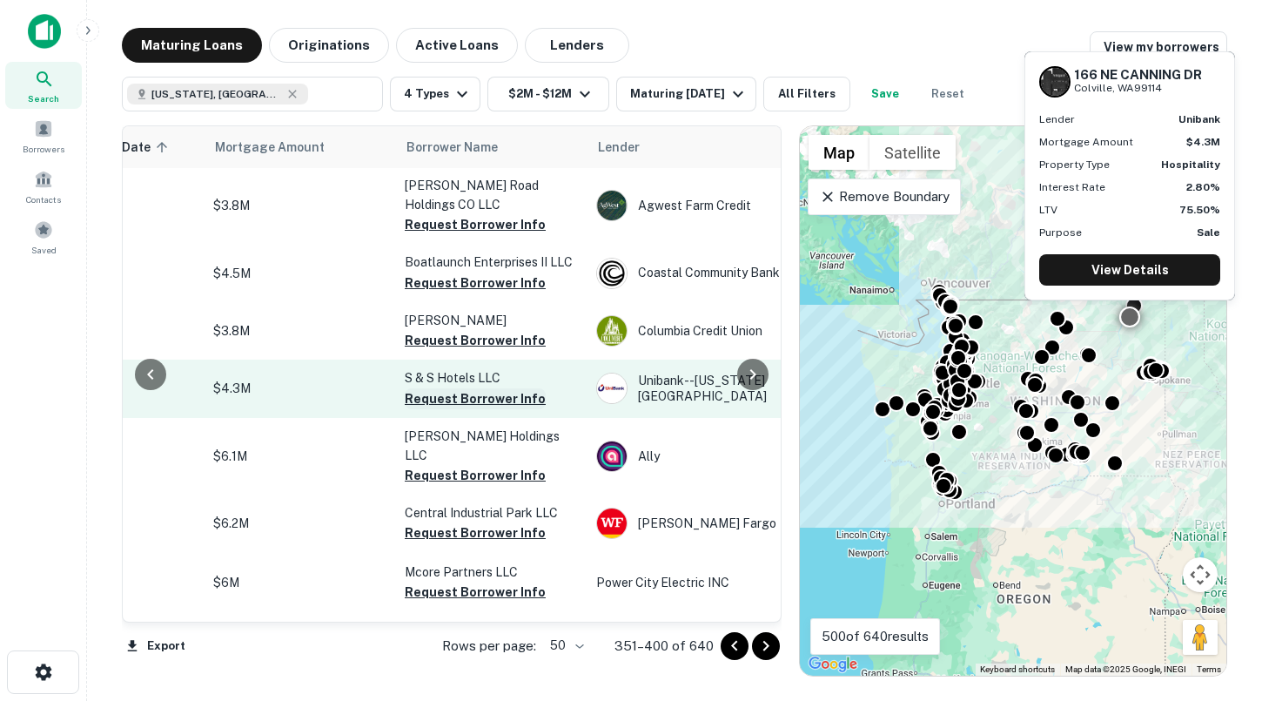
scroll to position [1, 152]
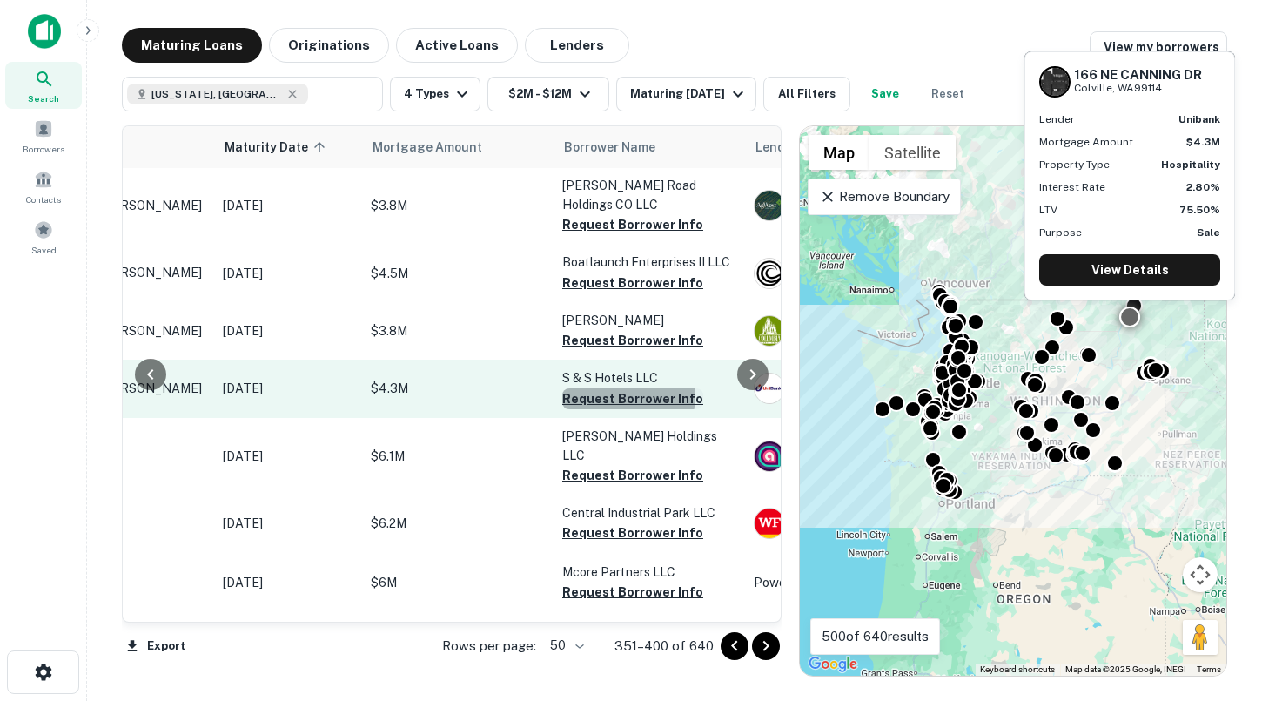
click at [622, 396] on button "Request Borrower Info" at bounding box center [632, 398] width 141 height 21
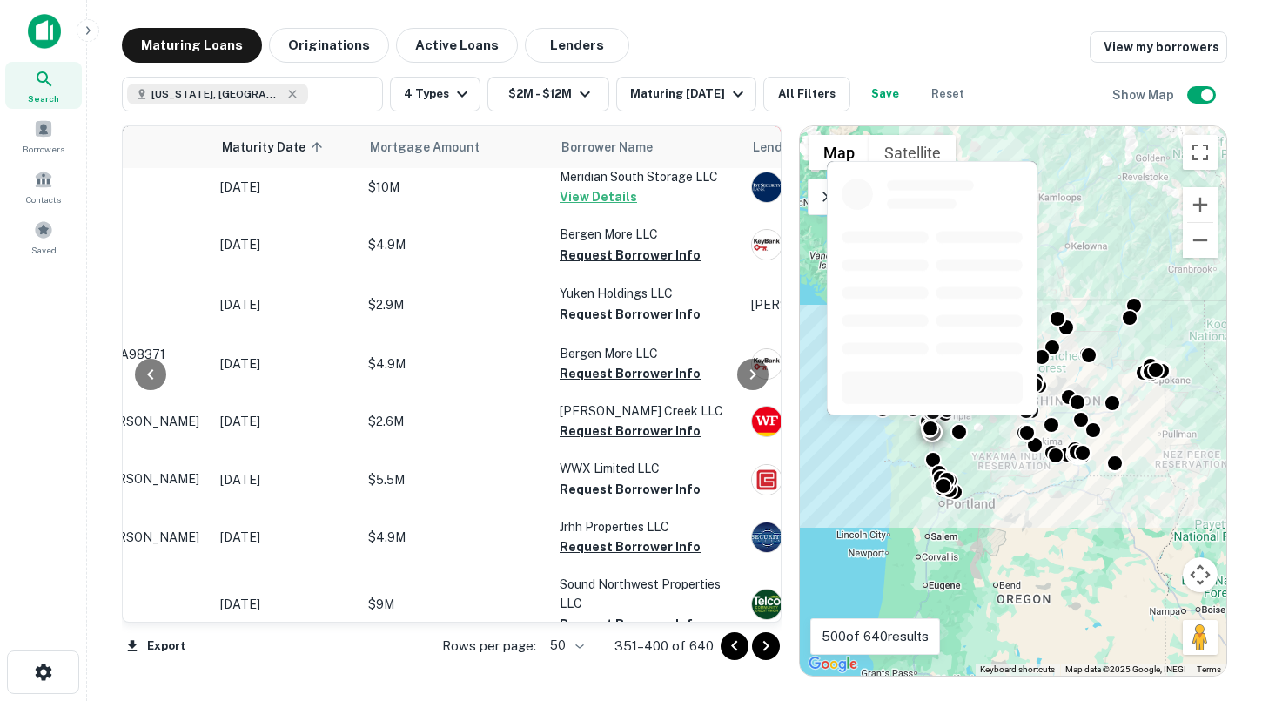
scroll to position [2667, 155]
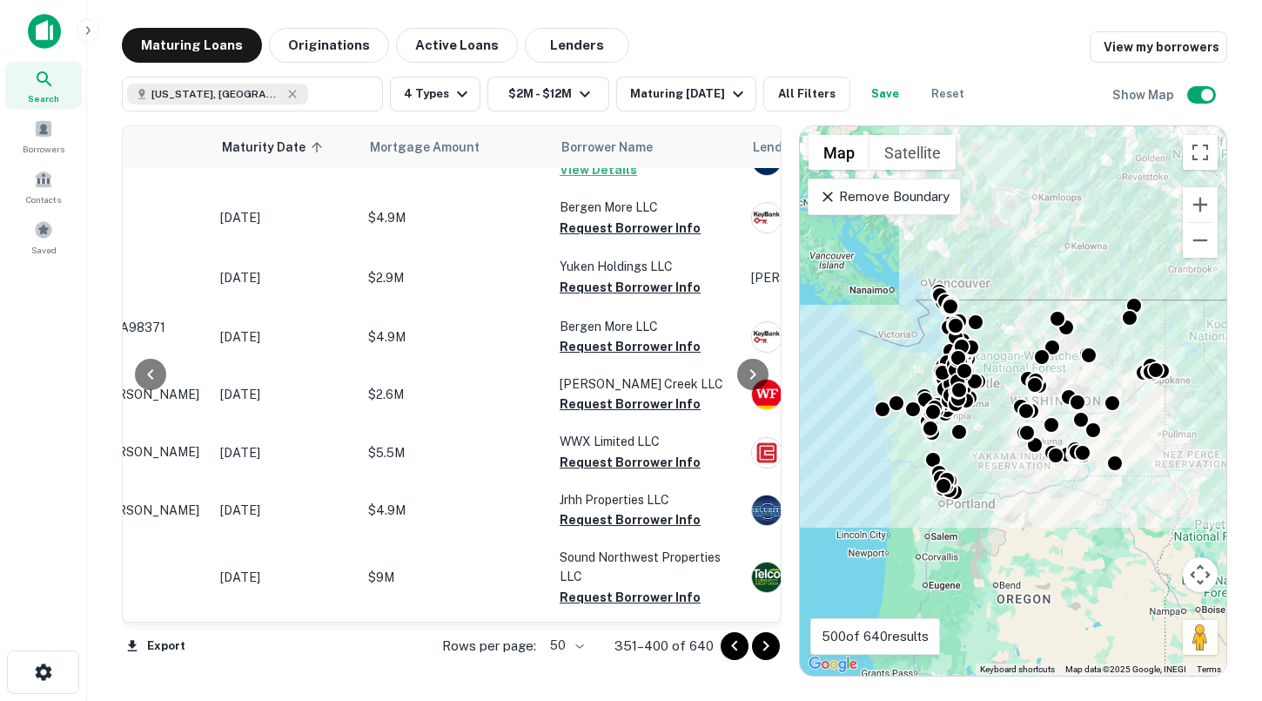
click at [756, 636] on icon "Go to next page" at bounding box center [766, 645] width 21 height 21
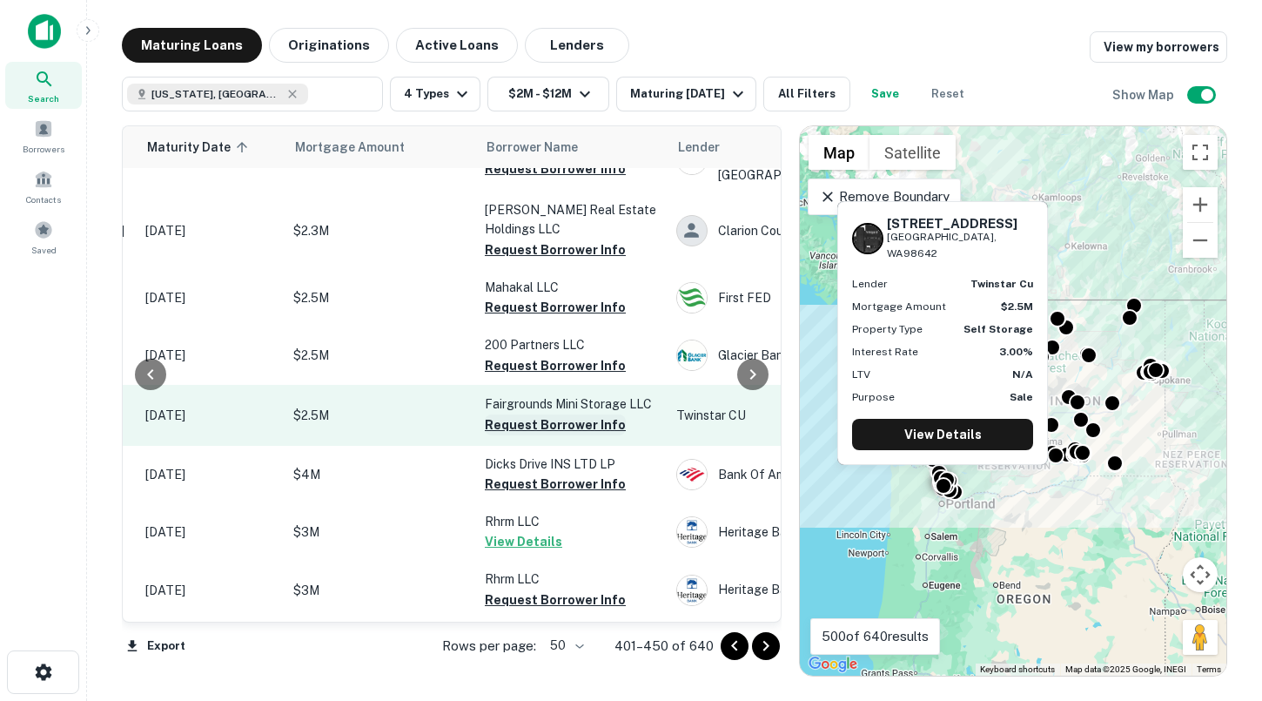
scroll to position [2167, 269]
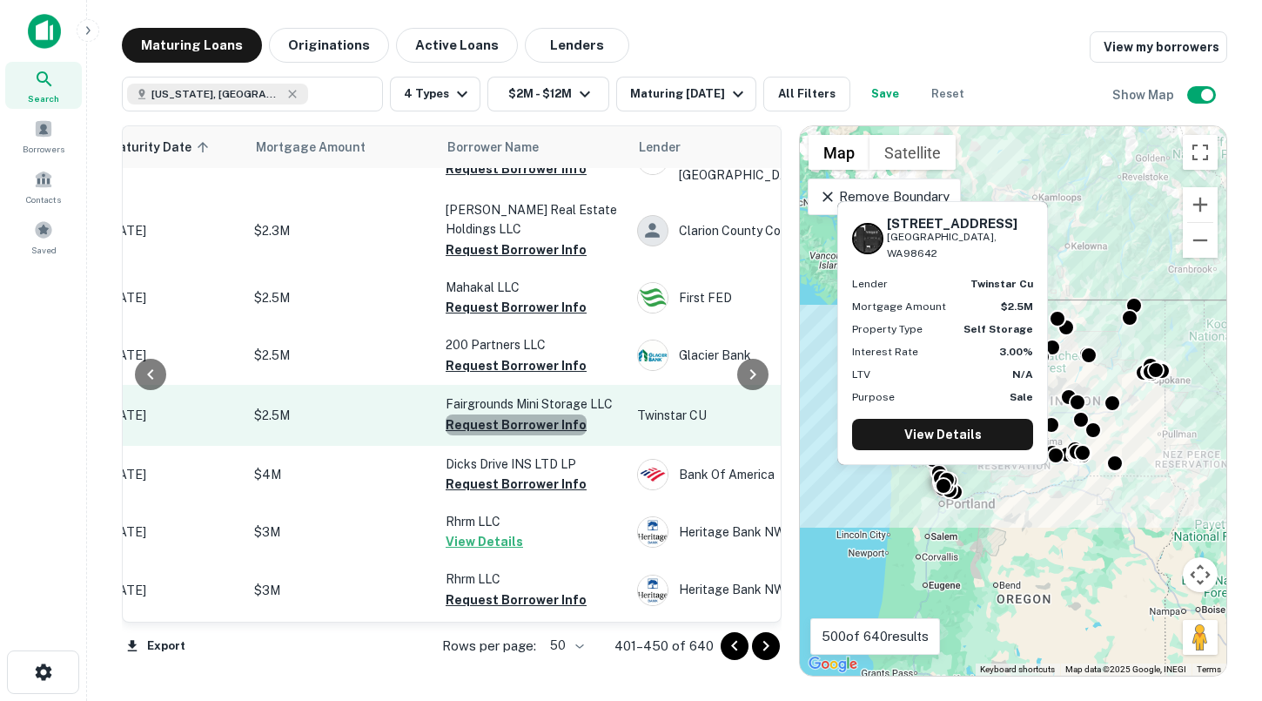
click at [536, 414] on button "Request Borrower Info" at bounding box center [516, 424] width 141 height 21
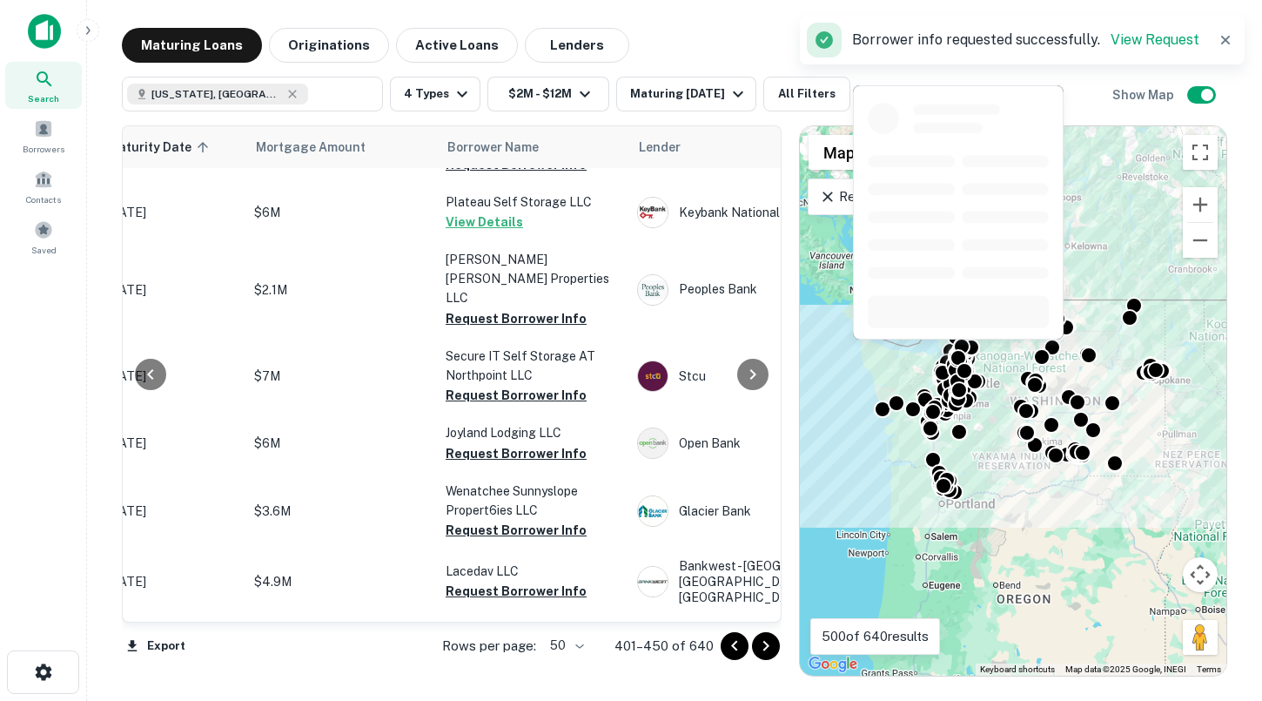
scroll to position [1724, 269]
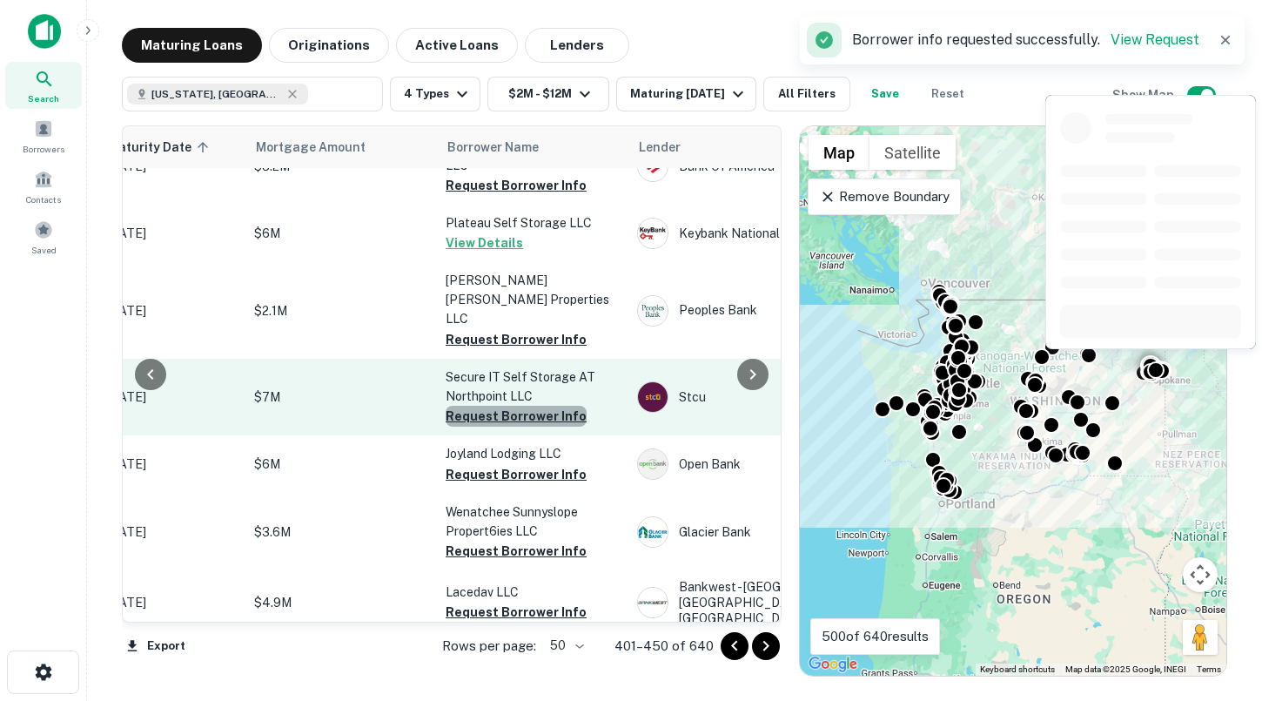
click at [527, 406] on button "Request Borrower Info" at bounding box center [516, 416] width 141 height 21
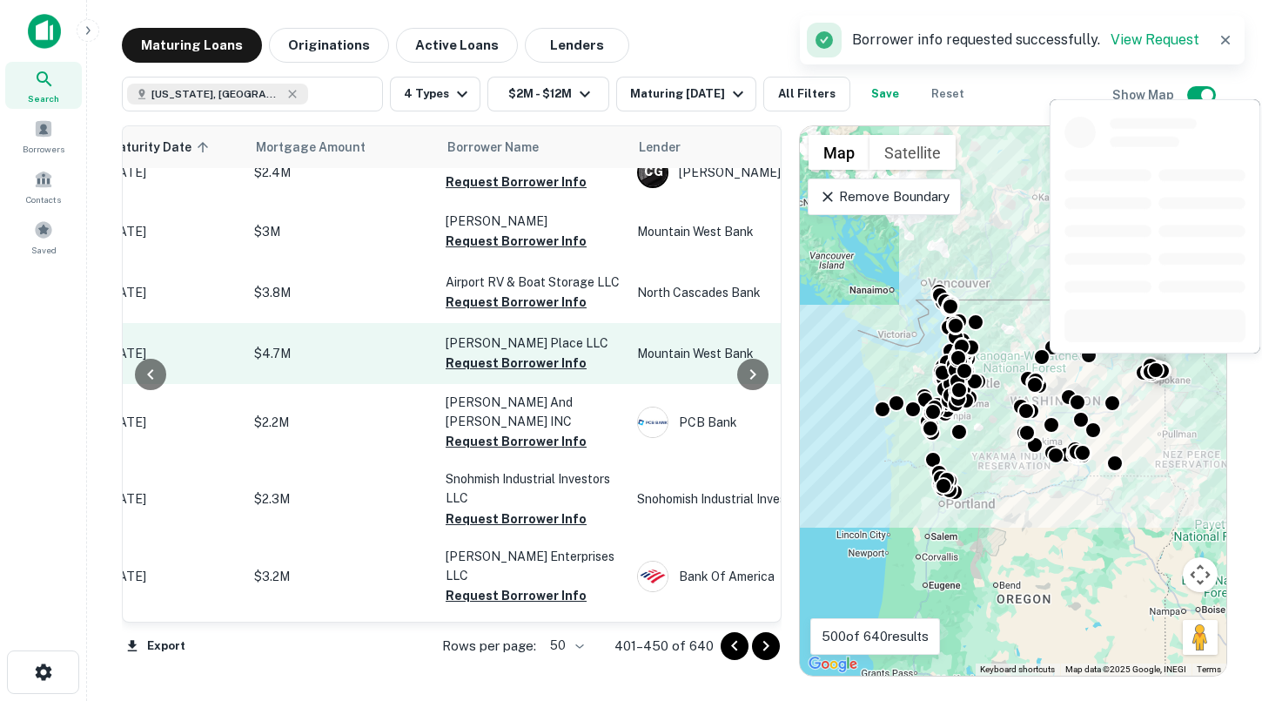
scroll to position [1293, 269]
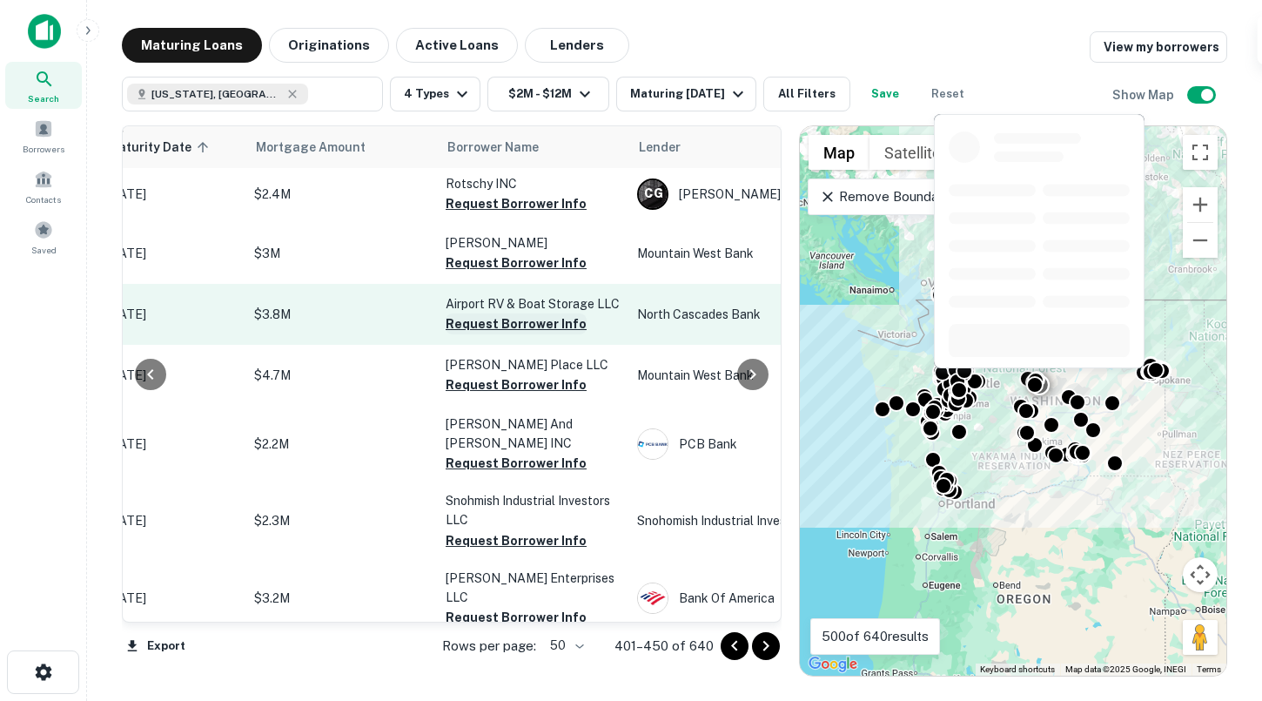
click at [515, 313] on button "Request Borrower Info" at bounding box center [516, 323] width 141 height 21
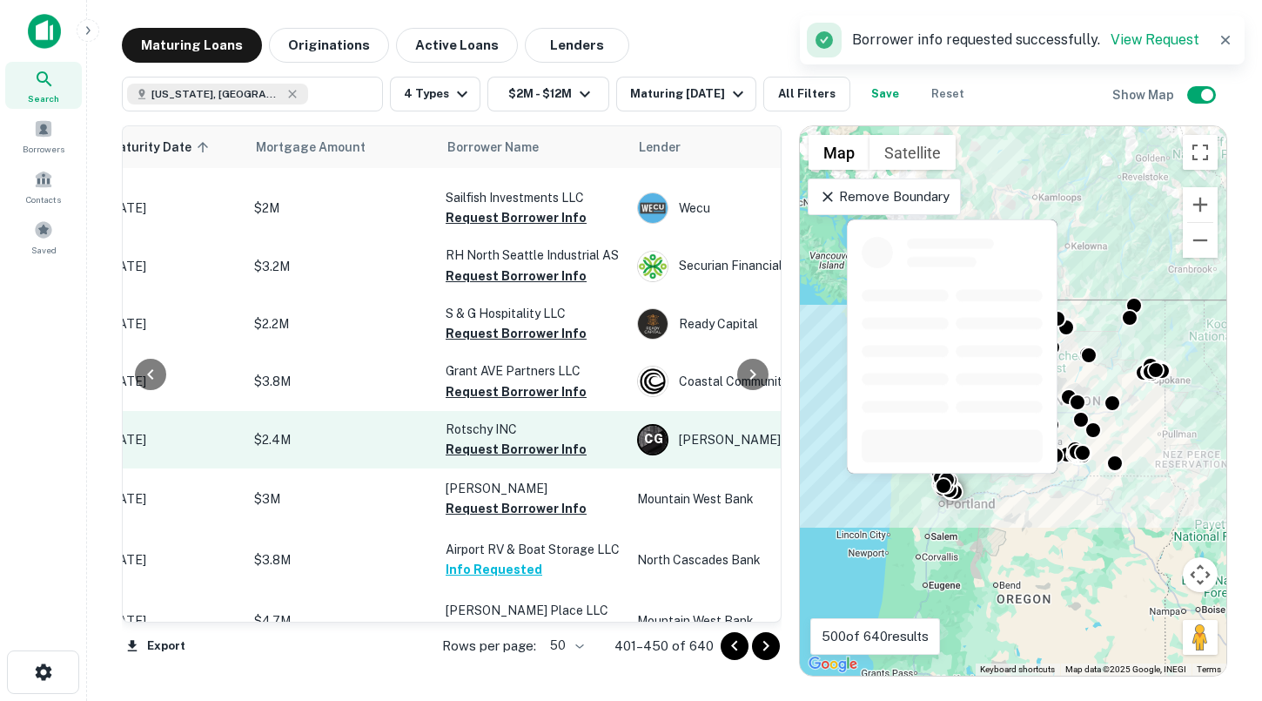
scroll to position [1043, 269]
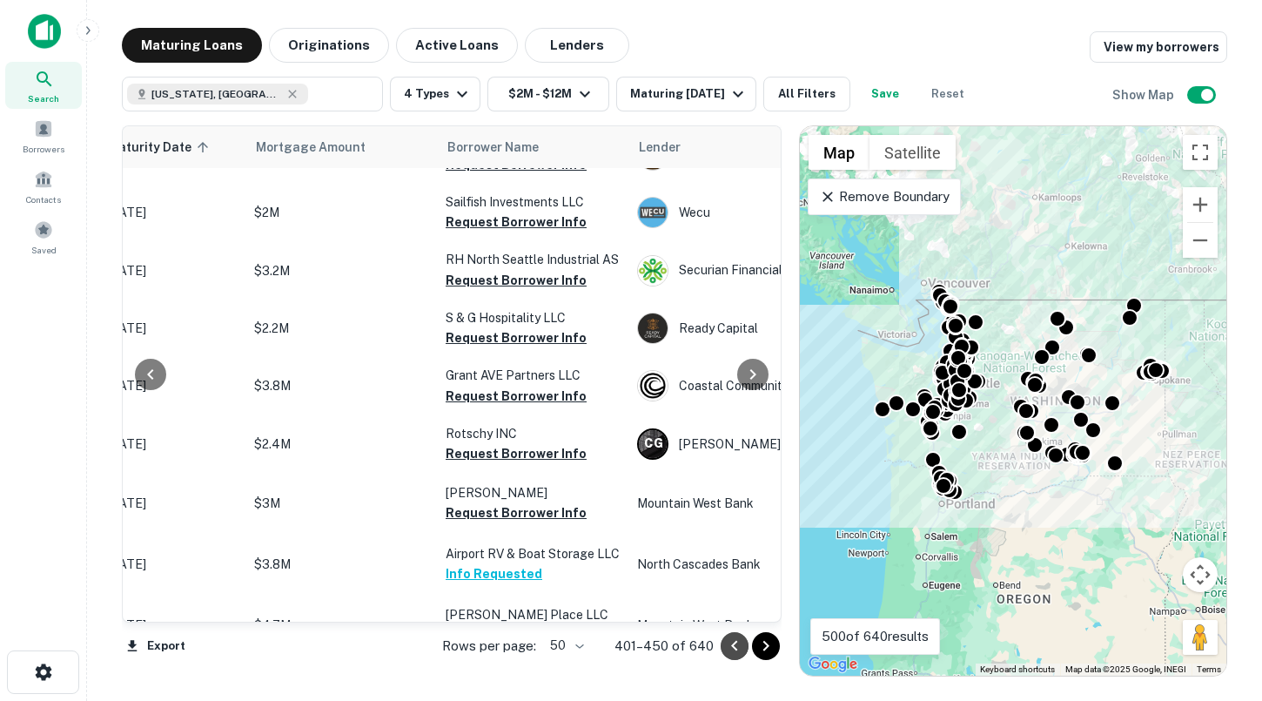
click at [728, 645] on icon "Go to previous page" at bounding box center [734, 645] width 21 height 21
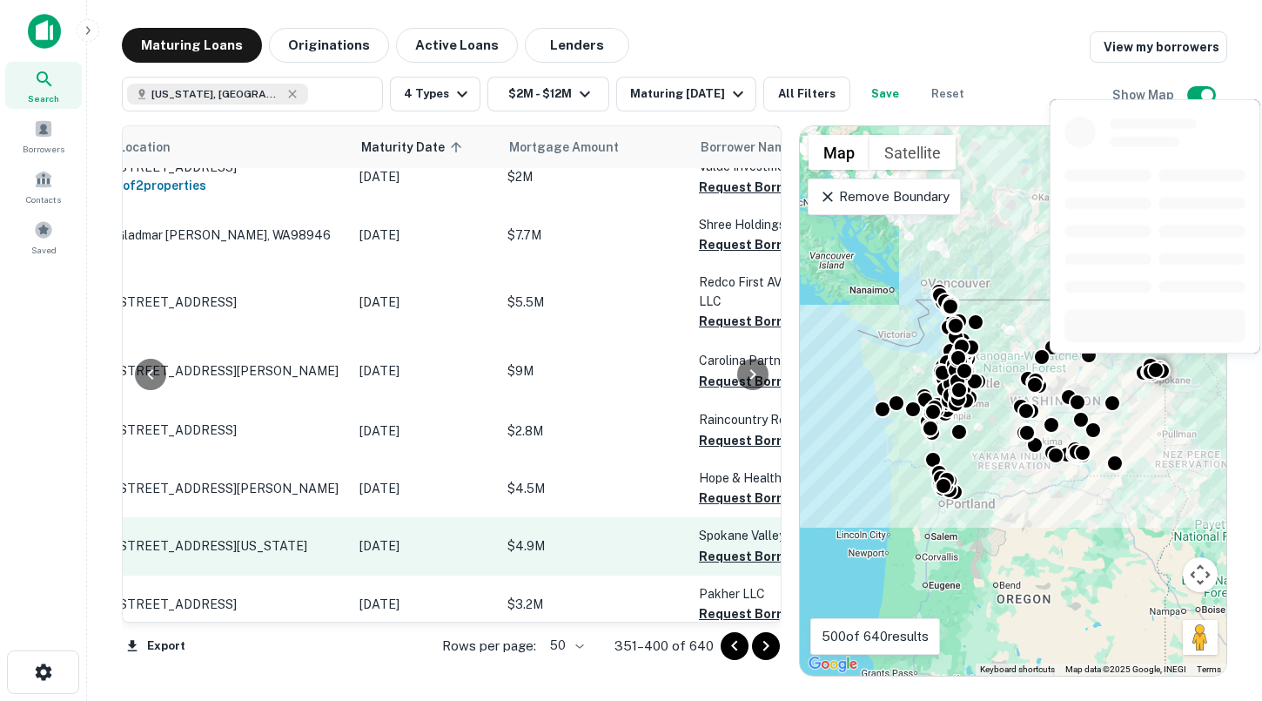
scroll to position [1043, 0]
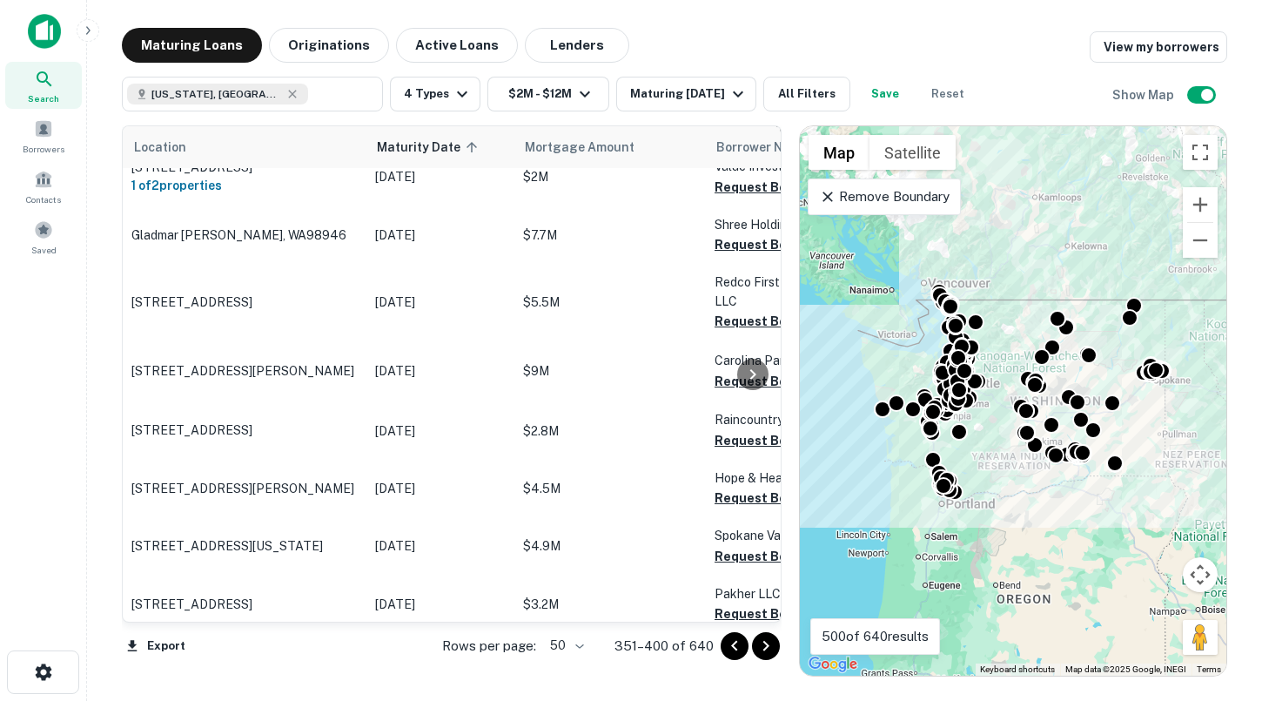
click at [732, 648] on icon "Go to previous page" at bounding box center [734, 645] width 21 height 21
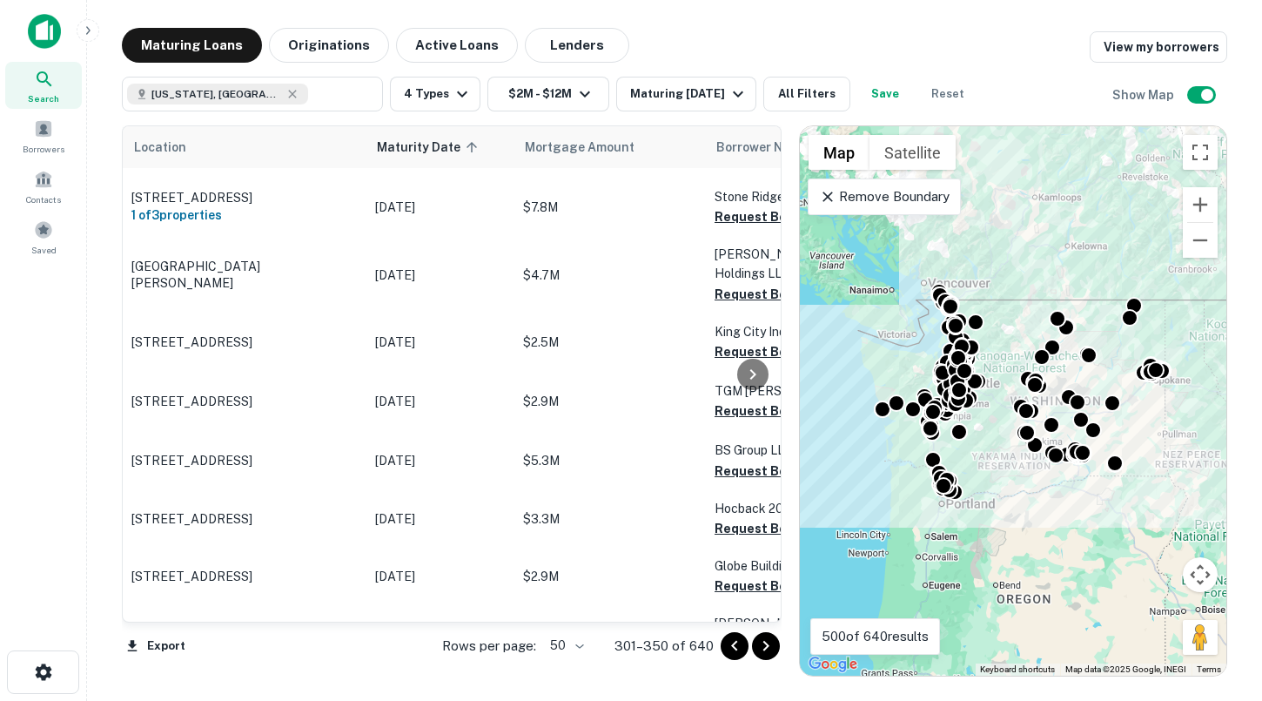
click at [732, 648] on icon "Go to previous page" at bounding box center [734, 645] width 21 height 21
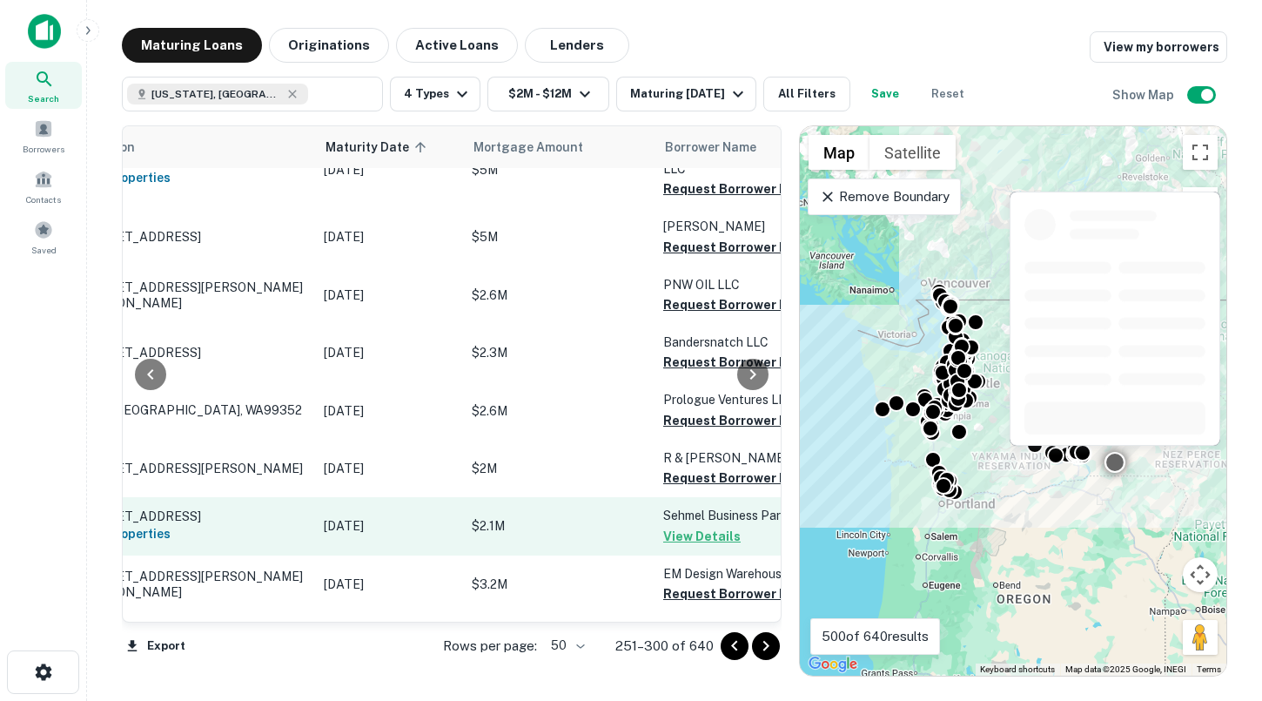
scroll to position [0, 51]
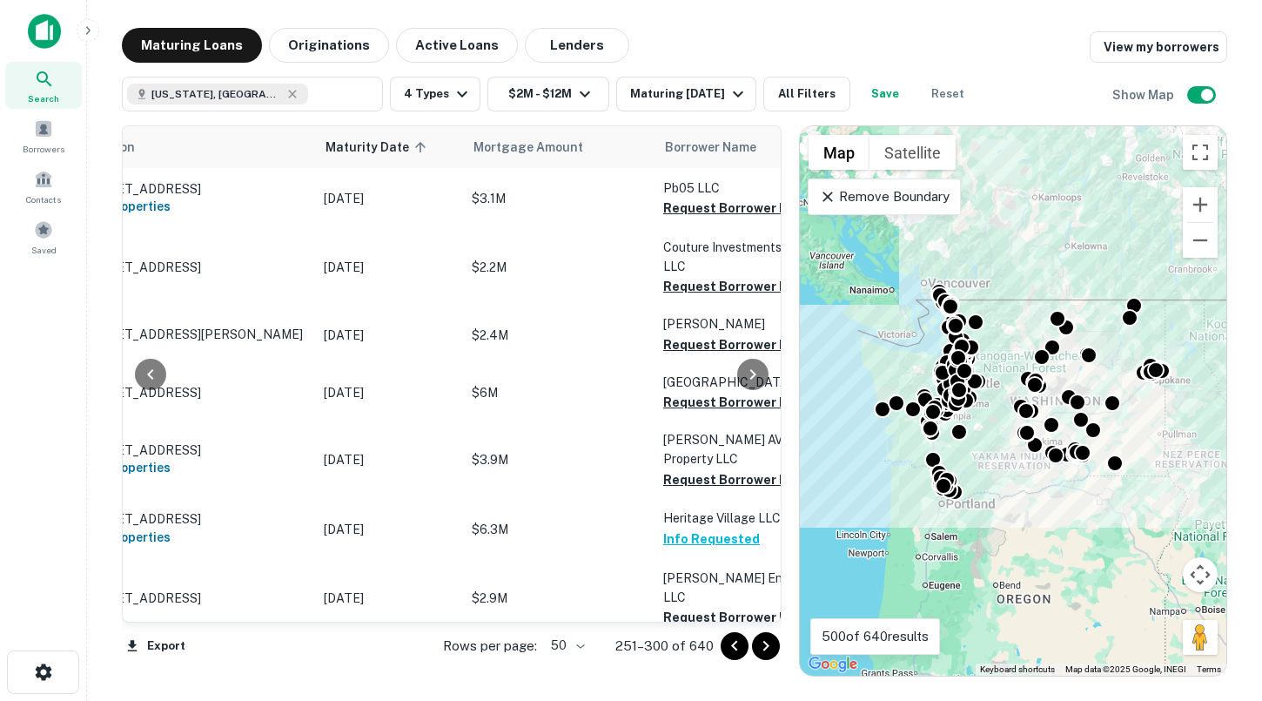
click at [725, 644] on icon "Go to previous page" at bounding box center [734, 645] width 21 height 21
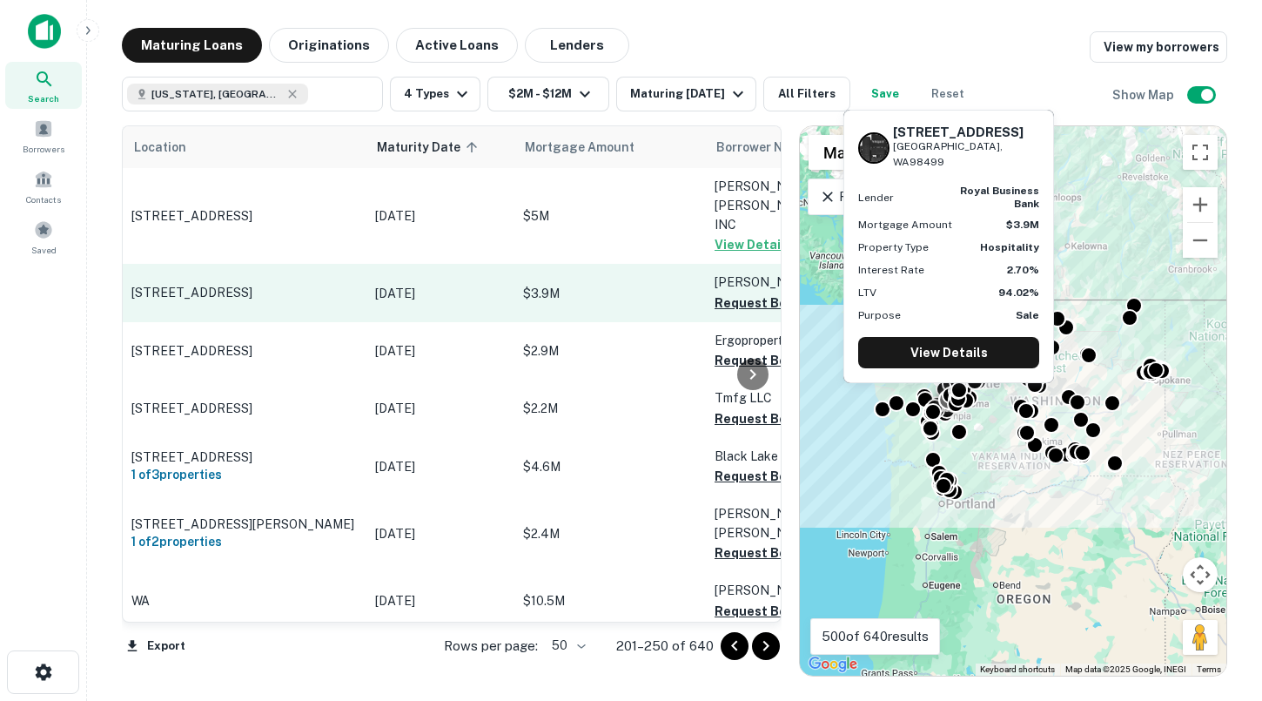
click at [510, 264] on td "[DATE]" at bounding box center [440, 292] width 148 height 57
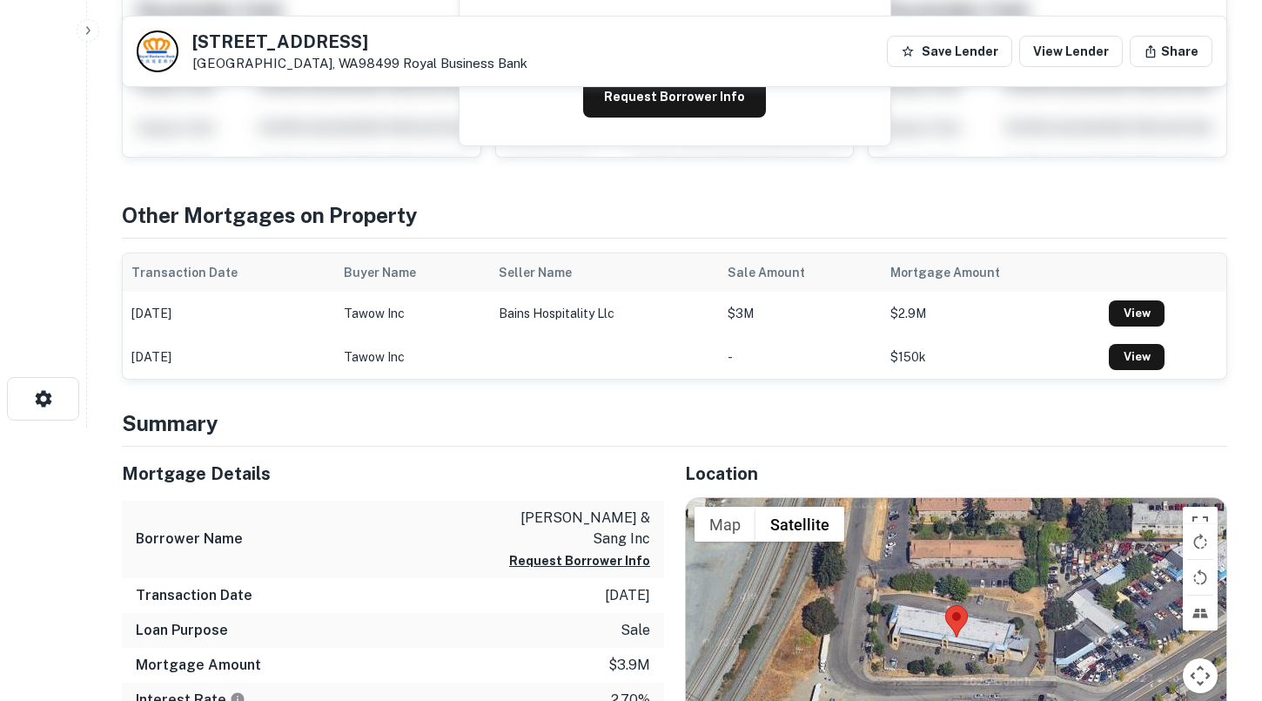
scroll to position [124, 0]
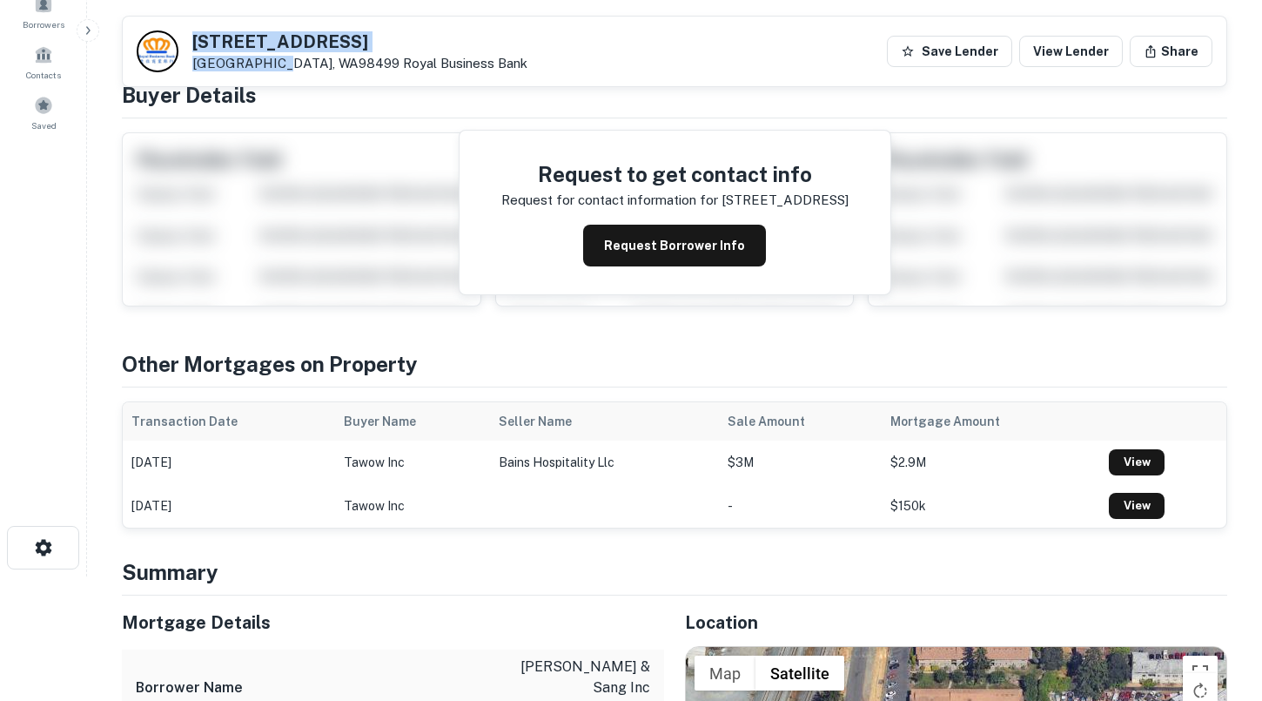
drag, startPoint x: 277, startPoint y: 62, endPoint x: 194, endPoint y: 40, distance: 85.5
click at [194, 40] on div "[STREET_ADDRESS][GEOGRAPHIC_DATA]" at bounding box center [359, 52] width 335 height 38
copy div "[STREET_ADDRESS]"
click at [697, 237] on button "Request Borrower Info" at bounding box center [674, 246] width 183 height 42
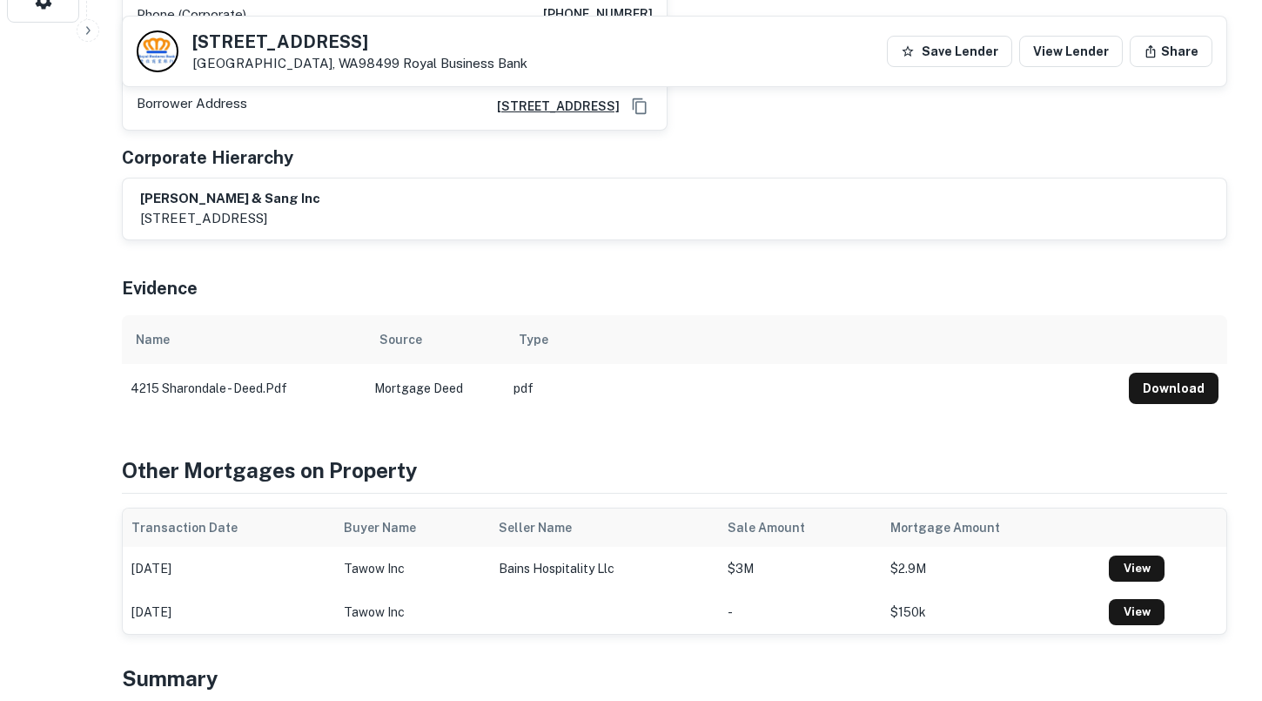
scroll to position [730, 0]
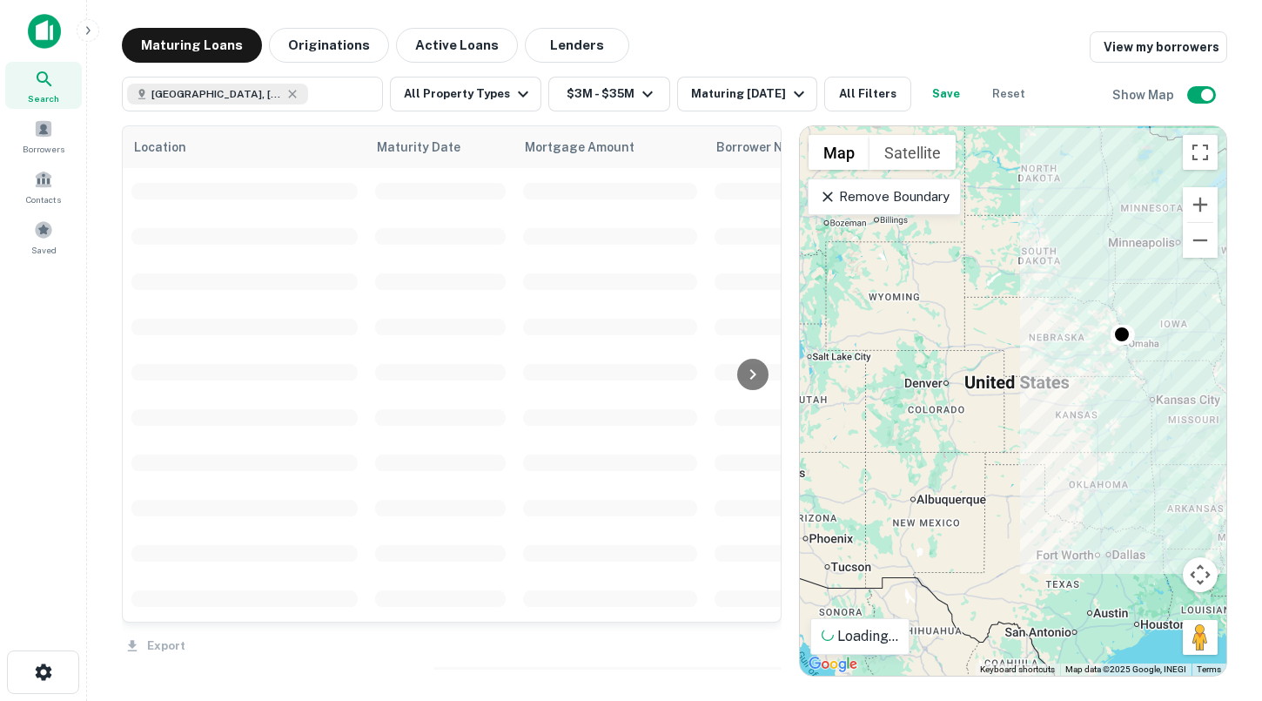
drag, startPoint x: 918, startPoint y: 410, endPoint x: 1046, endPoint y: 376, distance: 132.4
click at [1118, 366] on div "To activate drag with keyboard, press Alt + Enter. Once in keyboard drag state,…" at bounding box center [1013, 400] width 427 height 549
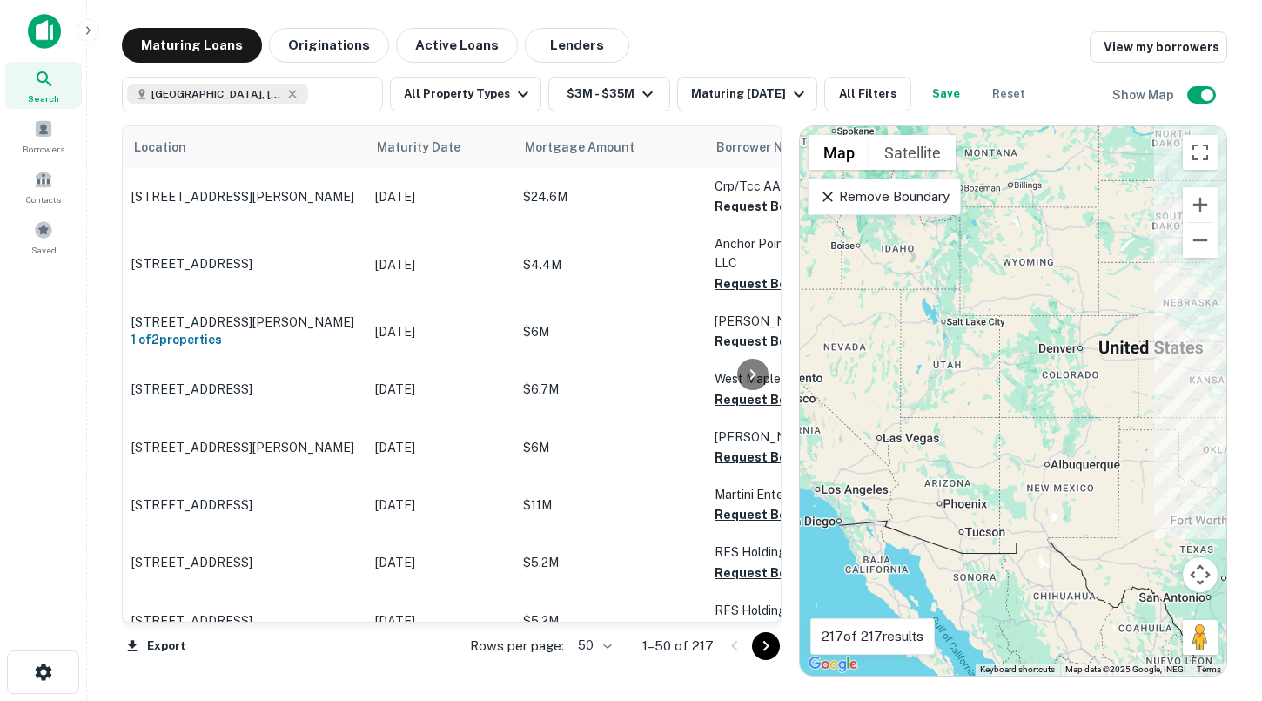
drag, startPoint x: 912, startPoint y: 390, endPoint x: 1079, endPoint y: 345, distance: 173.1
click at [1080, 346] on div "To activate drag with keyboard, press Alt + Enter. Once in keyboard drag state,…" at bounding box center [1013, 400] width 427 height 549
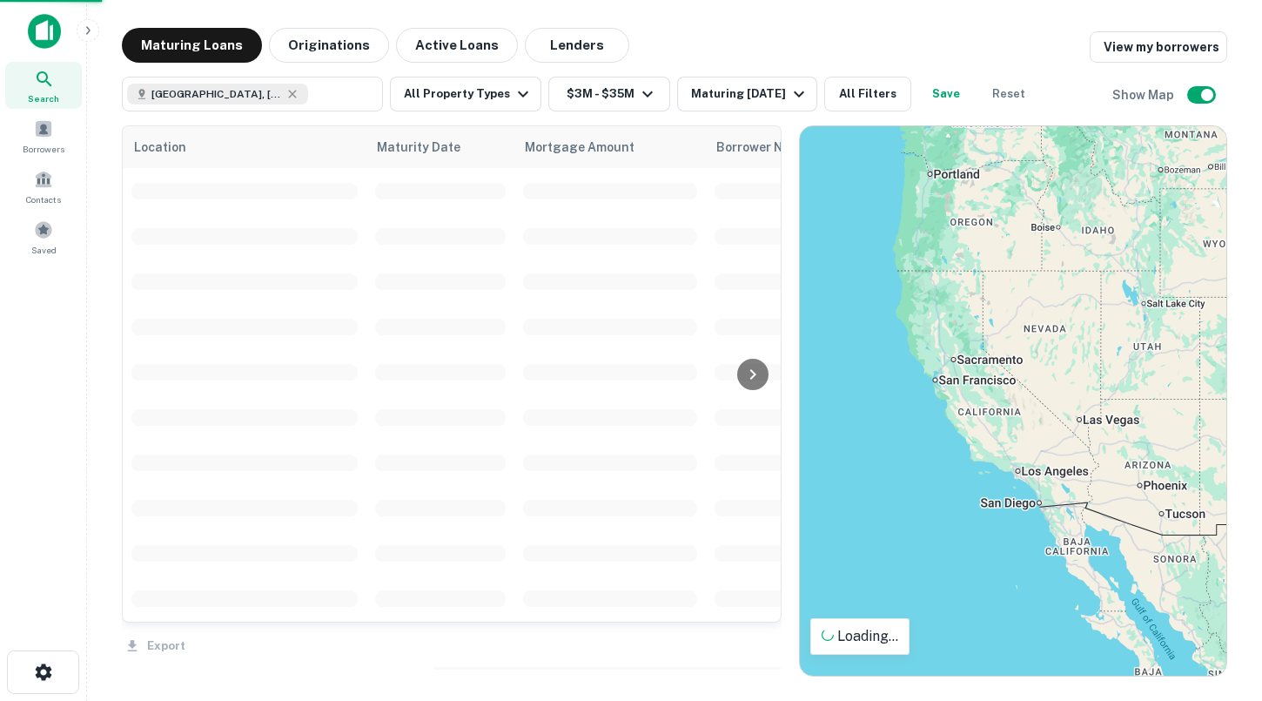
drag, startPoint x: 963, startPoint y: 371, endPoint x: 1166, endPoint y: 364, distance: 203.8
click at [1166, 364] on div "To activate drag with keyboard, press Alt + Enter. Once in keyboard drag state,…" at bounding box center [1013, 400] width 427 height 549
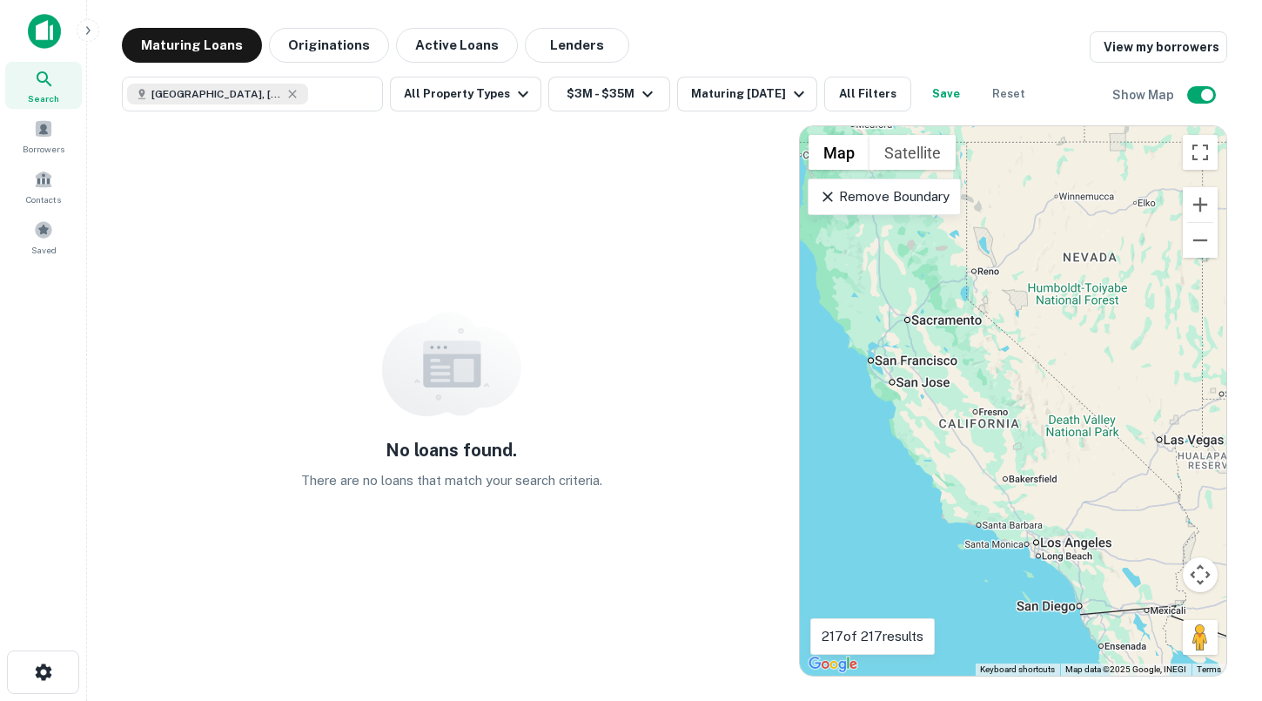
drag, startPoint x: 977, startPoint y: 407, endPoint x: 1073, endPoint y: 406, distance: 95.8
click at [1074, 407] on div "To activate drag with keyboard, press Alt + Enter. Once in keyboard drag state,…" at bounding box center [1013, 400] width 427 height 549
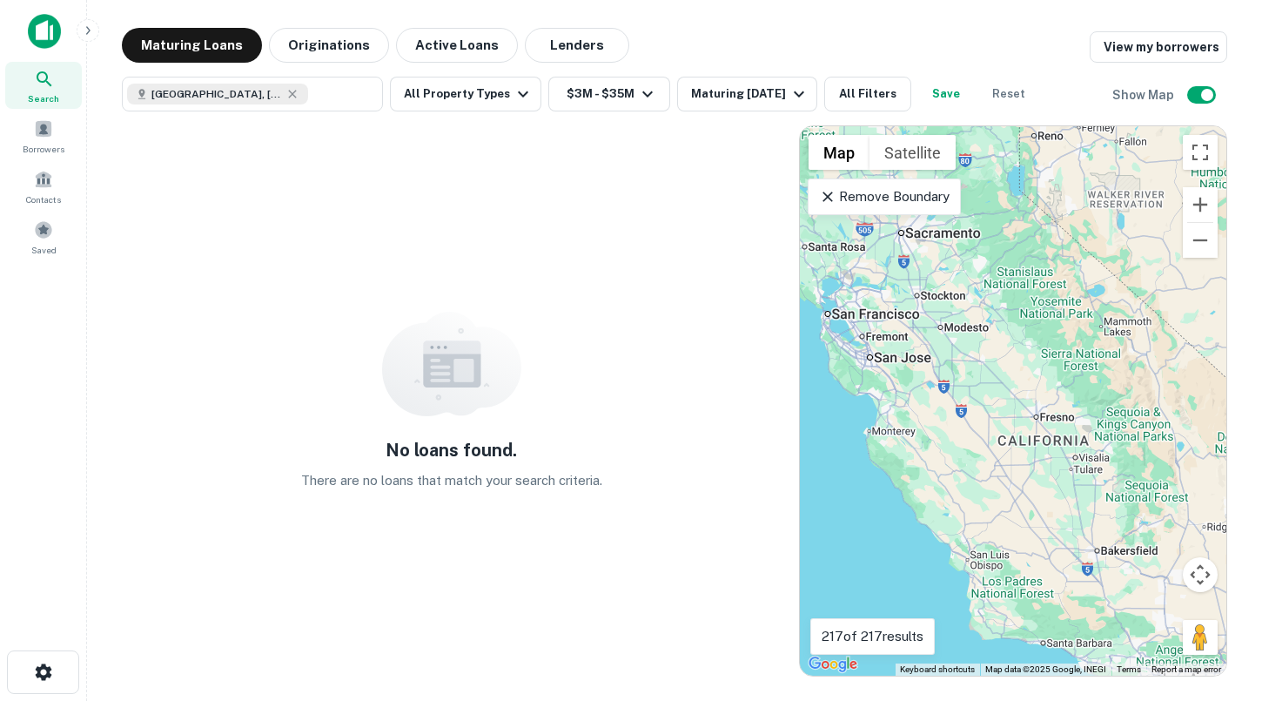
click at [881, 195] on p "Remove Boundary" at bounding box center [884, 196] width 130 height 21
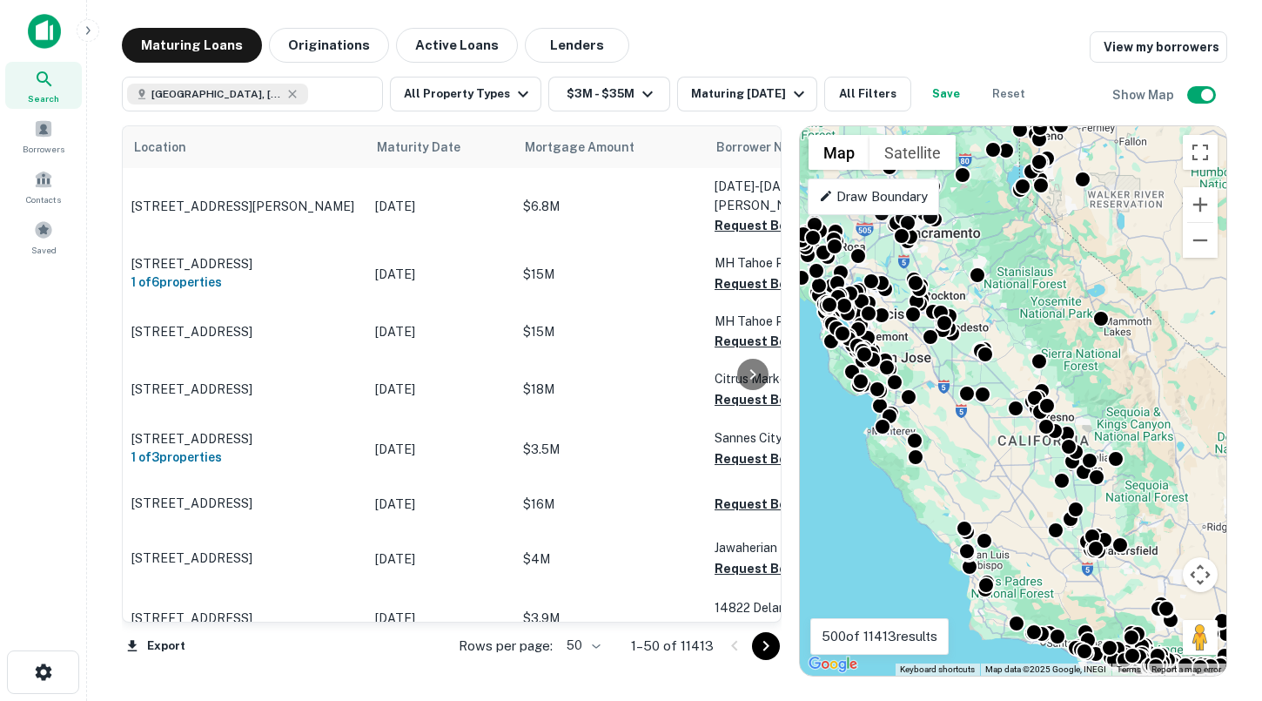
click at [881, 195] on p "Draw Boundary" at bounding box center [873, 196] width 109 height 21
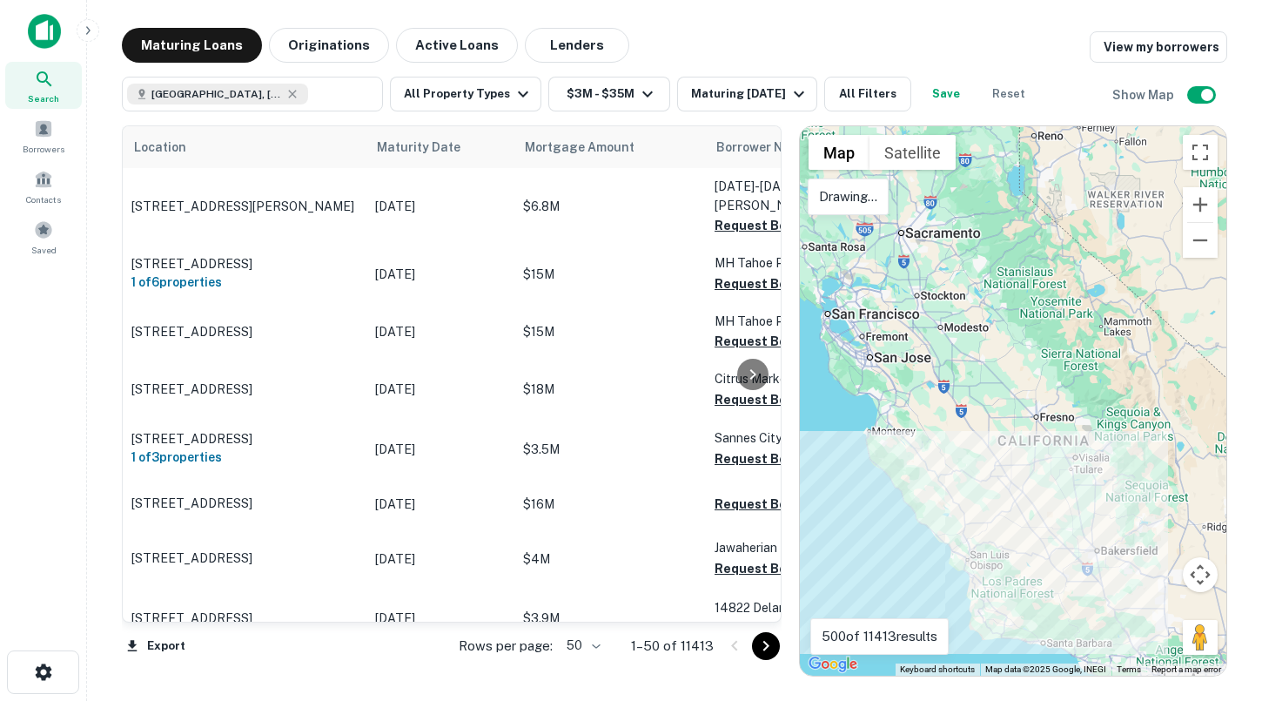
drag, startPoint x: 983, startPoint y: 502, endPoint x: 968, endPoint y: 503, distance: 14.8
click at [967, 503] on div at bounding box center [1013, 400] width 427 height 549
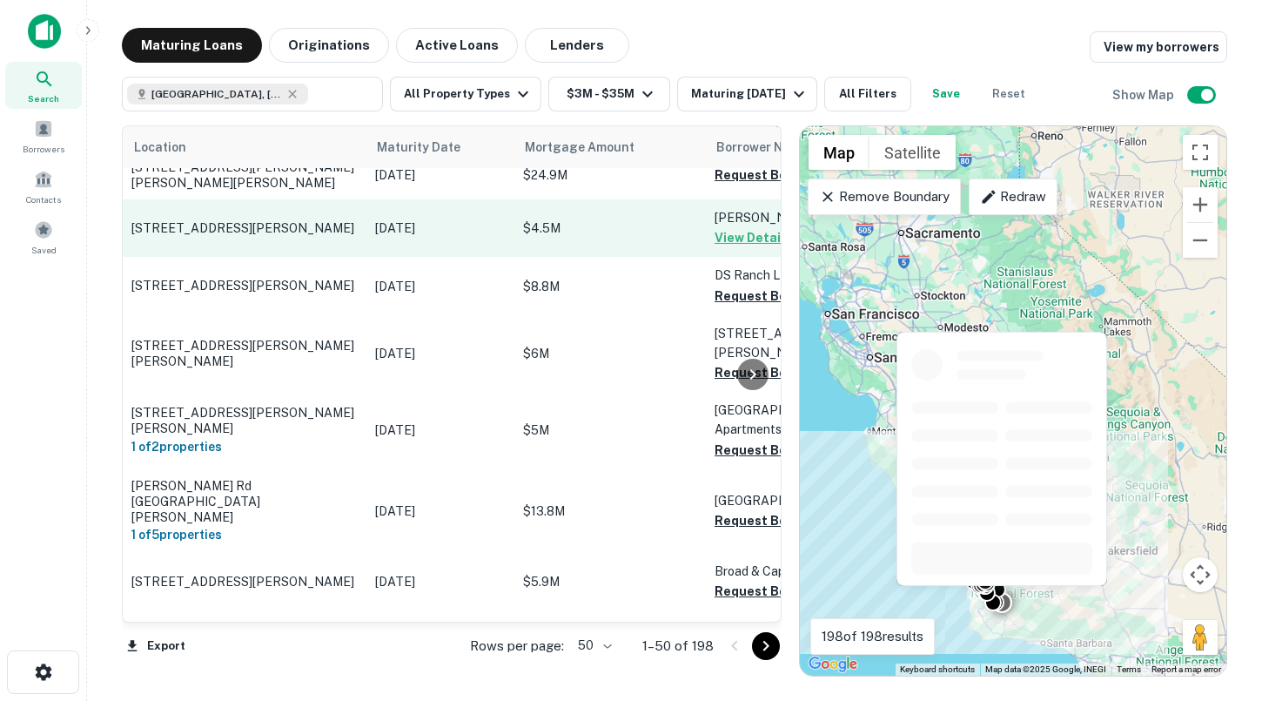
scroll to position [441, 0]
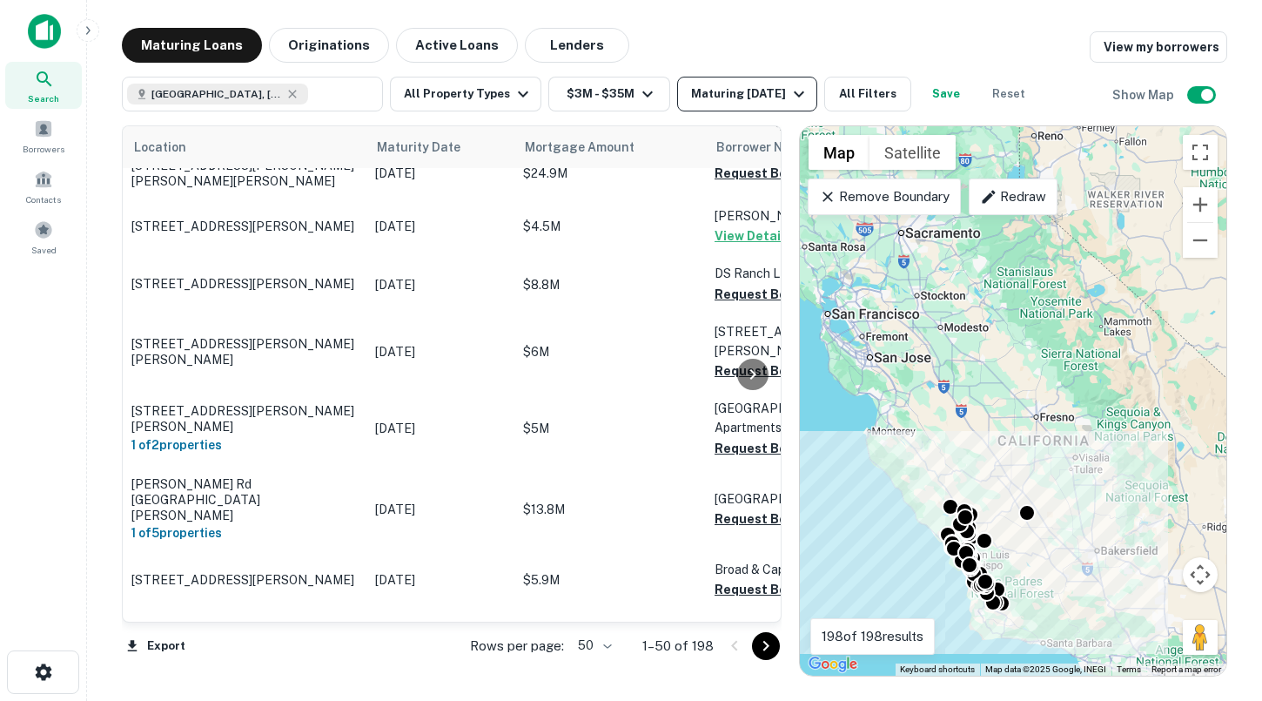
click at [753, 89] on div "Maturing [DATE]" at bounding box center [750, 94] width 118 height 21
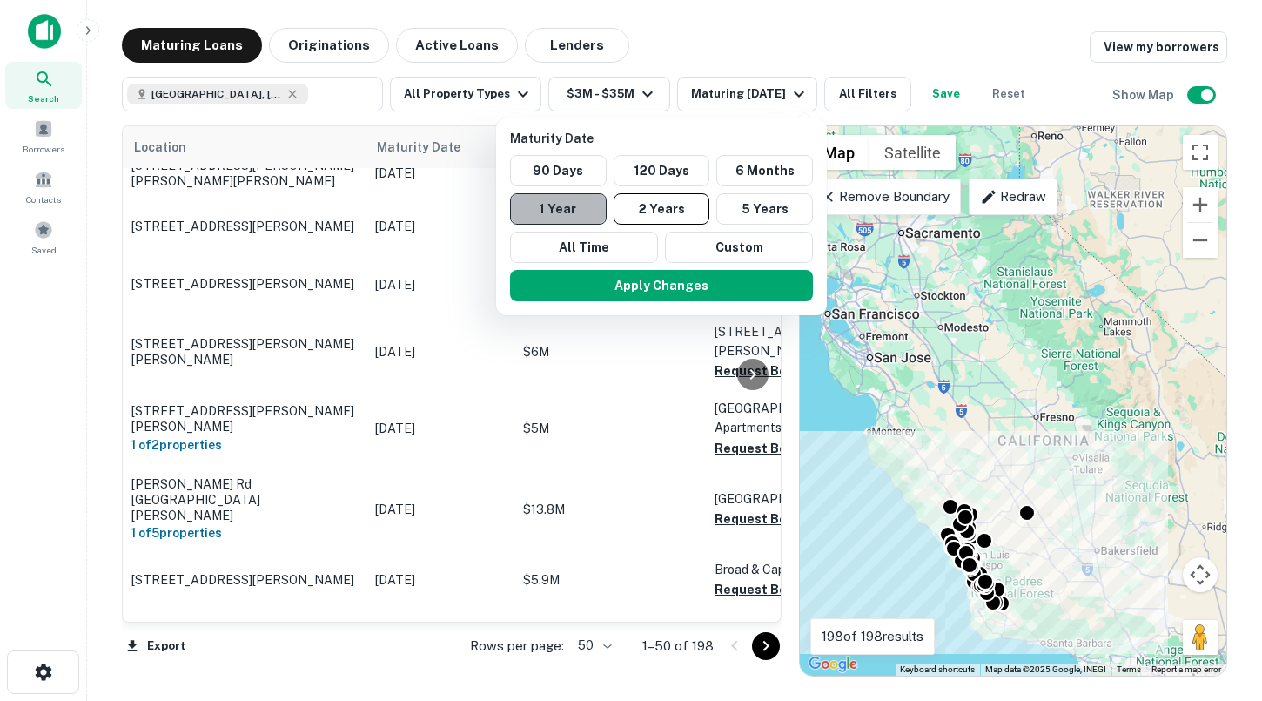
click at [577, 205] on button "1 Year" at bounding box center [558, 208] width 97 height 31
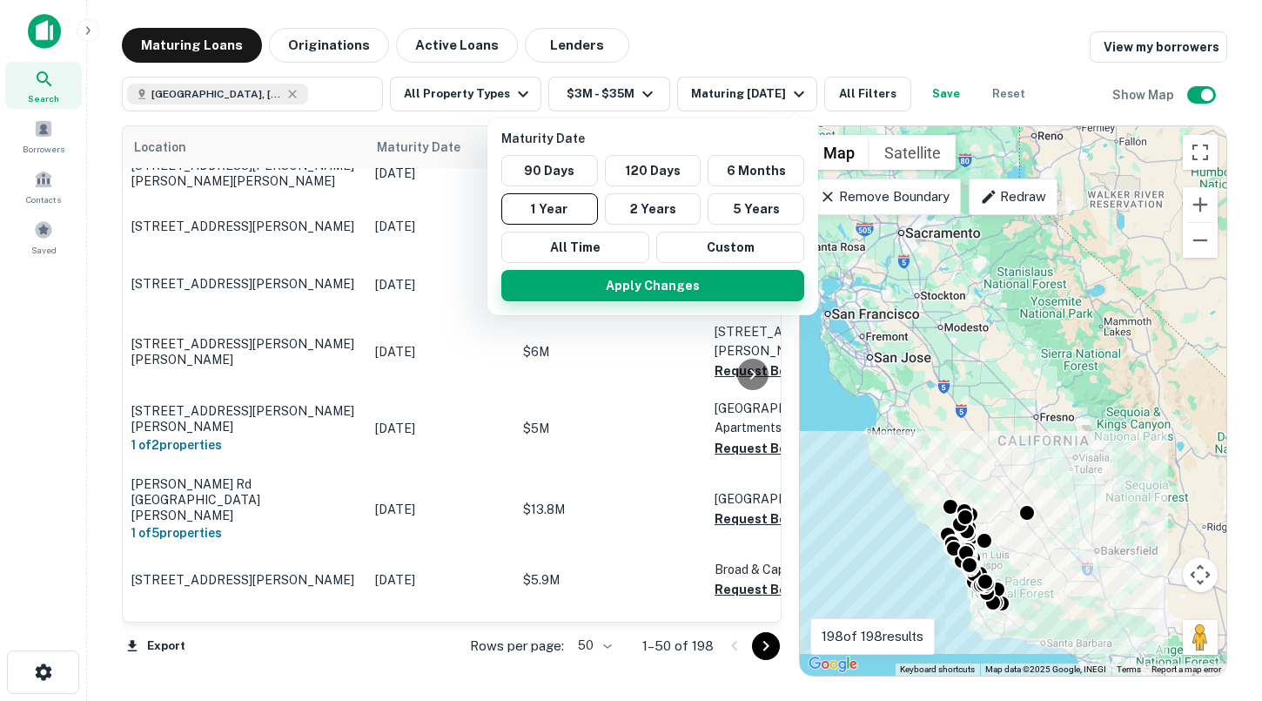
click at [598, 289] on button "Apply Changes" at bounding box center [652, 285] width 303 height 31
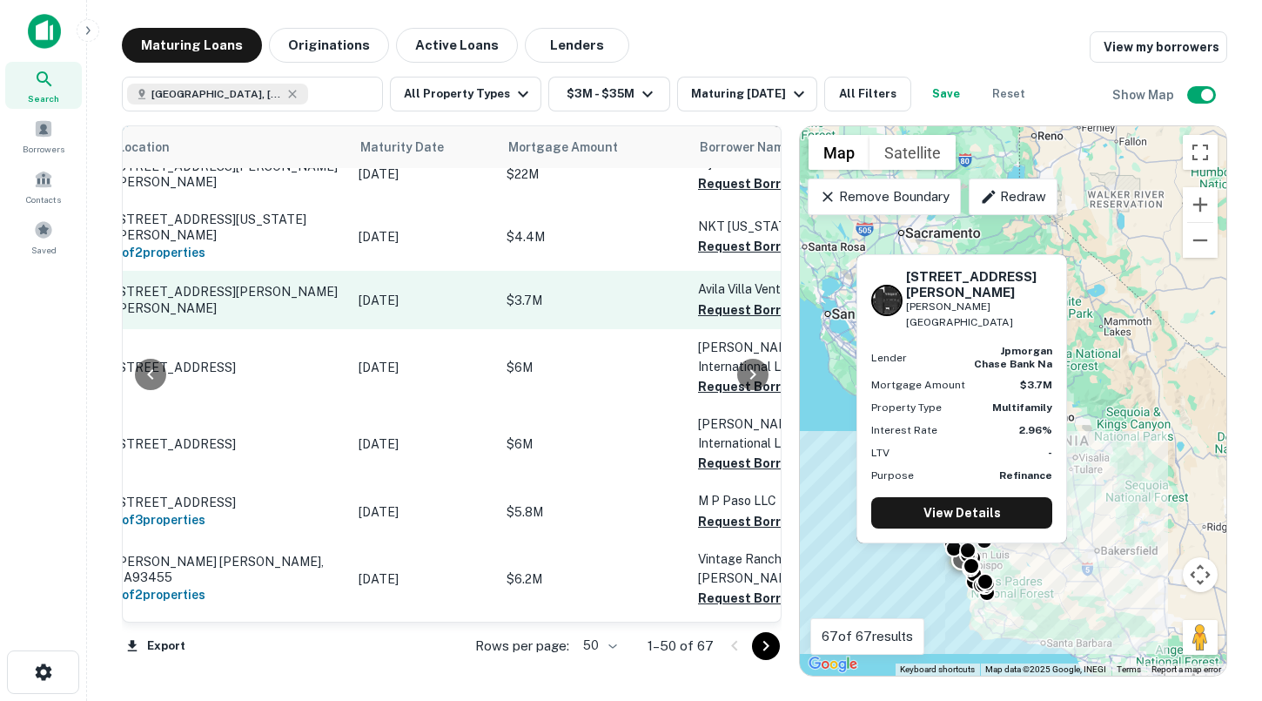
scroll to position [621, 0]
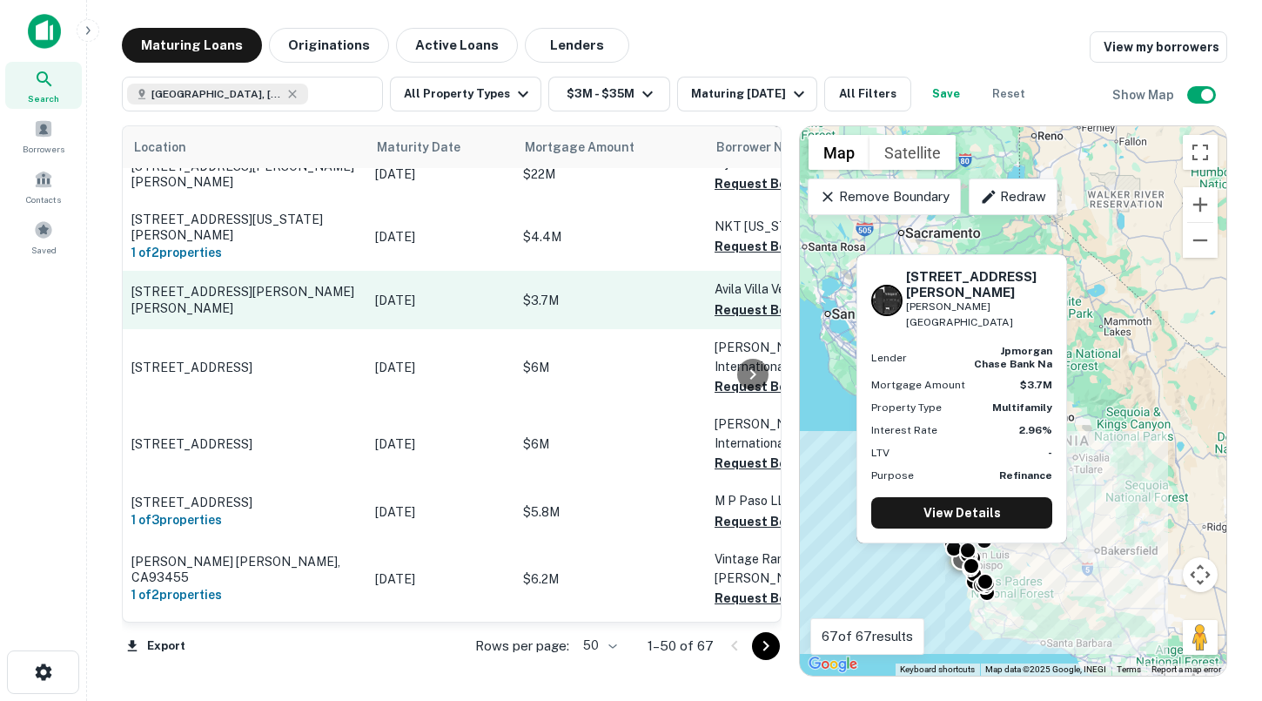
click at [592, 302] on p "$3.7M" at bounding box center [610, 300] width 174 height 19
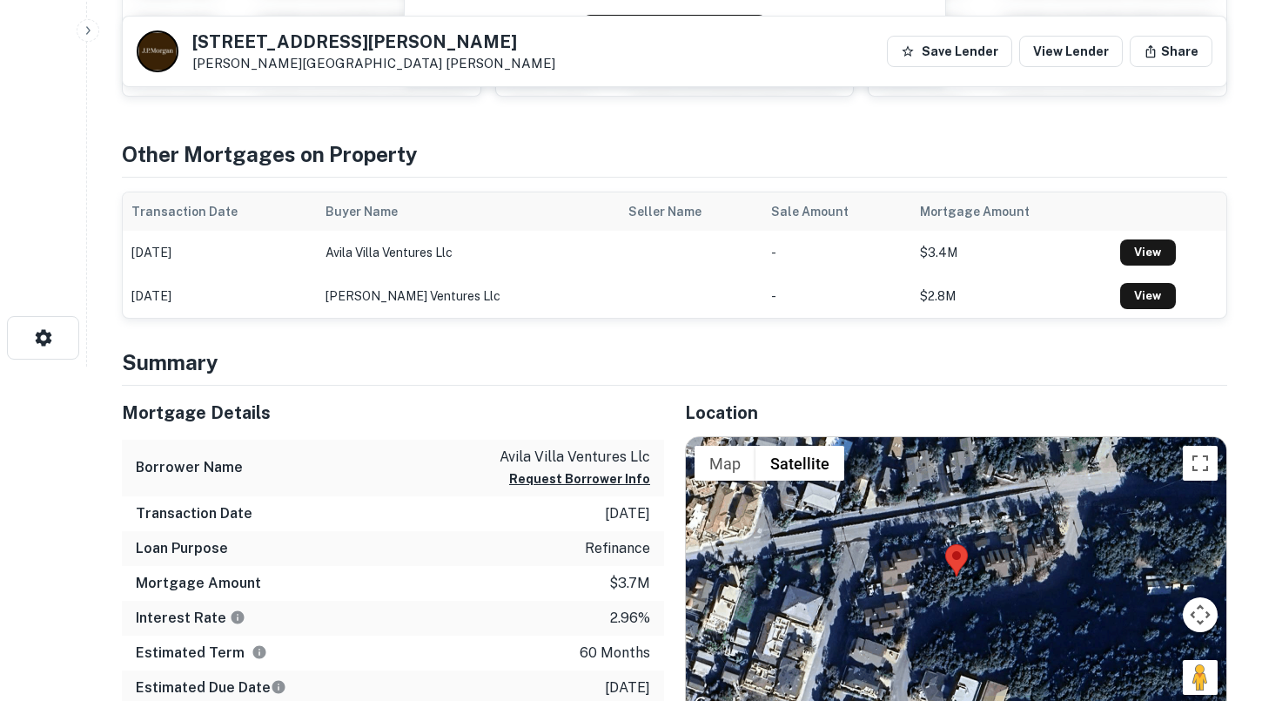
scroll to position [242, 0]
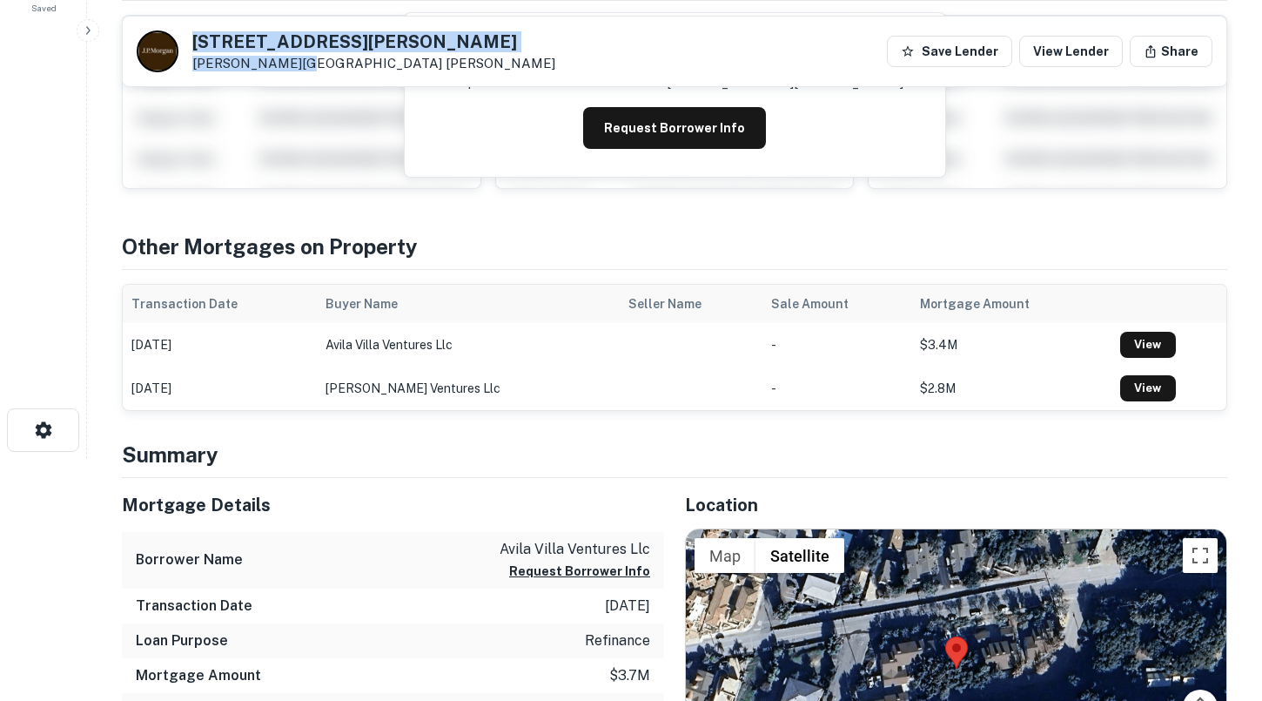
drag, startPoint x: 285, startPoint y: 65, endPoint x: 192, endPoint y: 40, distance: 95.7
click at [192, 40] on div "160 San Antonia St Avila Beach, CA93424 J.p. Morgan" at bounding box center [373, 52] width 363 height 38
copy div "160 San Antonia St Avila Beach, CA"
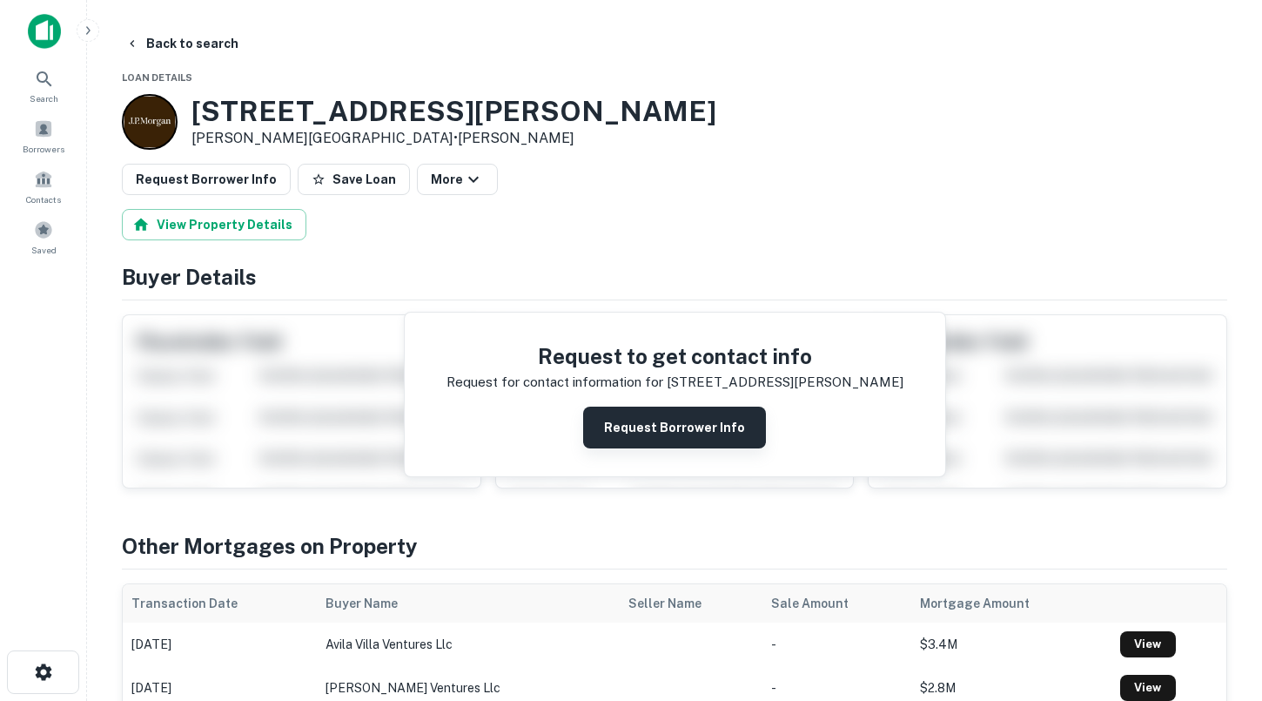
click at [642, 424] on button "Request Borrower Info" at bounding box center [674, 427] width 183 height 42
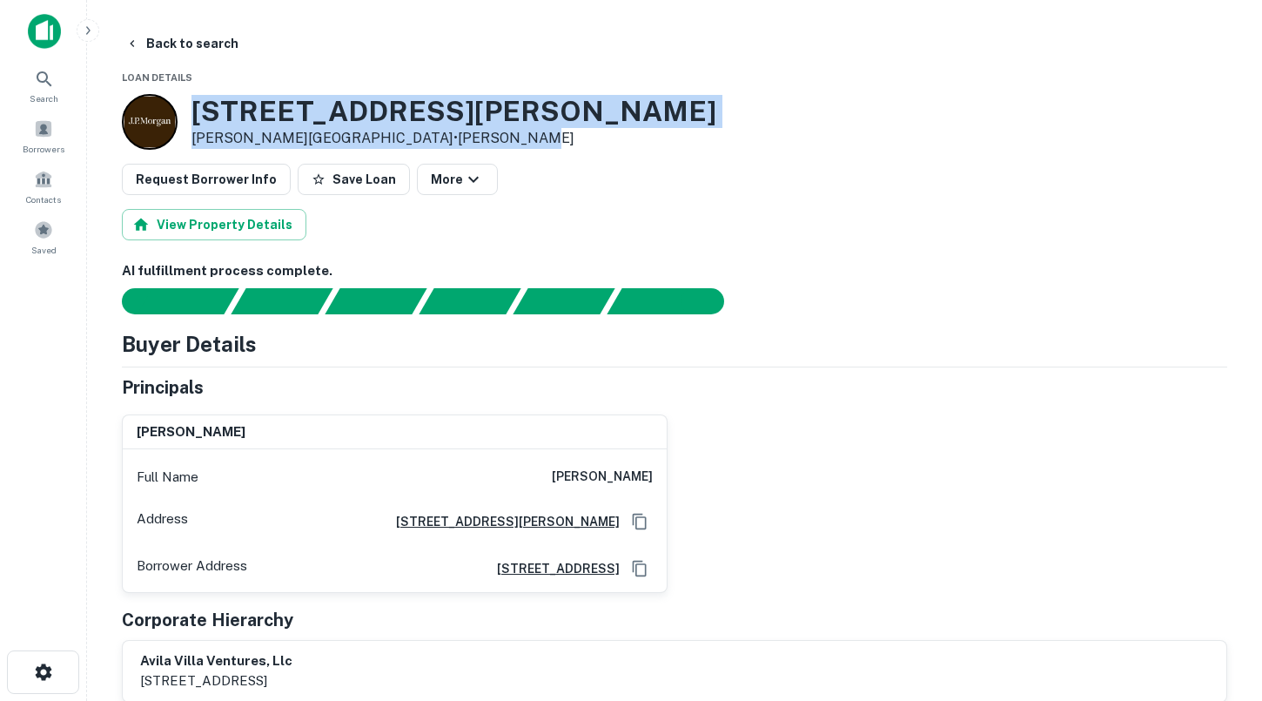
drag, startPoint x: 448, startPoint y: 140, endPoint x: 190, endPoint y: 118, distance: 259.4
click at [190, 118] on div "160 San Antonia St Avila Beach, CA93424 • J.p. Morgan" at bounding box center [674, 122] width 1105 height 56
copy div "160 San Antonia St Avila Beach, CA93424 • J.p. Morgan"
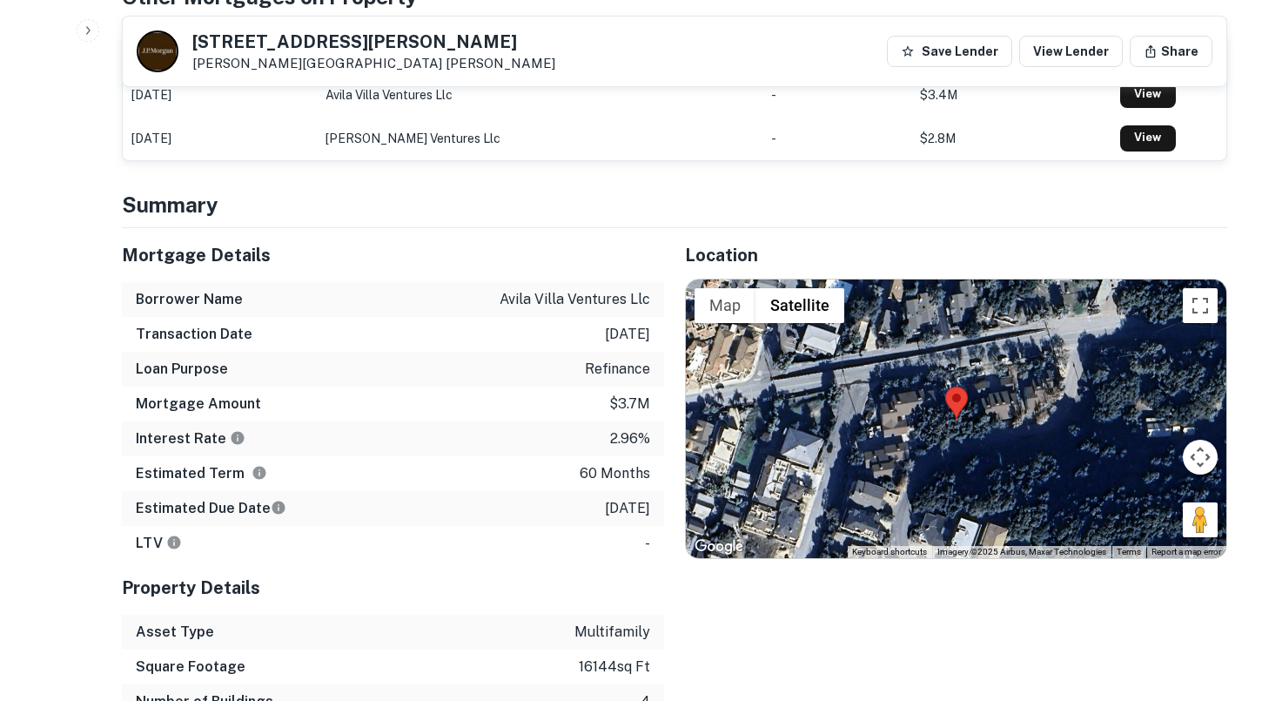
scroll to position [708, 0]
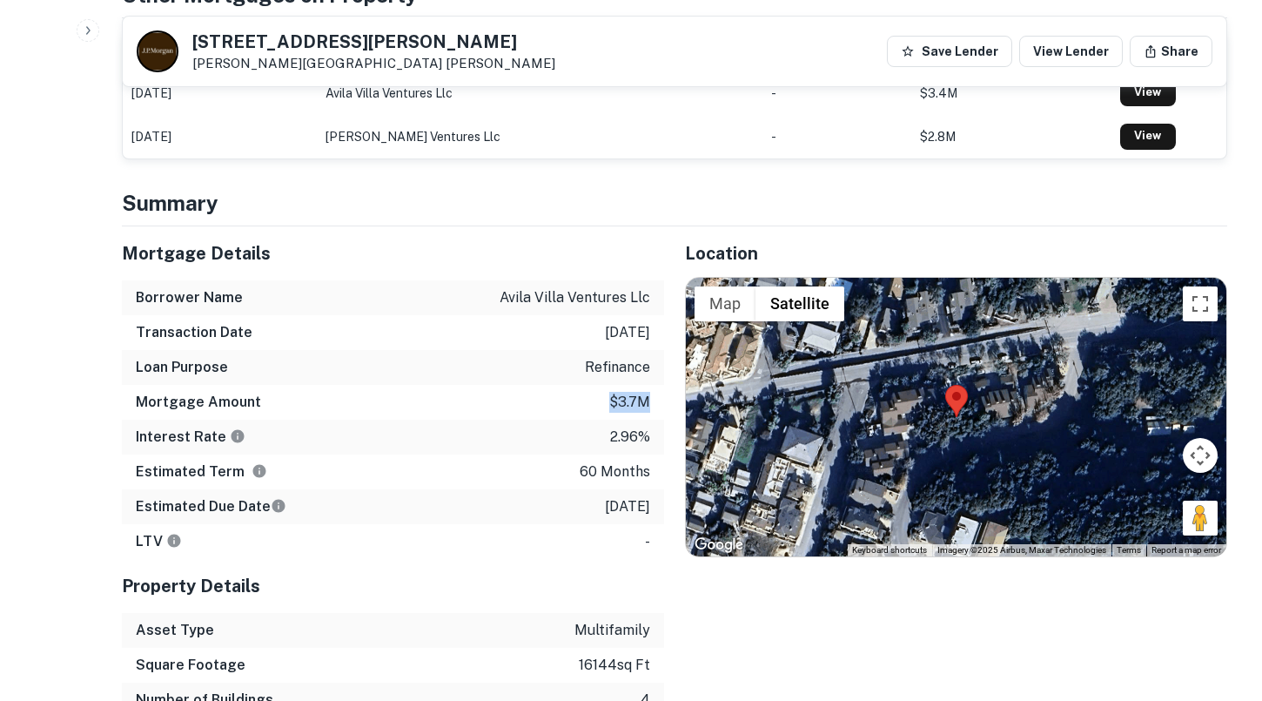
drag, startPoint x: 610, startPoint y: 402, endPoint x: 650, endPoint y: 401, distance: 40.0
click at [650, 401] on div "Mortgage Amount $3.7m" at bounding box center [393, 402] width 542 height 35
copy p "$3.7m"
click at [592, 344] on div "Transaction Date 7/20/2021" at bounding box center [393, 332] width 542 height 35
drag, startPoint x: 585, startPoint y: 333, endPoint x: 657, endPoint y: 333, distance: 72.2
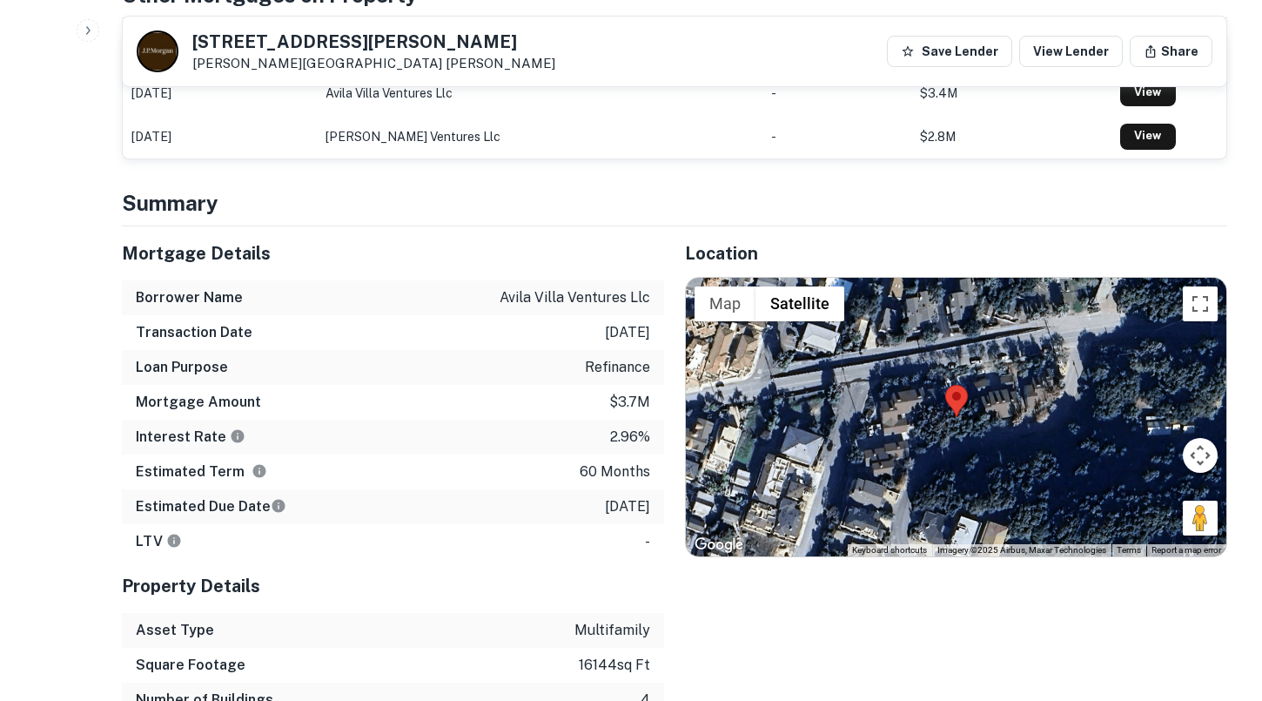
click at [657, 333] on div "Transaction Date 7/20/2021" at bounding box center [393, 332] width 542 height 35
copy p "7/20/2021"
click at [611, 434] on p "2.96%" at bounding box center [630, 437] width 40 height 21
click at [581, 467] on div "Estimated Term 60 months" at bounding box center [393, 471] width 542 height 35
drag, startPoint x: 581, startPoint y: 506, endPoint x: 648, endPoint y: 506, distance: 67.0
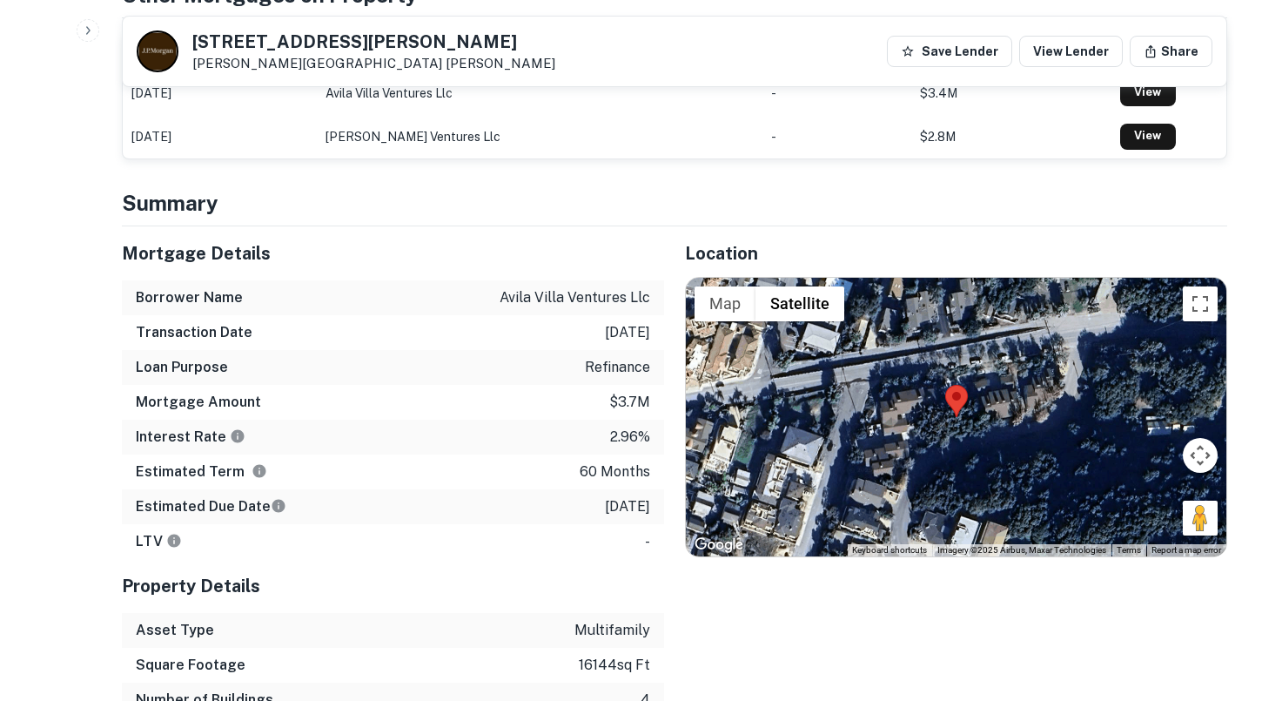
click at [648, 506] on p "7/20/2026" at bounding box center [627, 506] width 45 height 21
copy p "7/20/2026"
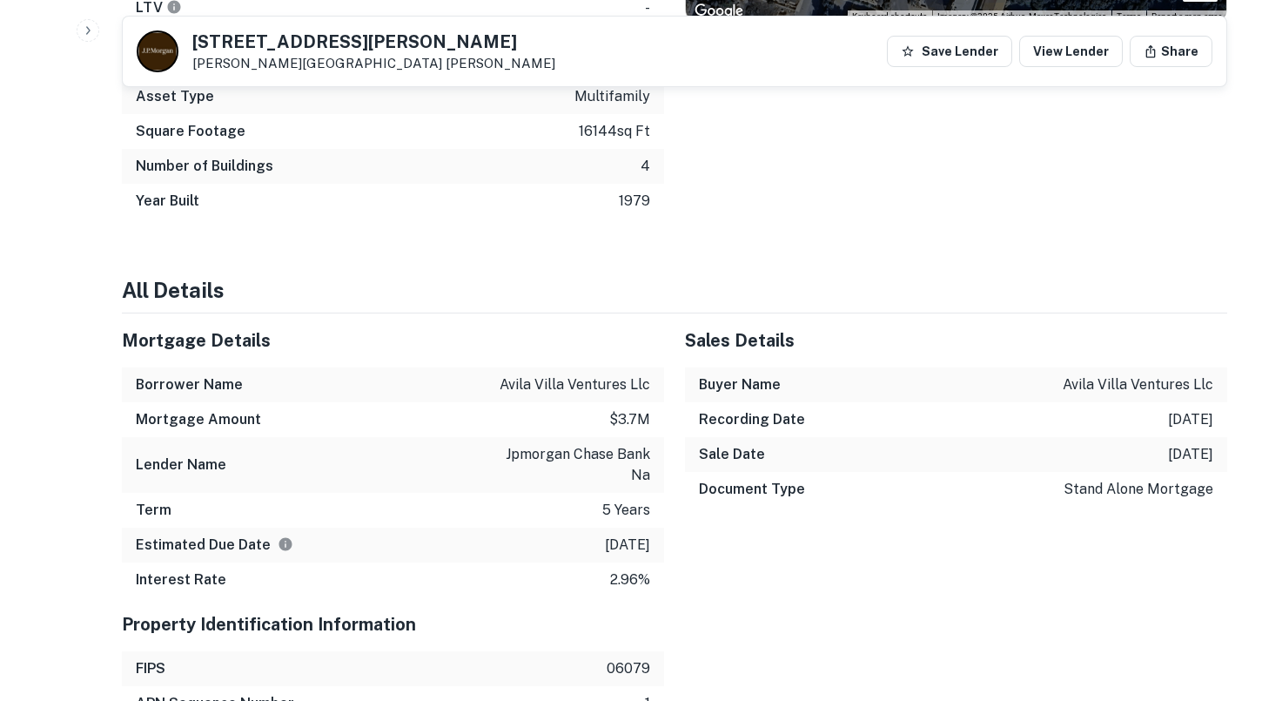
scroll to position [1268, 0]
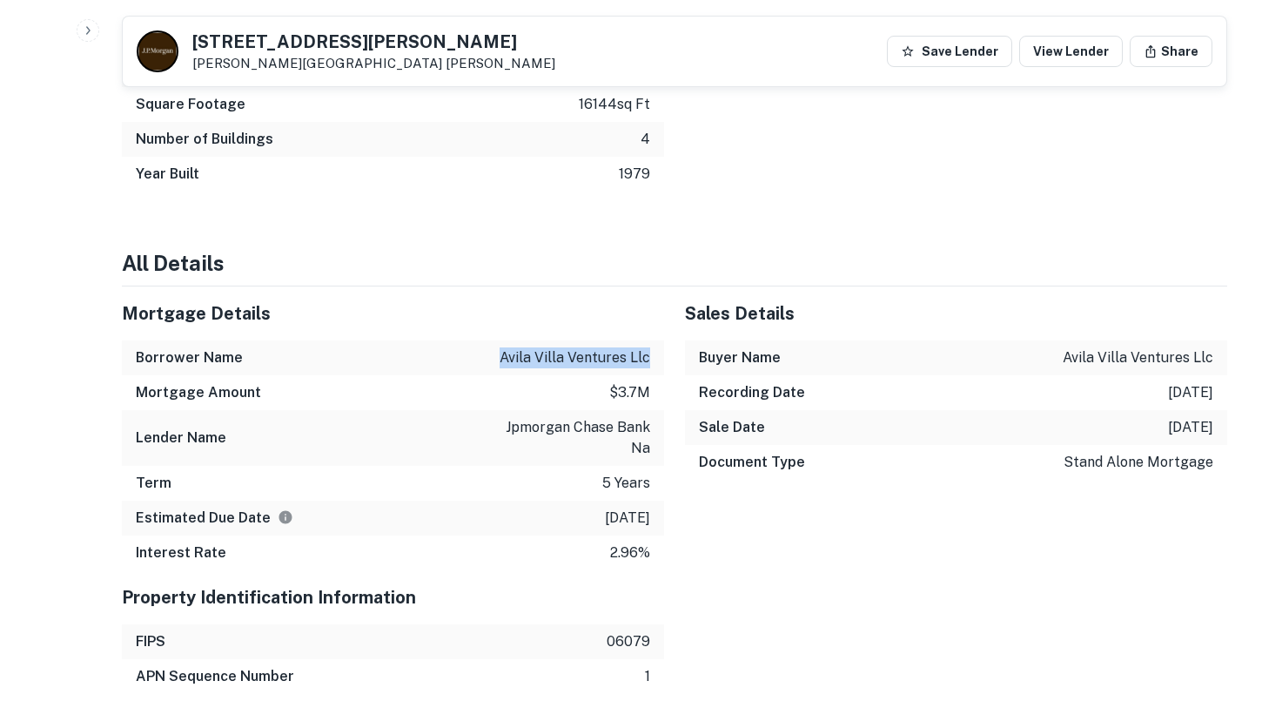
drag, startPoint x: 503, startPoint y: 359, endPoint x: 662, endPoint y: 356, distance: 158.4
click at [662, 356] on div "Borrower Name avila villa ventures llc" at bounding box center [393, 357] width 542 height 35
copy p "avila villa ventures llc"
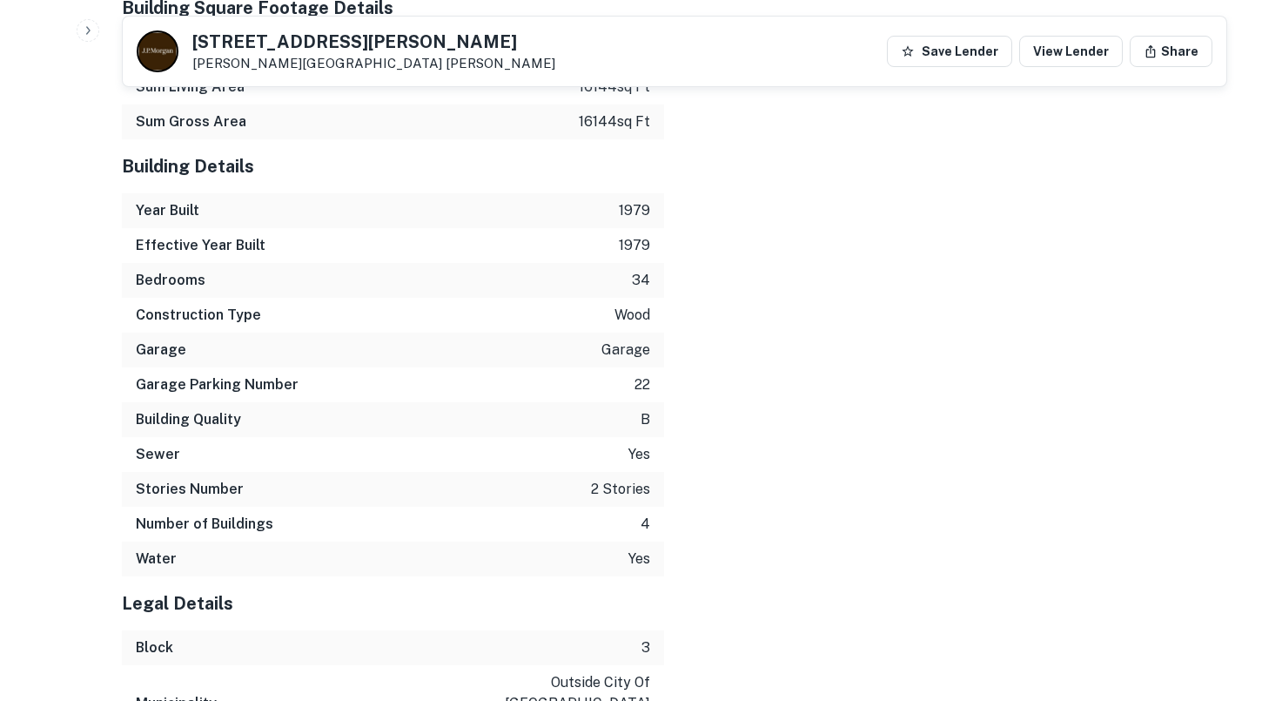
scroll to position [2615, 0]
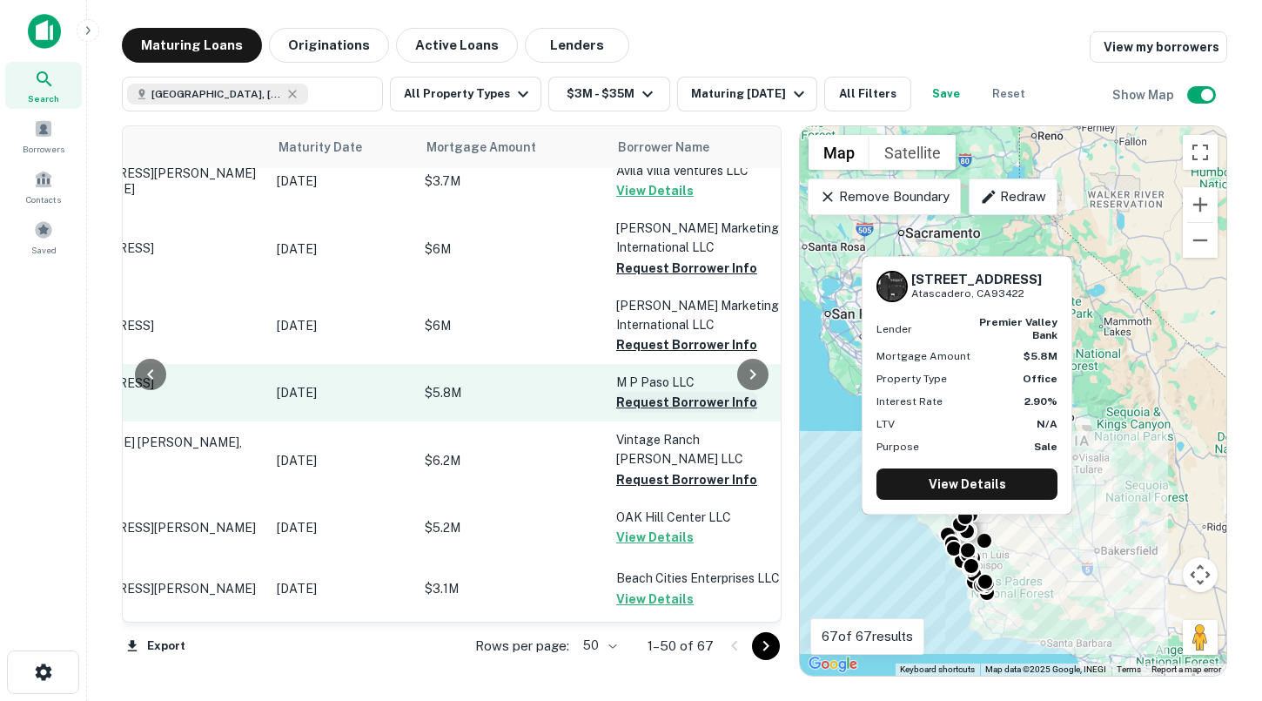
scroll to position [692, 98]
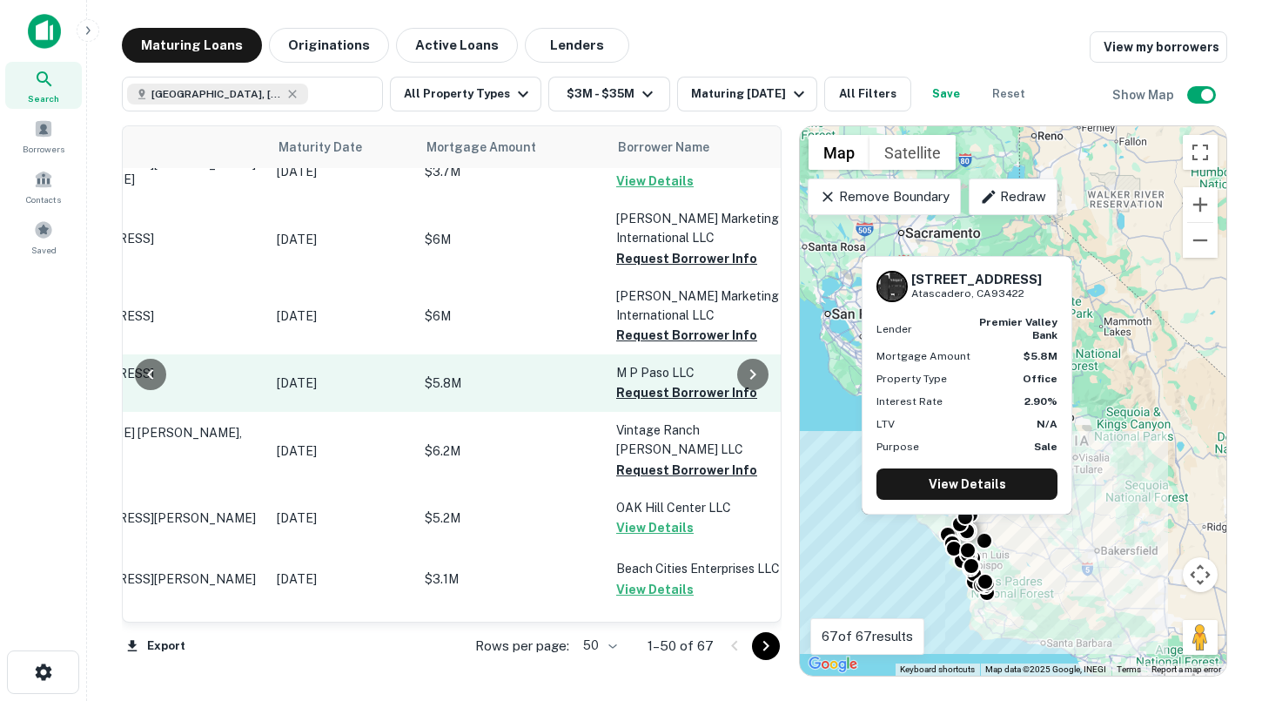
click at [555, 373] on p "$5.8M" at bounding box center [512, 382] width 174 height 19
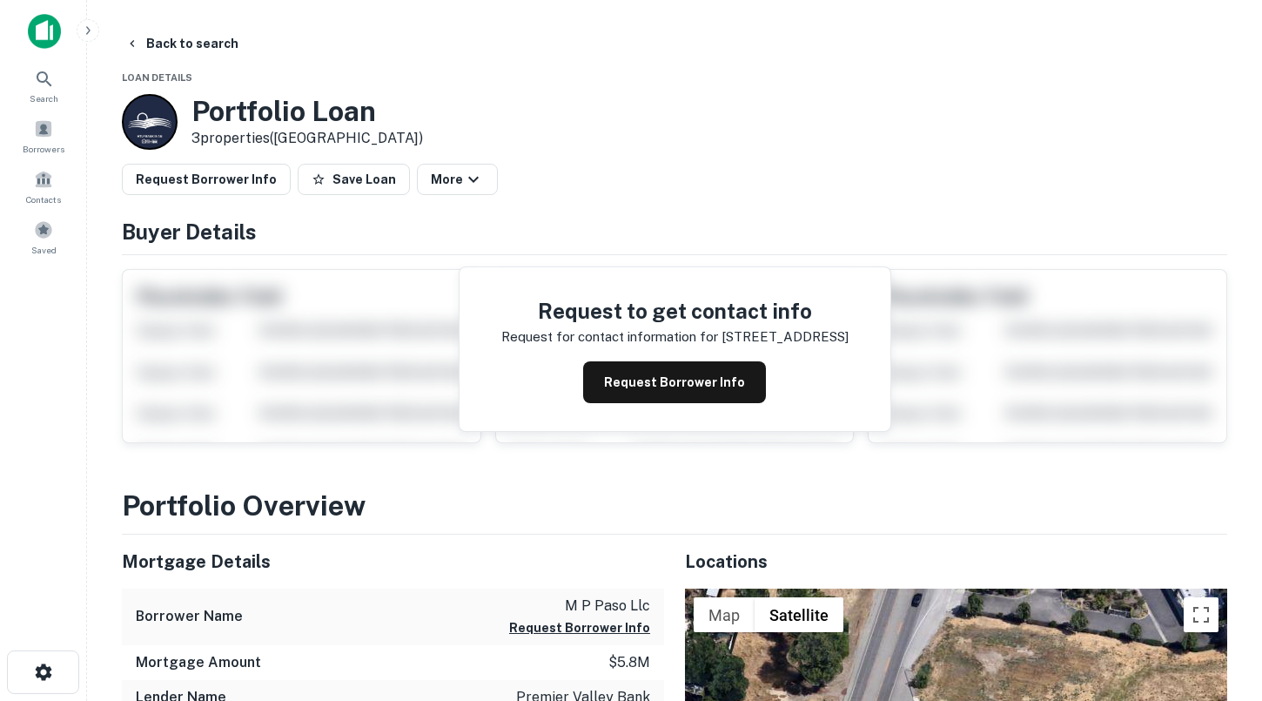
scroll to position [2, 0]
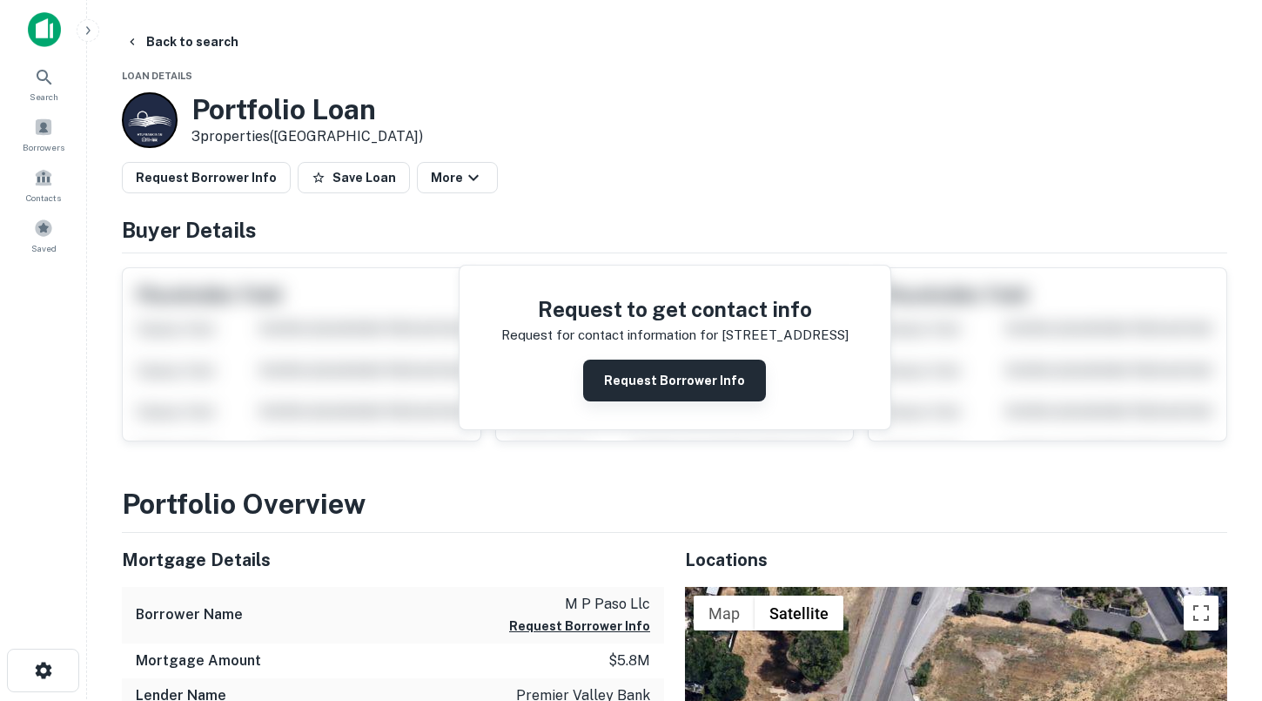
click at [650, 373] on button "Request Borrower Info" at bounding box center [674, 380] width 183 height 42
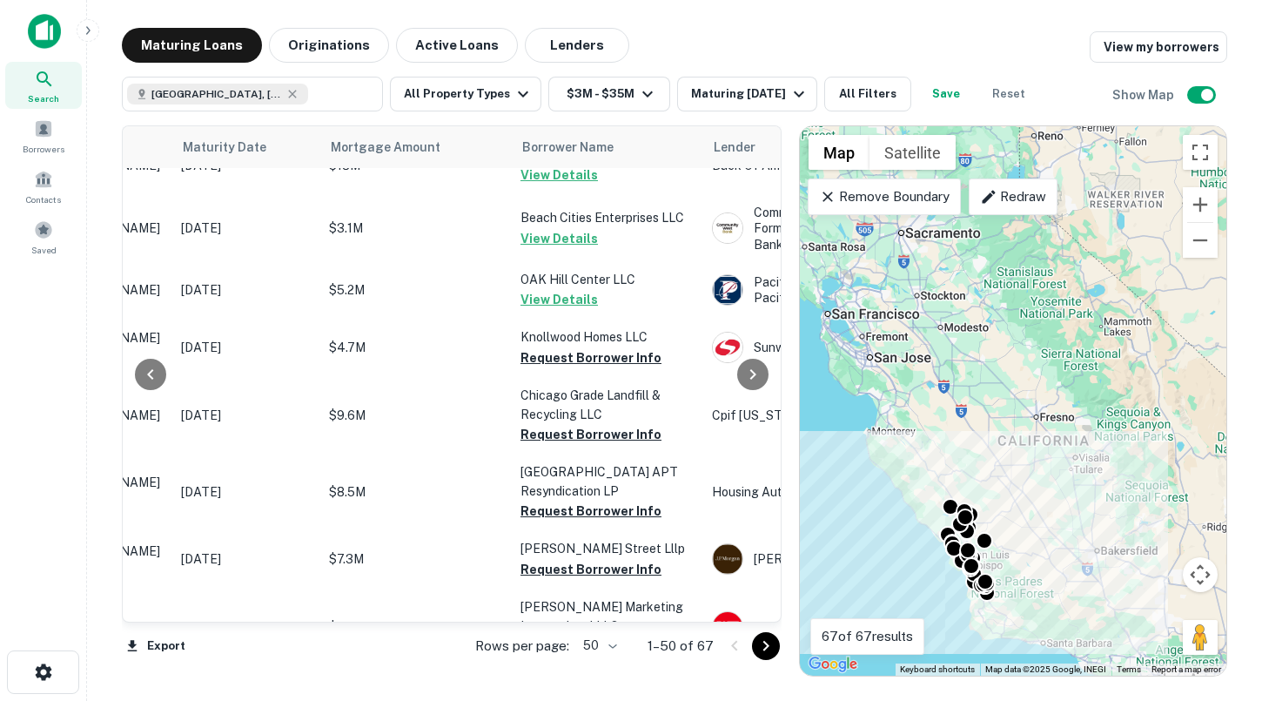
scroll to position [1240, 194]
